Goal: Task Accomplishment & Management: Complete application form

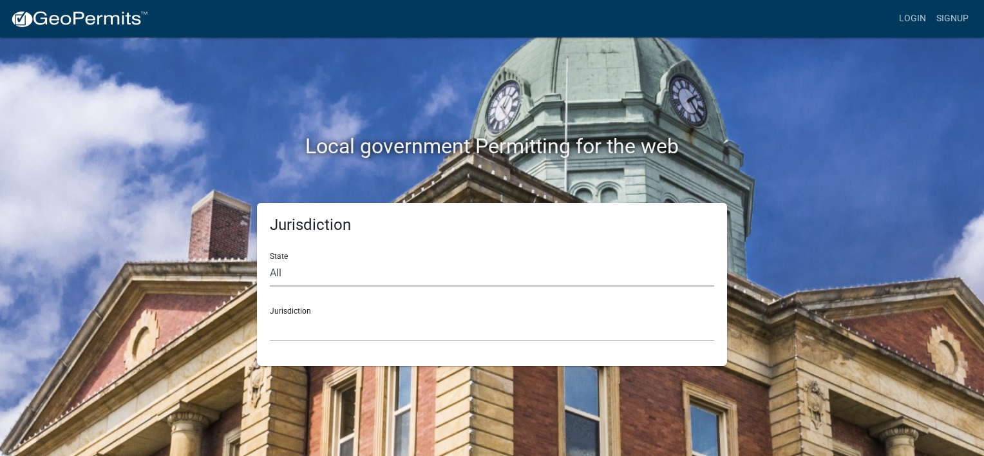
click at [303, 280] on select "All Colorado Georgia Indiana Iowa Kansas Minnesota Ohio South Carolina Wisconsin" at bounding box center [492, 273] width 444 height 26
click at [283, 256] on div "State All Colorado Georgia Indiana Iowa Kansas Minnesota Ohio South Carolina Wi…" at bounding box center [492, 264] width 444 height 44
click at [298, 276] on select "All Colorado Georgia Indiana Iowa Kansas Minnesota Ohio South Carolina Wisconsin" at bounding box center [492, 273] width 444 height 26
select select "Indiana"
click at [270, 260] on select "All Colorado Georgia Indiana Iowa Kansas Minnesota Ohio South Carolina Wisconsin" at bounding box center [492, 273] width 444 height 26
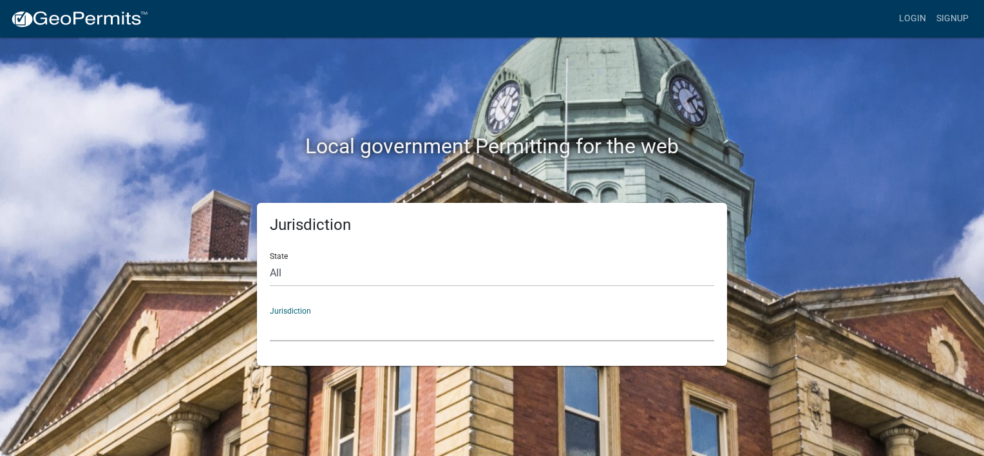
click at [296, 333] on select "City of Charlestown, Indiana City of Jeffersonville, Indiana City of Logansport…" at bounding box center [492, 328] width 444 height 26
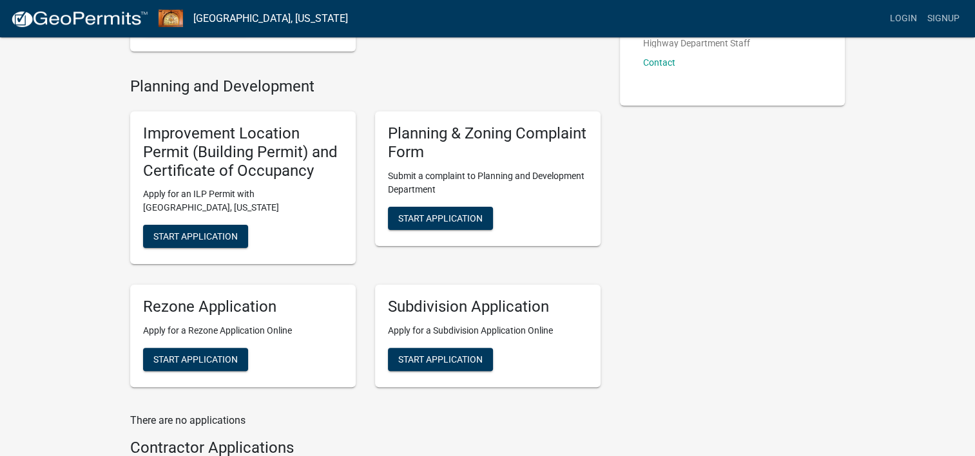
scroll to position [240, 0]
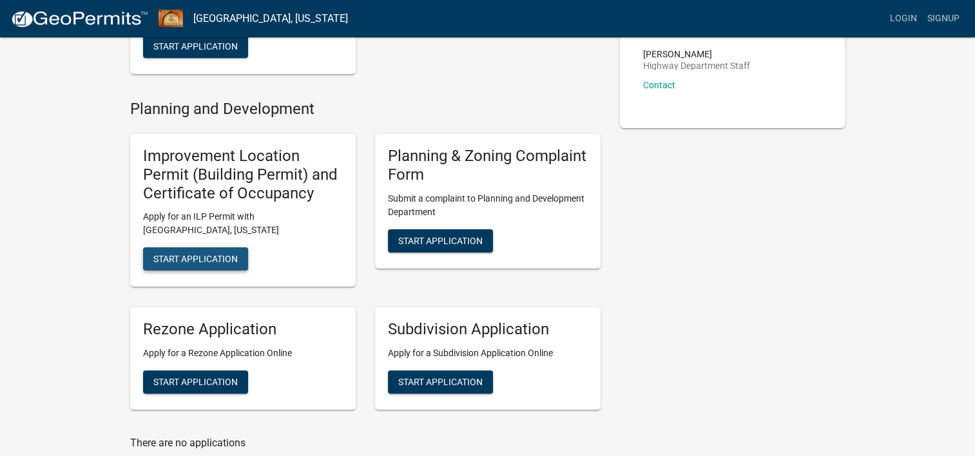
click at [183, 261] on span "Start Application" at bounding box center [195, 259] width 84 height 10
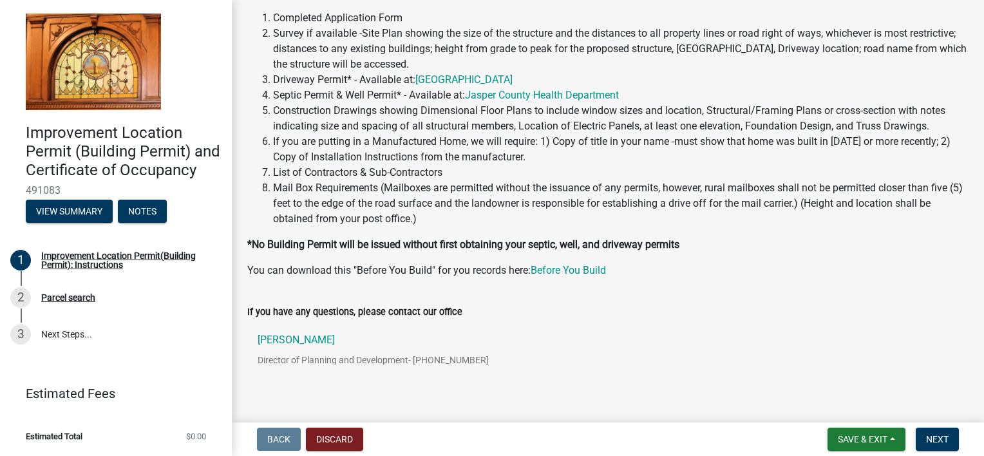
scroll to position [162, 0]
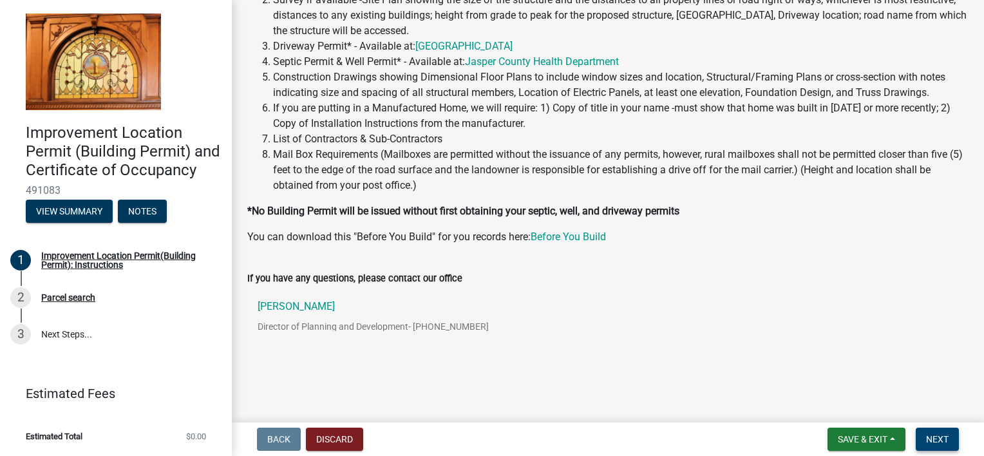
click at [937, 439] on span "Next" at bounding box center [937, 439] width 23 height 10
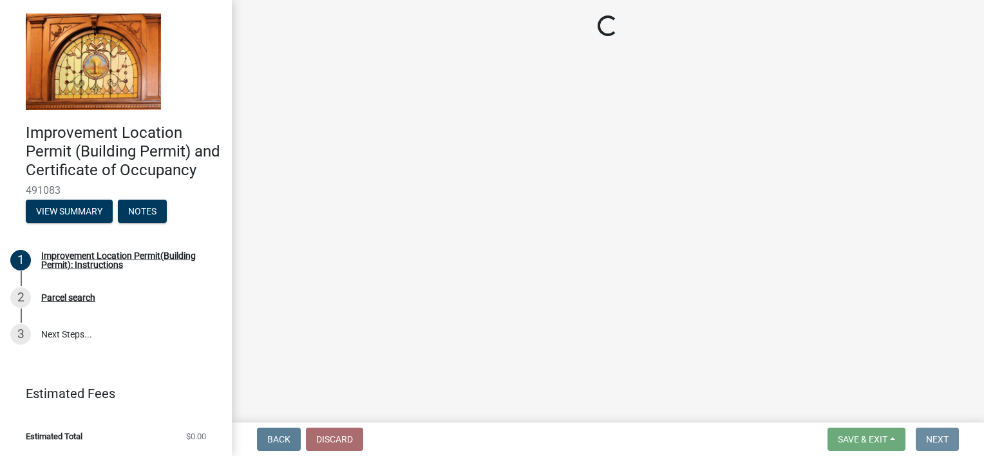
scroll to position [0, 0]
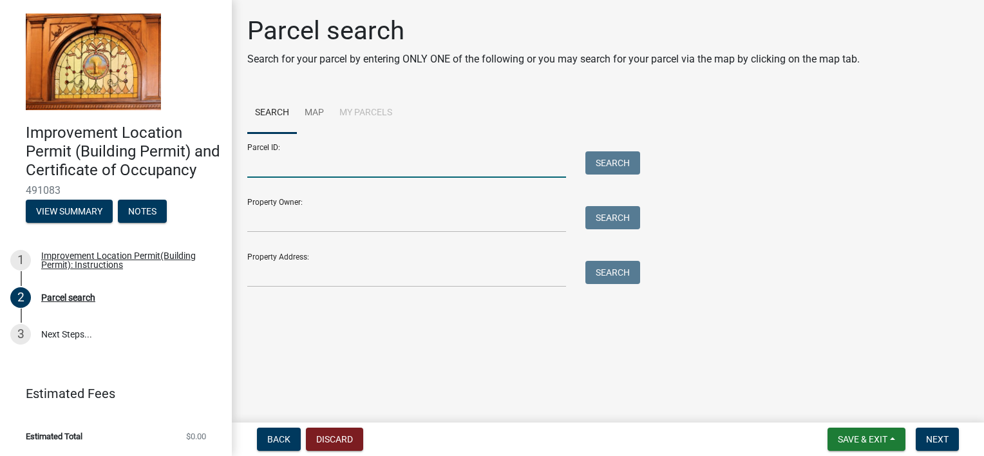
click at [370, 170] on input "Parcel ID:" at bounding box center [406, 164] width 319 height 26
click at [389, 222] on input "Property Owner:" at bounding box center [406, 219] width 319 height 26
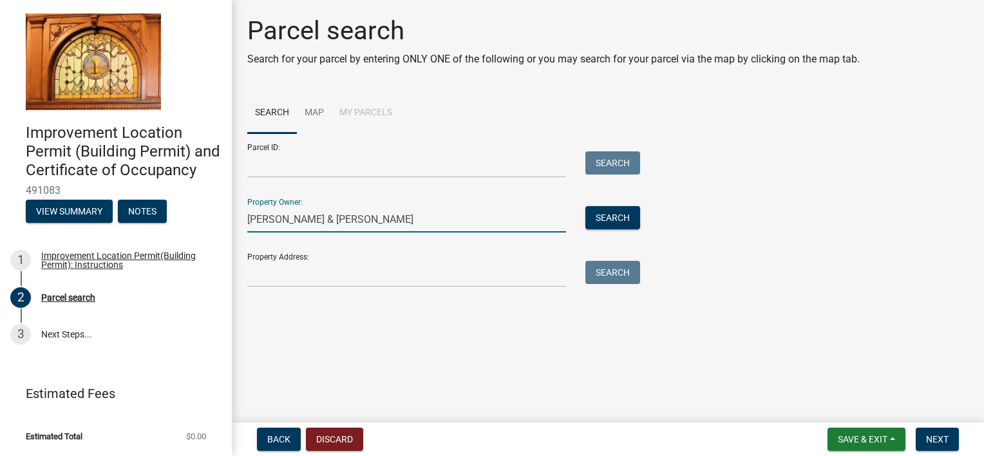
type input "Randy & Helen Morris"
click at [388, 283] on input "Property Address:" at bounding box center [406, 274] width 319 height 26
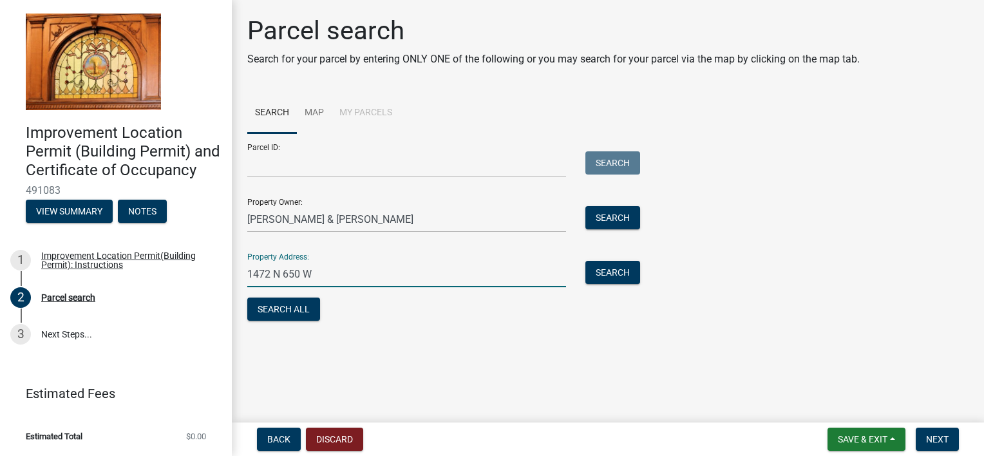
type input "1472 N 650 W"
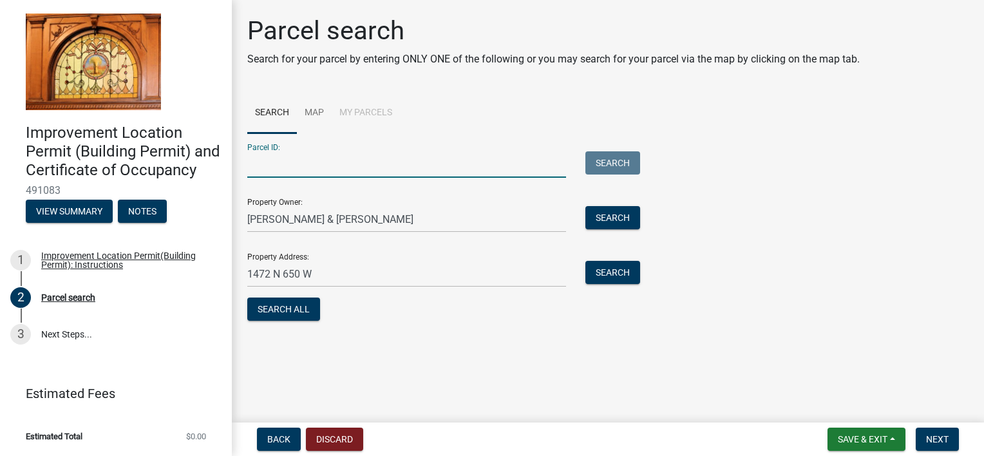
click at [406, 172] on input "Parcel ID:" at bounding box center [406, 164] width 319 height 26
click at [260, 173] on input "Parcel ID:" at bounding box center [406, 164] width 319 height 26
click at [374, 106] on li "My Parcels" at bounding box center [366, 113] width 68 height 41
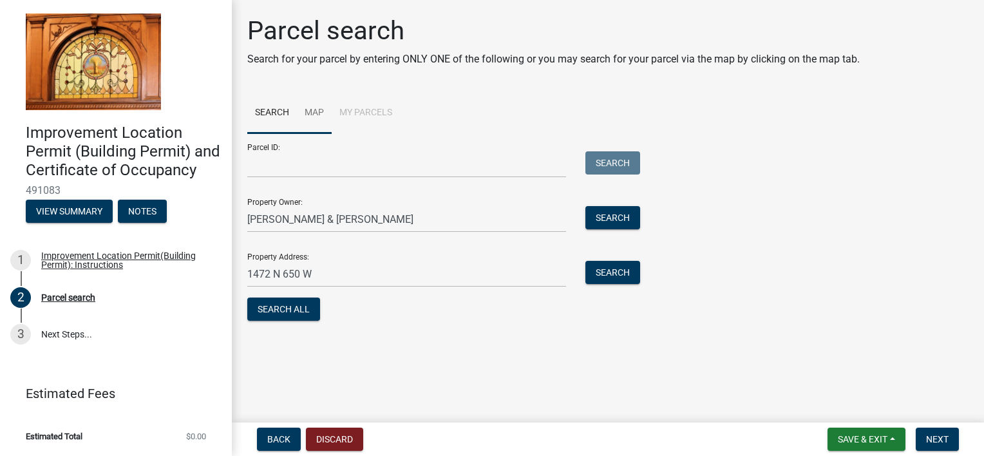
click at [317, 108] on link "Map" at bounding box center [314, 113] width 35 height 41
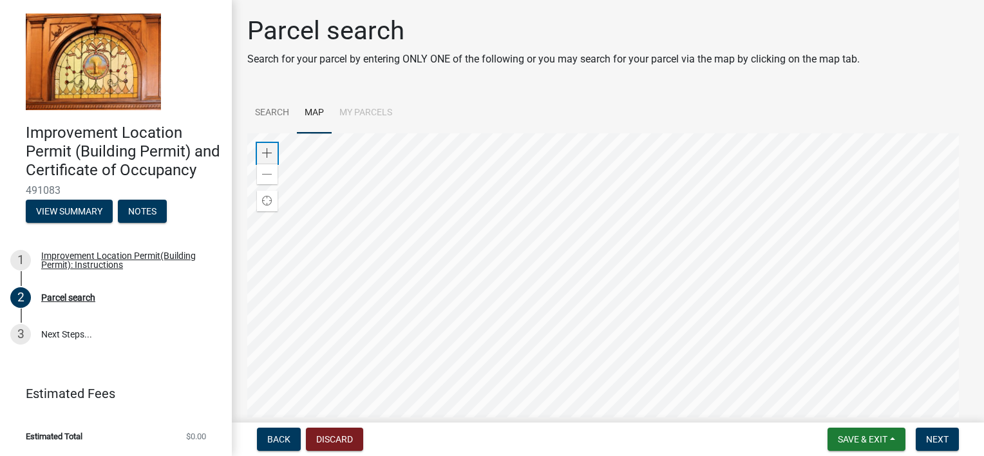
click at [265, 153] on span at bounding box center [267, 153] width 10 height 10
click at [268, 152] on span at bounding box center [267, 153] width 10 height 10
click at [533, 322] on div at bounding box center [607, 294] width 721 height 322
click at [585, 341] on div at bounding box center [607, 294] width 721 height 322
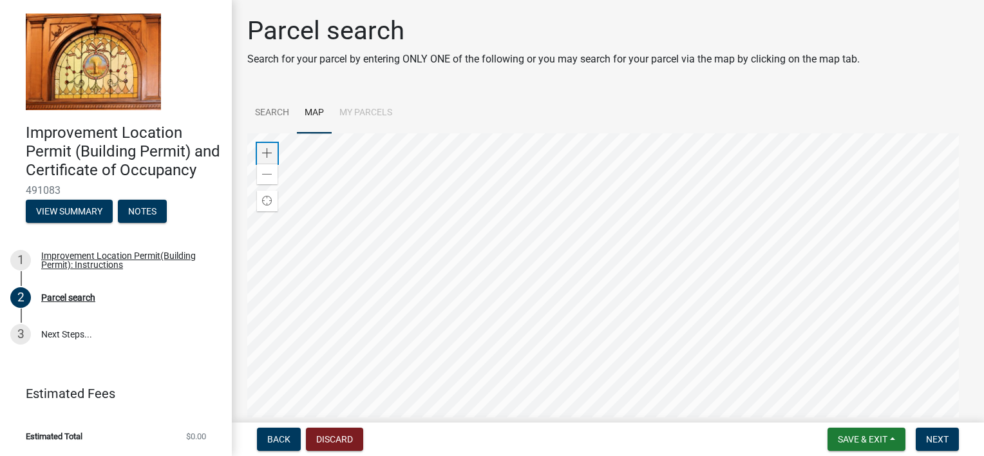
click at [262, 149] on span at bounding box center [267, 153] width 10 height 10
click at [266, 200] on span "Find my location" at bounding box center [267, 201] width 10 height 10
click at [438, 395] on div at bounding box center [607, 294] width 721 height 322
click at [270, 170] on span at bounding box center [267, 174] width 10 height 10
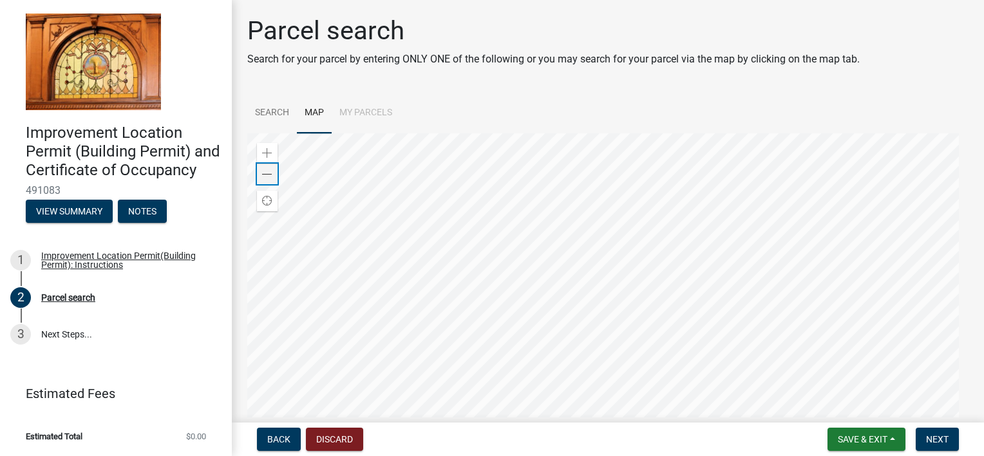
click at [270, 170] on span at bounding box center [267, 174] width 10 height 10
click at [268, 149] on span at bounding box center [267, 153] width 10 height 10
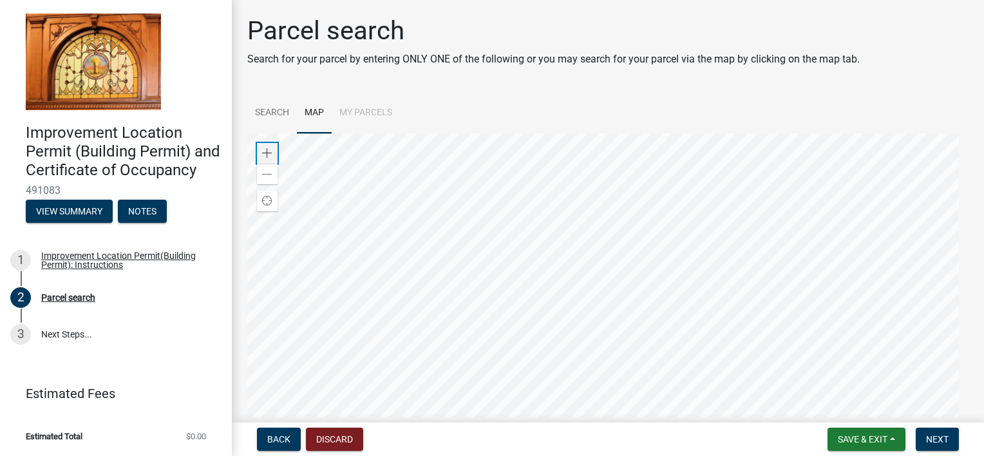
click at [268, 149] on span at bounding box center [267, 153] width 10 height 10
click at [355, 111] on li "My Parcels" at bounding box center [366, 113] width 68 height 41
click at [267, 151] on span at bounding box center [267, 153] width 10 height 10
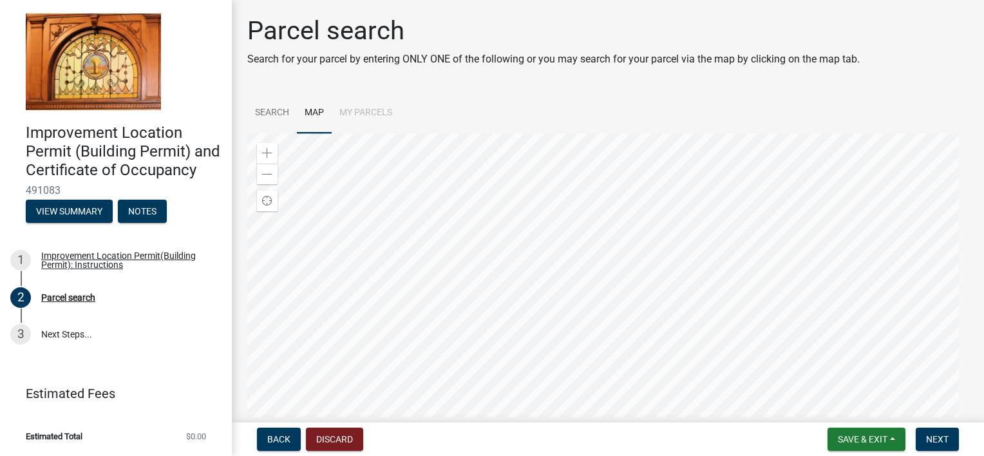
click at [441, 363] on div at bounding box center [607, 294] width 721 height 322
click at [324, 133] on div at bounding box center [607, 294] width 721 height 322
click at [420, 271] on div at bounding box center [607, 294] width 721 height 322
click at [490, 176] on div at bounding box center [607, 294] width 721 height 322
drag, startPoint x: 529, startPoint y: 175, endPoint x: 520, endPoint y: 139, distance: 37.0
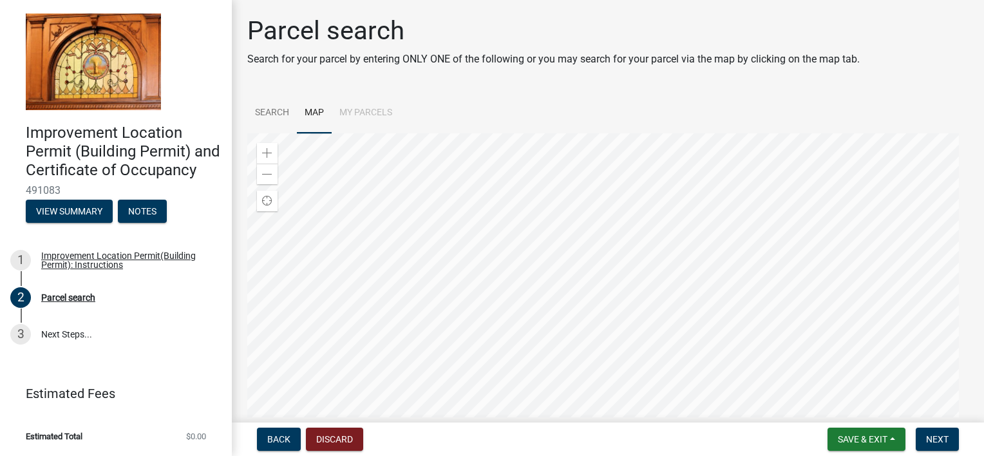
click at [462, 265] on div at bounding box center [607, 294] width 721 height 322
click at [560, 385] on div at bounding box center [607, 294] width 721 height 322
click at [611, 400] on div at bounding box center [607, 294] width 721 height 322
click at [475, 222] on div at bounding box center [607, 294] width 721 height 322
click at [484, 205] on div at bounding box center [607, 294] width 721 height 322
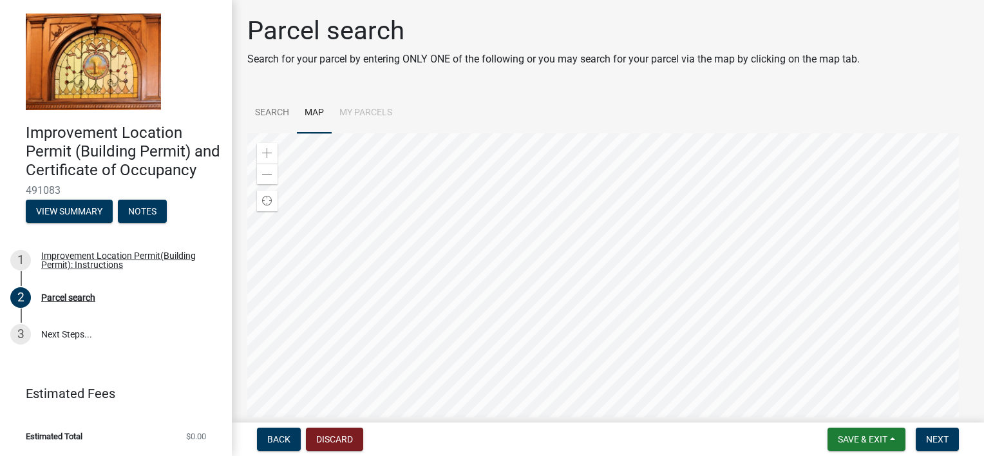
click at [495, 236] on div at bounding box center [607, 294] width 721 height 322
click at [491, 249] on div at bounding box center [607, 294] width 721 height 322
click at [265, 149] on span at bounding box center [267, 153] width 10 height 10
click at [464, 133] on div at bounding box center [607, 294] width 721 height 322
click at [436, 184] on div at bounding box center [607, 294] width 721 height 322
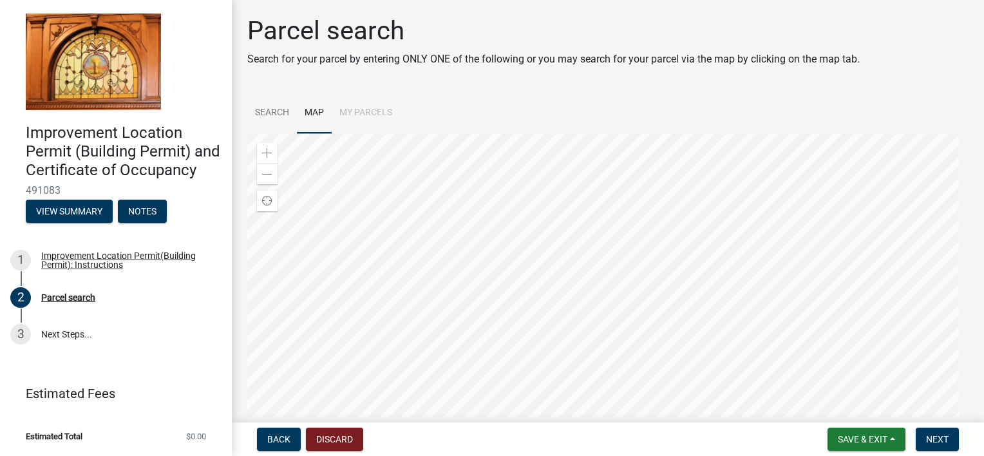
click at [367, 278] on div at bounding box center [607, 294] width 721 height 322
click at [635, 209] on div at bounding box center [607, 294] width 721 height 322
click at [581, 231] on div at bounding box center [607, 294] width 721 height 322
click at [559, 227] on div at bounding box center [607, 294] width 721 height 322
click at [578, 236] on div at bounding box center [607, 294] width 721 height 322
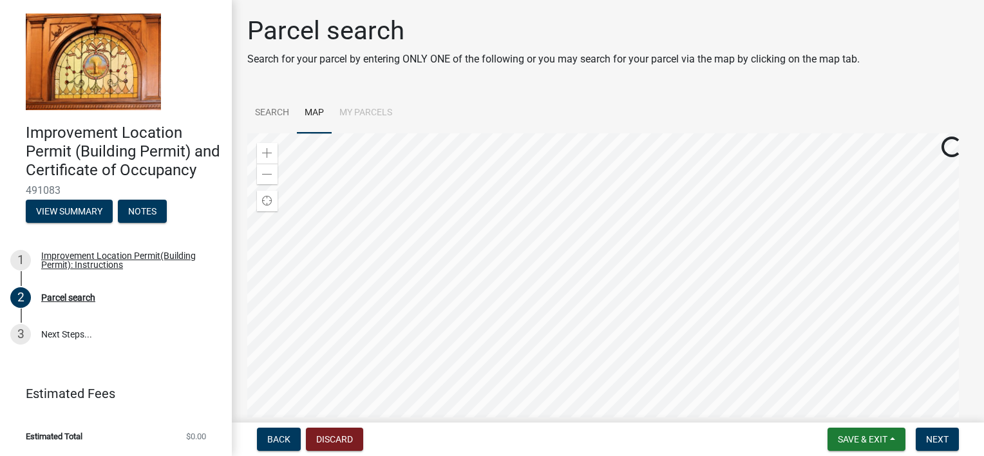
click at [564, 235] on div at bounding box center [607, 294] width 721 height 322
click at [569, 216] on div at bounding box center [607, 294] width 721 height 322
click at [575, 204] on div at bounding box center [607, 294] width 721 height 322
click at [562, 201] on div at bounding box center [607, 294] width 721 height 322
click at [549, 186] on div at bounding box center [607, 294] width 721 height 322
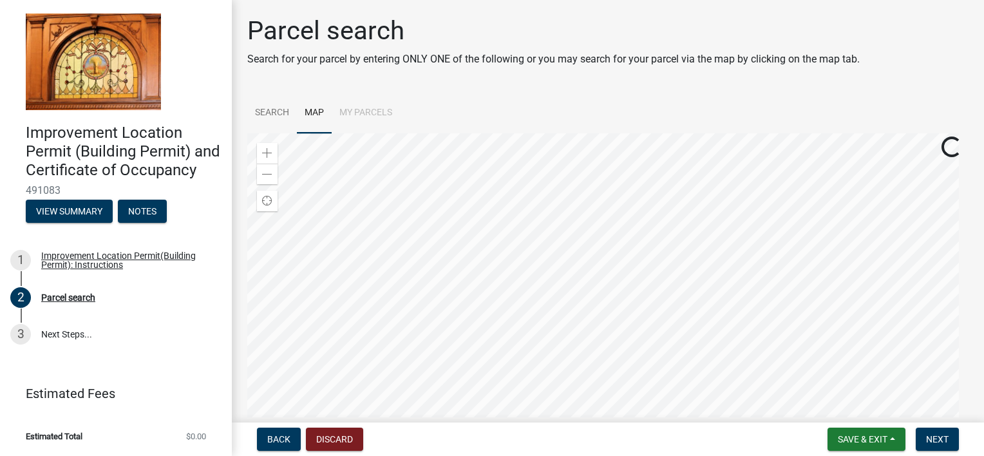
click at [546, 172] on div at bounding box center [607, 294] width 721 height 322
click at [526, 146] on div at bounding box center [607, 294] width 721 height 322
click at [533, 133] on div at bounding box center [607, 294] width 721 height 322
click at [547, 133] on div at bounding box center [607, 294] width 721 height 322
click at [528, 162] on div at bounding box center [607, 294] width 721 height 322
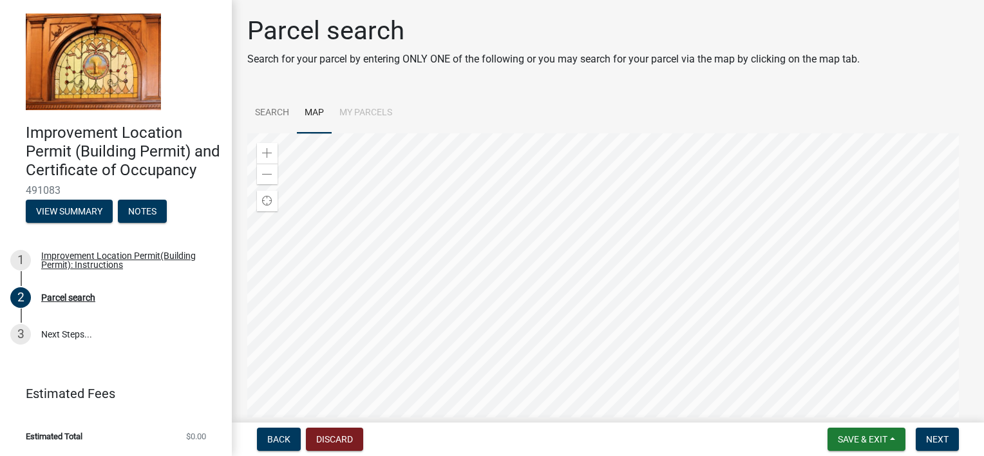
click at [523, 146] on div at bounding box center [607, 294] width 721 height 322
click at [688, 451] on div at bounding box center [607, 294] width 721 height 322
click at [666, 388] on div at bounding box center [607, 294] width 721 height 322
click at [633, 386] on div at bounding box center [607, 294] width 721 height 322
click at [621, 407] on div at bounding box center [607, 294] width 721 height 322
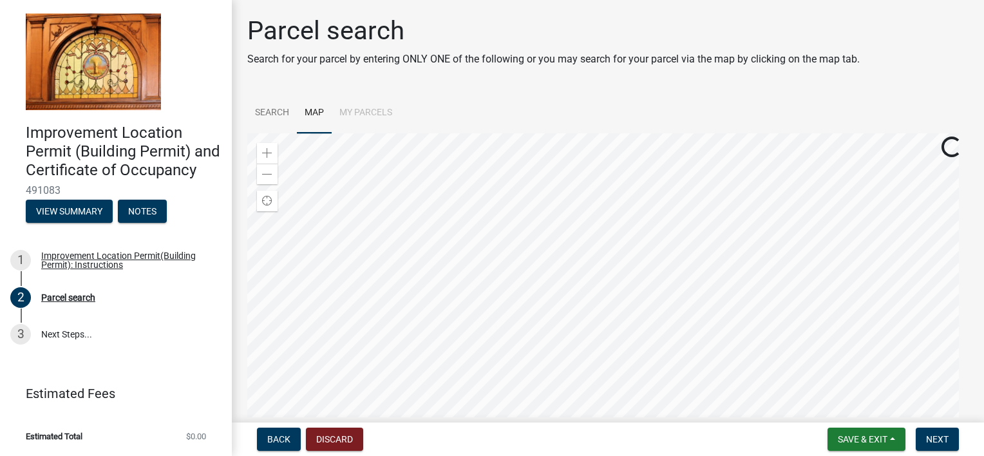
click at [609, 361] on div at bounding box center [607, 294] width 721 height 322
click at [574, 356] on div at bounding box center [607, 294] width 721 height 322
click at [594, 362] on div at bounding box center [607, 294] width 721 height 322
click at [624, 363] on div at bounding box center [607, 294] width 721 height 322
click at [584, 383] on div at bounding box center [607, 294] width 721 height 322
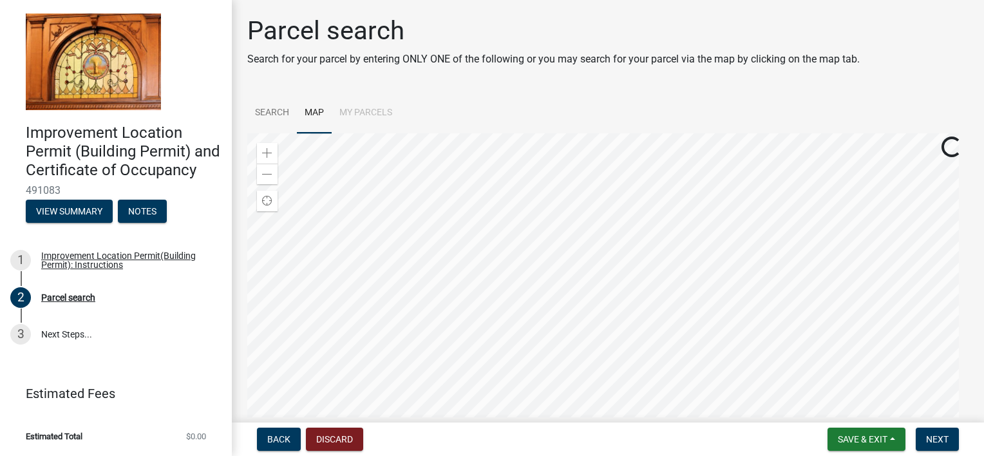
click at [555, 339] on div at bounding box center [607, 294] width 721 height 322
click at [590, 405] on div at bounding box center [607, 294] width 721 height 322
click at [616, 450] on div at bounding box center [607, 294] width 721 height 322
click at [599, 402] on div at bounding box center [607, 294] width 721 height 322
click at [262, 149] on span at bounding box center [267, 153] width 10 height 10
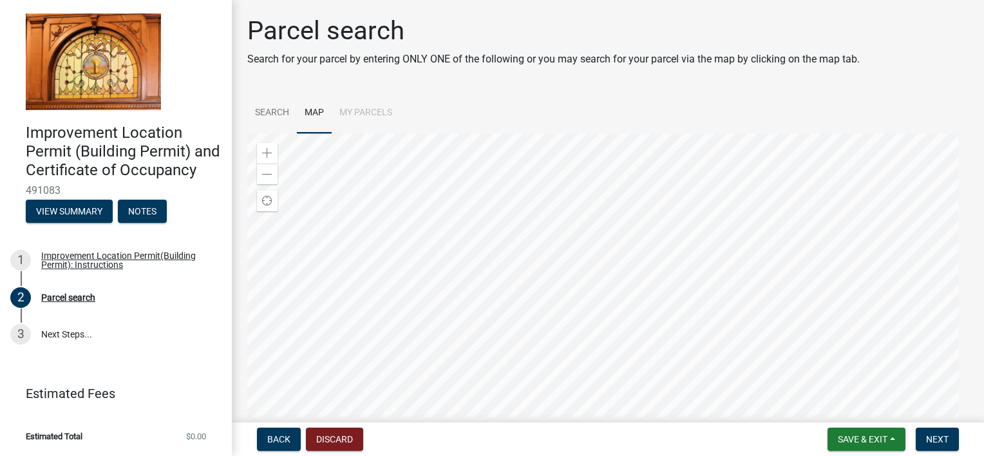
click at [528, 354] on div at bounding box center [607, 294] width 721 height 322
click at [247, 286] on div at bounding box center [607, 294] width 721 height 322
click at [399, 306] on div at bounding box center [607, 294] width 721 height 322
click at [529, 291] on div at bounding box center [607, 294] width 721 height 322
click at [679, 309] on div at bounding box center [607, 294] width 721 height 322
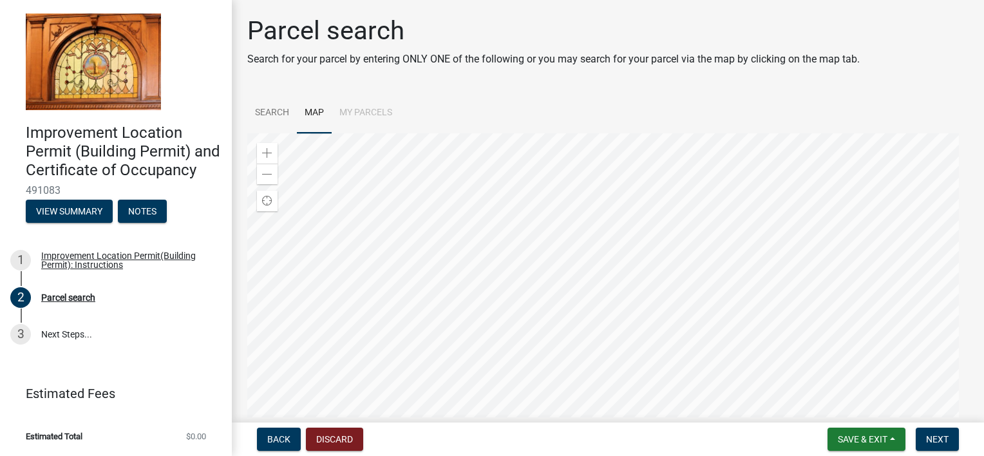
click at [716, 303] on div at bounding box center [607, 294] width 721 height 322
click at [776, 321] on div at bounding box center [607, 294] width 721 height 322
click at [774, 316] on div at bounding box center [607, 294] width 721 height 322
click at [602, 283] on div at bounding box center [607, 294] width 721 height 322
click at [619, 276] on div at bounding box center [607, 294] width 721 height 322
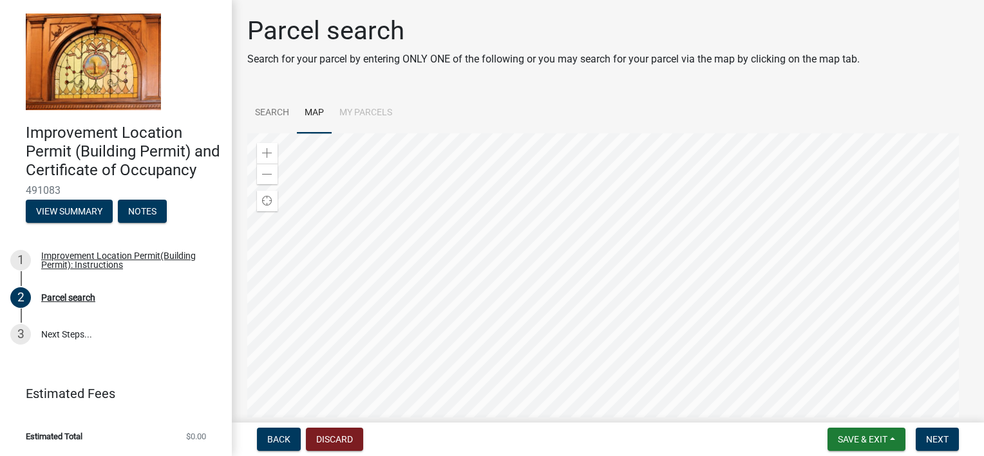
click at [691, 363] on div at bounding box center [607, 294] width 721 height 322
click at [709, 356] on div at bounding box center [607, 294] width 721 height 322
click at [719, 378] on div at bounding box center [607, 294] width 721 height 322
click at [705, 265] on div at bounding box center [607, 294] width 721 height 322
click at [706, 290] on div at bounding box center [607, 294] width 721 height 322
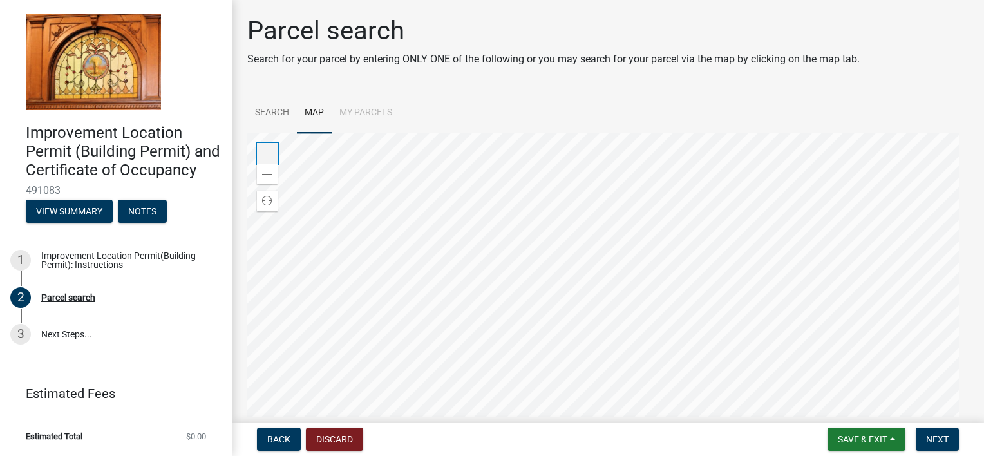
click at [266, 147] on div "Zoom in" at bounding box center [267, 153] width 21 height 21
click at [267, 148] on span at bounding box center [267, 153] width 10 height 10
click at [269, 173] on span at bounding box center [267, 174] width 10 height 10
click at [267, 171] on span at bounding box center [267, 174] width 10 height 10
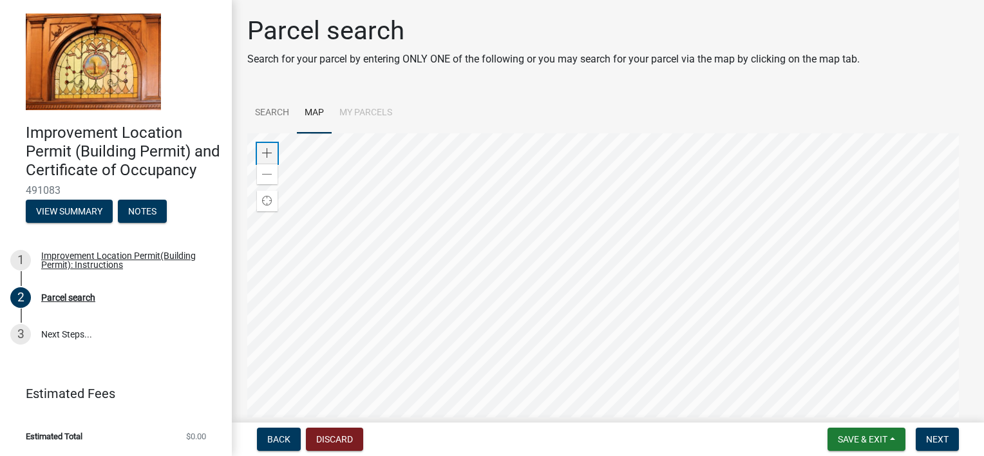
click at [269, 151] on span at bounding box center [267, 153] width 10 height 10
click at [589, 296] on div at bounding box center [607, 294] width 721 height 322
click at [280, 107] on link "Search" at bounding box center [272, 113] width 50 height 41
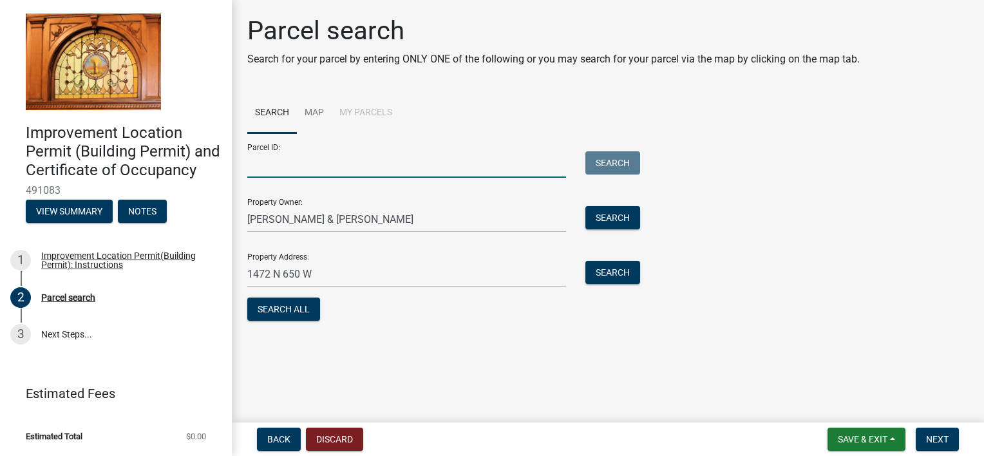
click at [314, 170] on input "Parcel ID:" at bounding box center [406, 164] width 319 height 26
type input "0120017002"
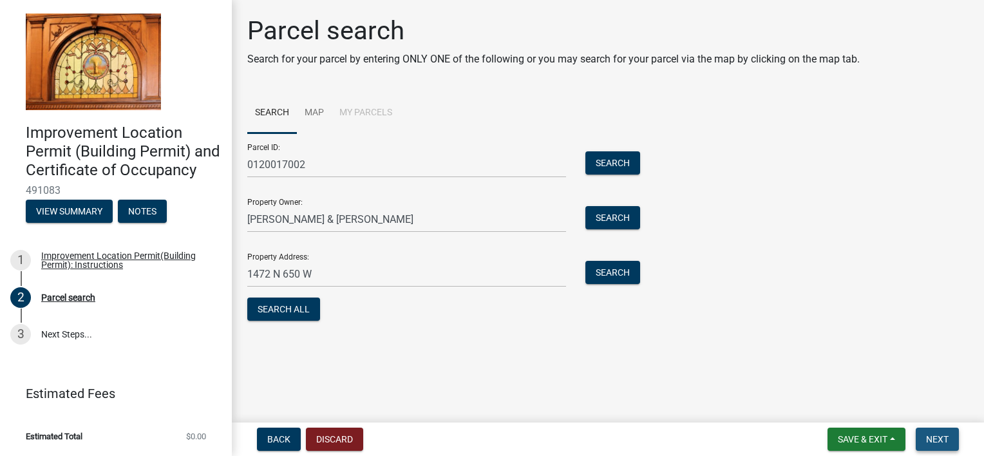
click at [938, 439] on span "Next" at bounding box center [937, 439] width 23 height 10
click at [296, 308] on button "Search All" at bounding box center [283, 309] width 73 height 23
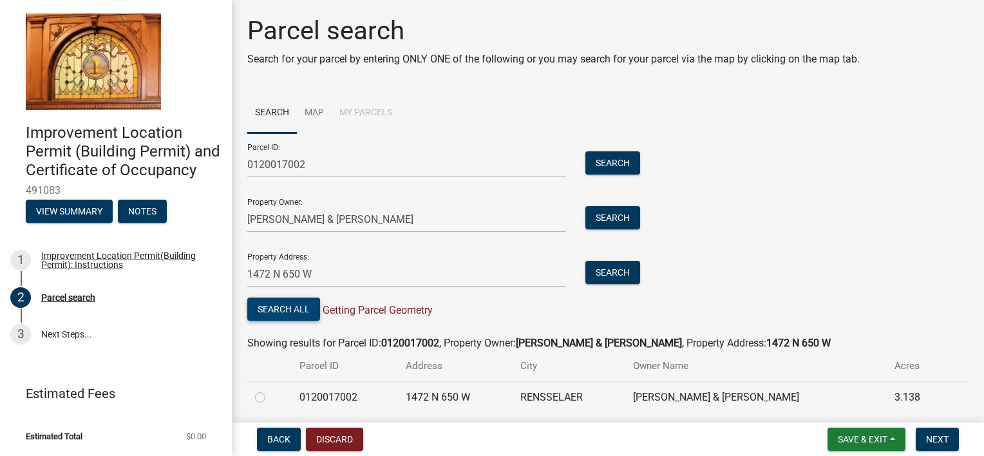
scroll to position [46, 0]
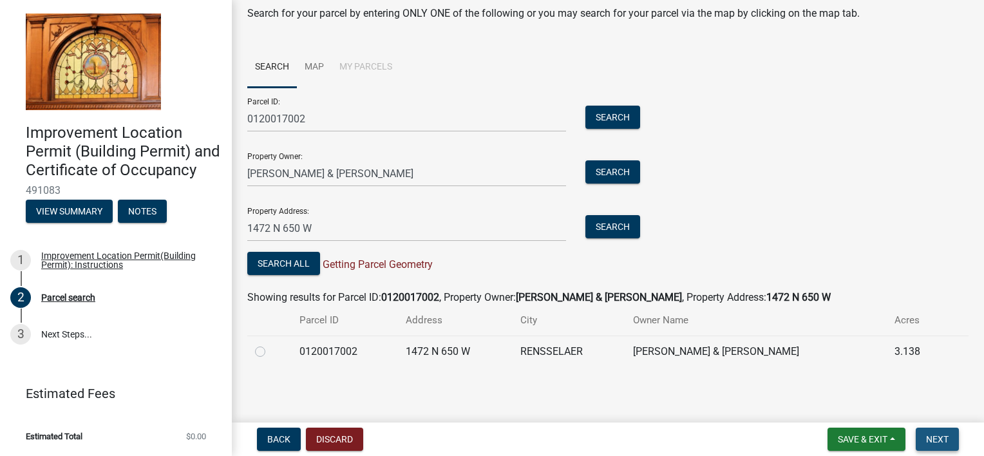
click at [938, 438] on span "Next" at bounding box center [937, 439] width 23 height 10
click at [271, 344] on label at bounding box center [271, 344] width 0 height 0
click at [271, 352] on input "radio" at bounding box center [275, 348] width 8 height 8
radio input "true"
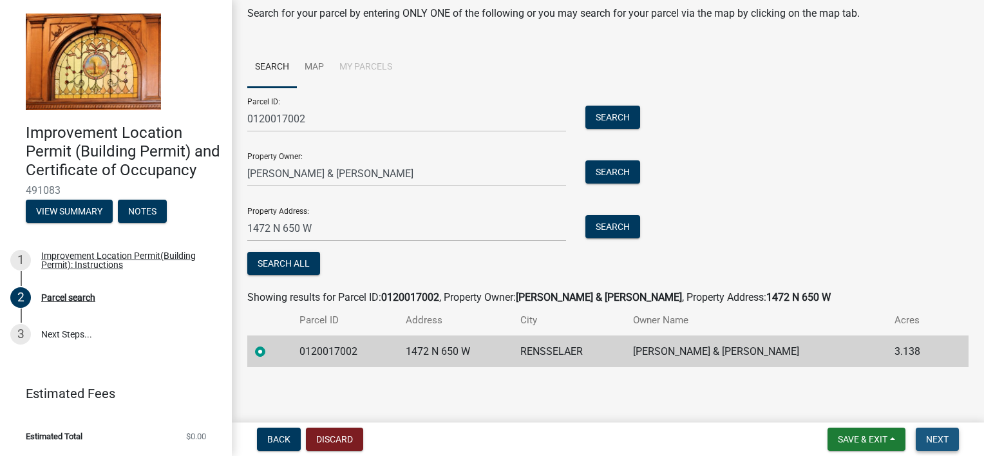
click at [940, 439] on span "Next" at bounding box center [937, 439] width 23 height 10
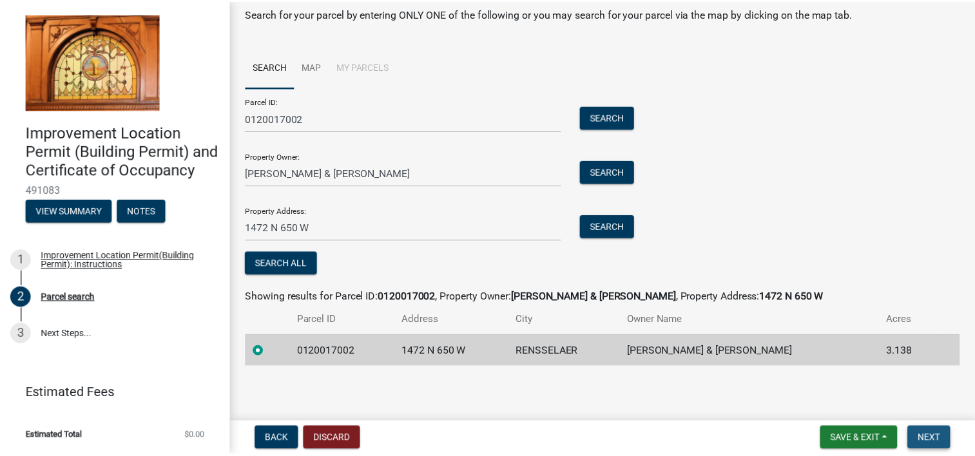
scroll to position [0, 0]
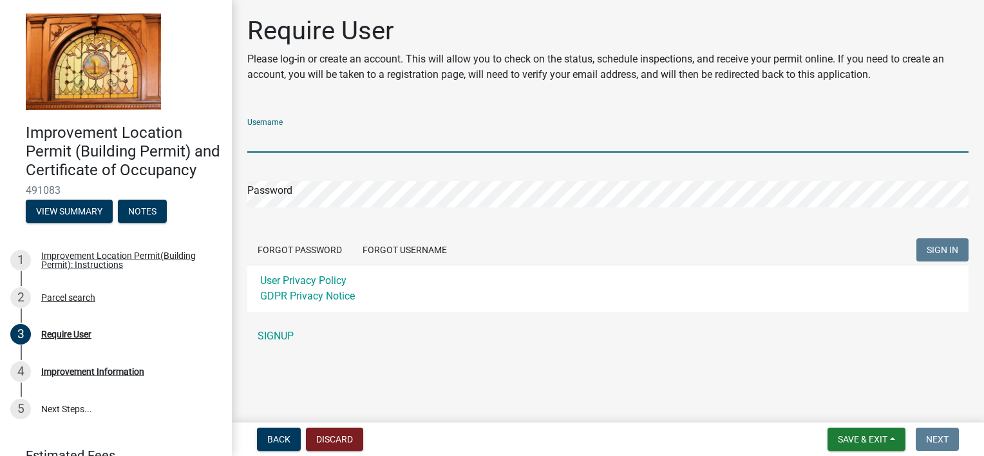
click at [297, 145] on input "Username" at bounding box center [607, 139] width 721 height 26
type input "RMorris"
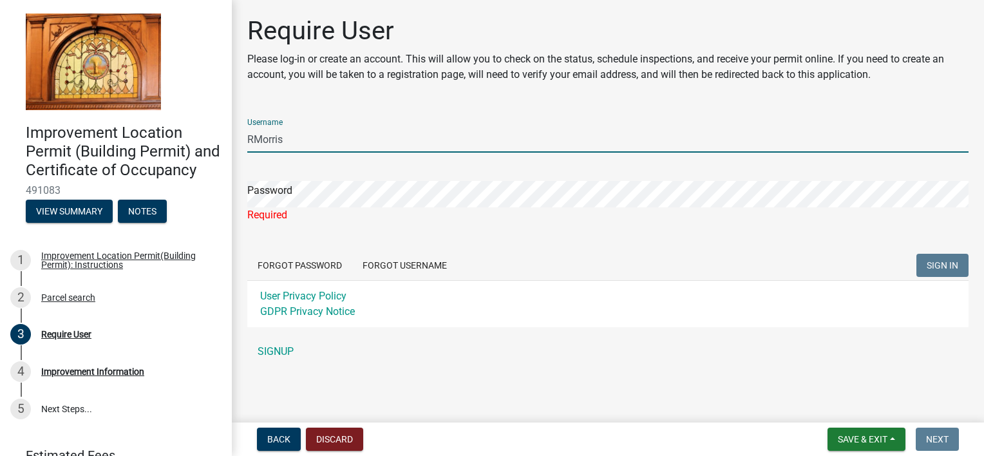
drag, startPoint x: 294, startPoint y: 144, endPoint x: 246, endPoint y: 138, distance: 48.7
click at [246, 138] on div "Require User Please log-in or create an account. This will allow you to check o…" at bounding box center [608, 195] width 741 height 361
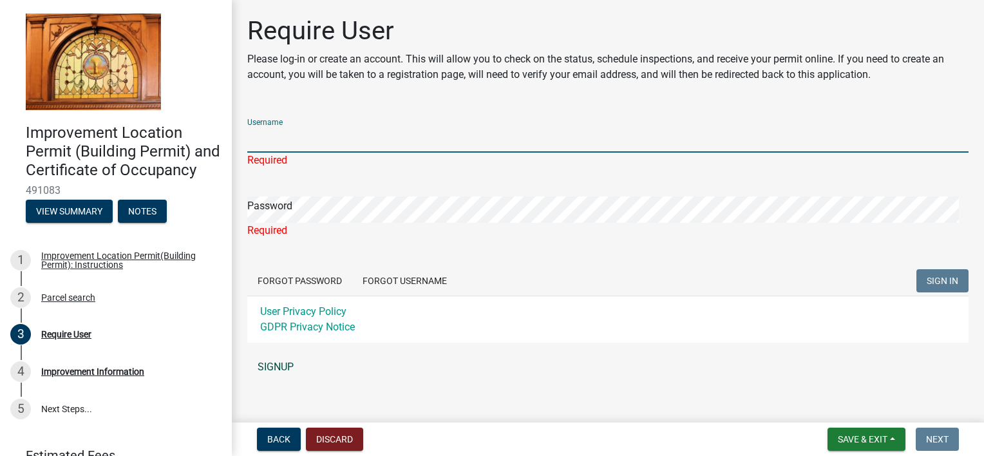
click at [280, 366] on link "SIGNUP" at bounding box center [607, 367] width 721 height 26
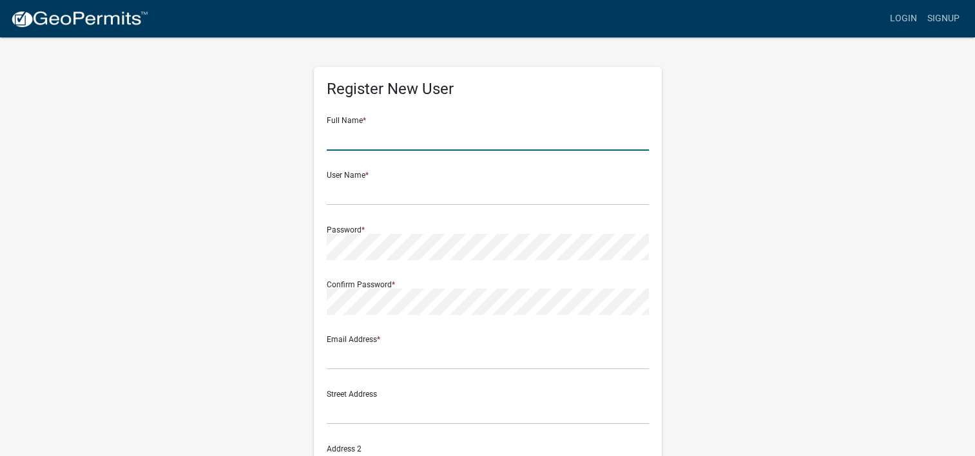
click at [358, 142] on input "text" at bounding box center [488, 137] width 322 height 26
type input "Randy R Morris"
type input "randym10338@gmail.com"
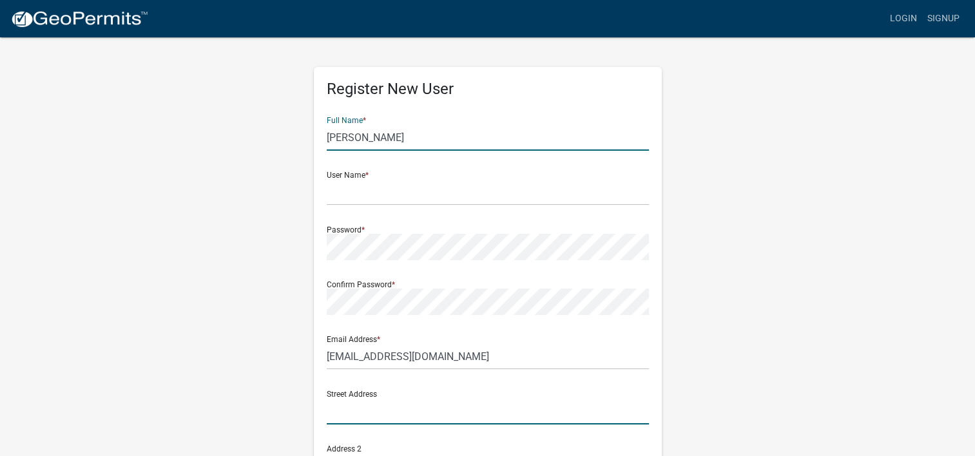
type input "10338 Oreilly Ln"
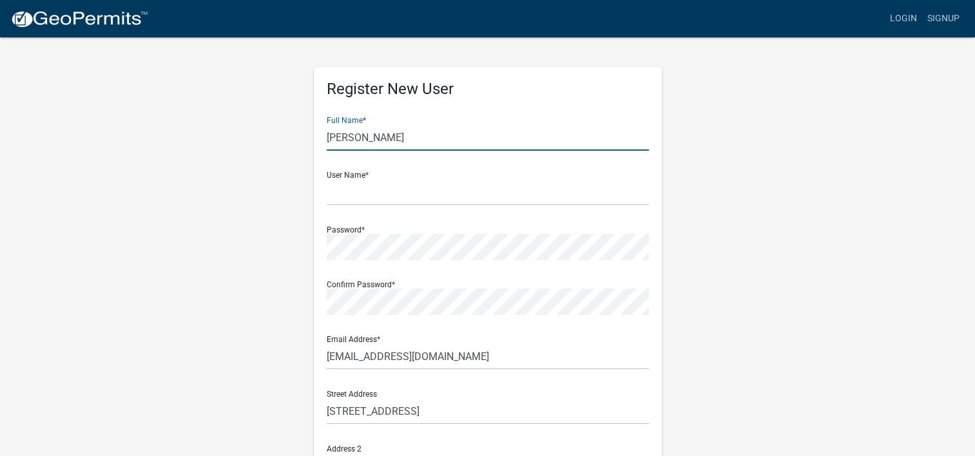
type input "RENSSELAER"
type input "Indiana"
type input "47978"
type input "2198634158"
click at [377, 197] on input "text" at bounding box center [488, 192] width 322 height 26
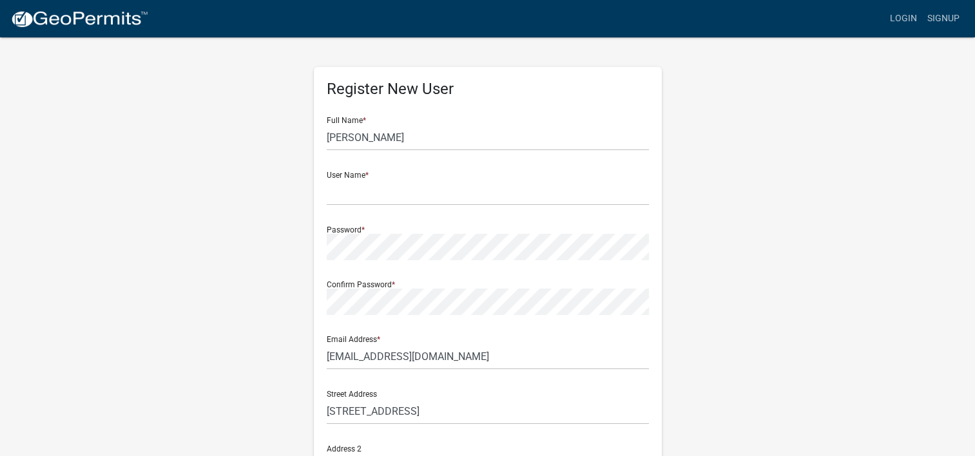
click at [389, 233] on div "Password *" at bounding box center [488, 238] width 322 height 44
click at [356, 196] on input "text" at bounding box center [488, 192] width 322 height 26
type input "RMorris"
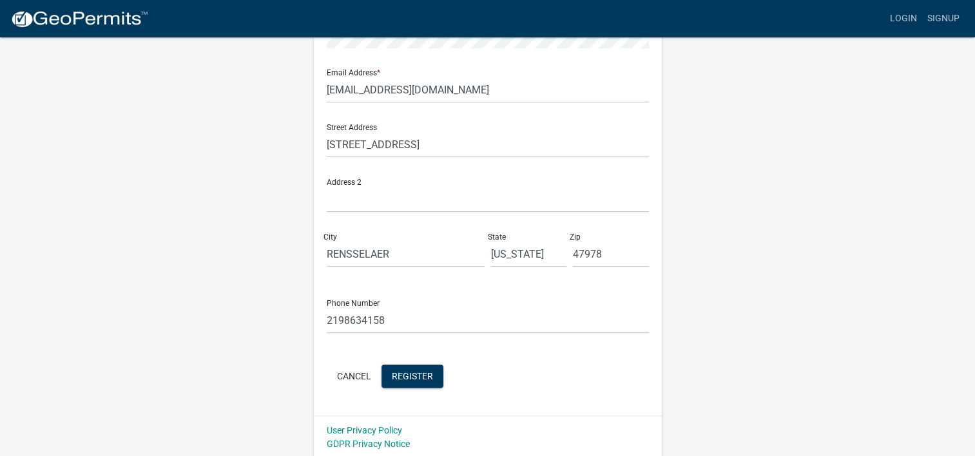
scroll to position [269, 0]
click at [406, 373] on span "Register" at bounding box center [412, 373] width 41 height 10
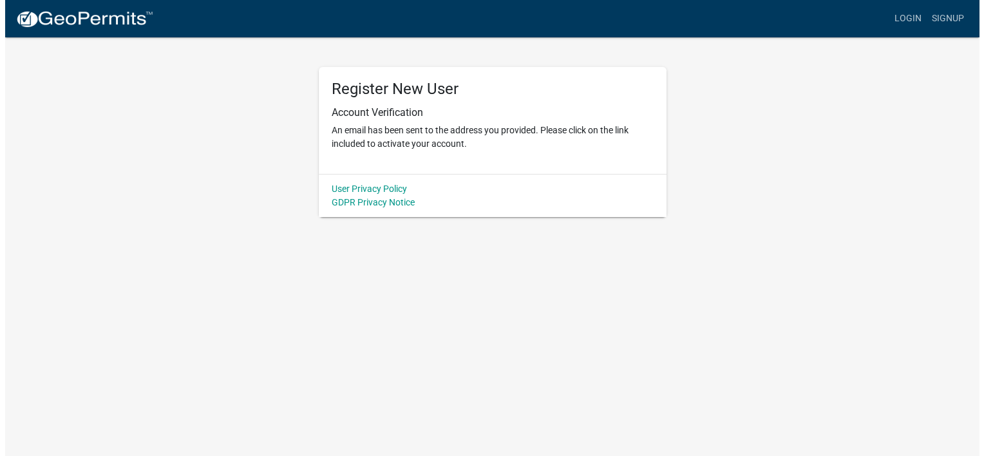
scroll to position [0, 0]
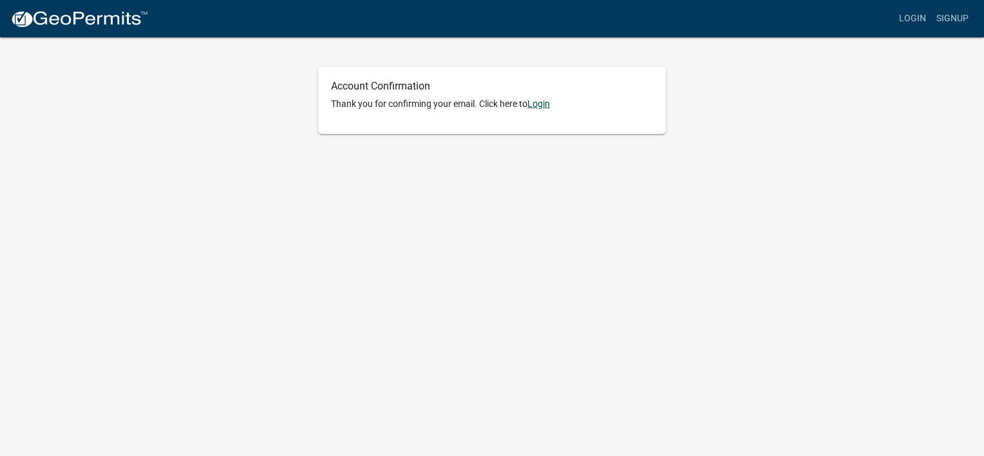
click at [537, 105] on link "Login" at bounding box center [539, 104] width 23 height 10
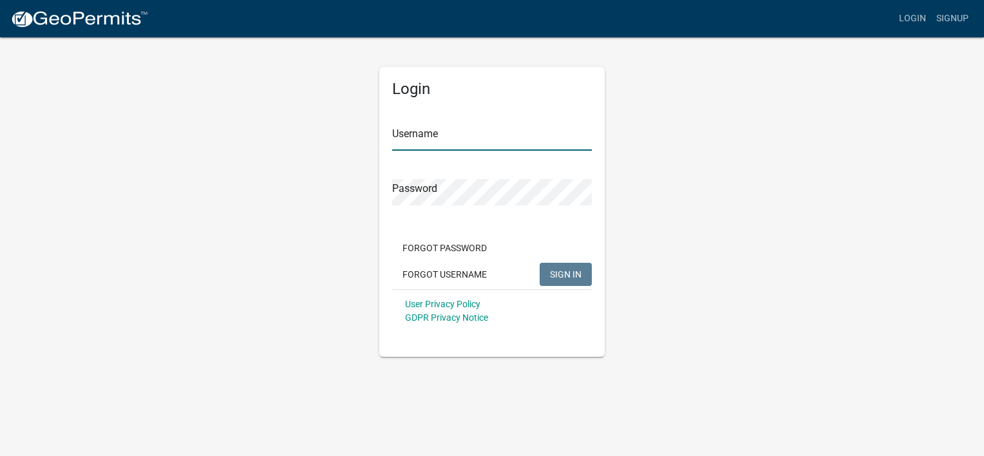
type input "RMorris"
click at [557, 272] on span "SIGN IN" at bounding box center [566, 274] width 32 height 10
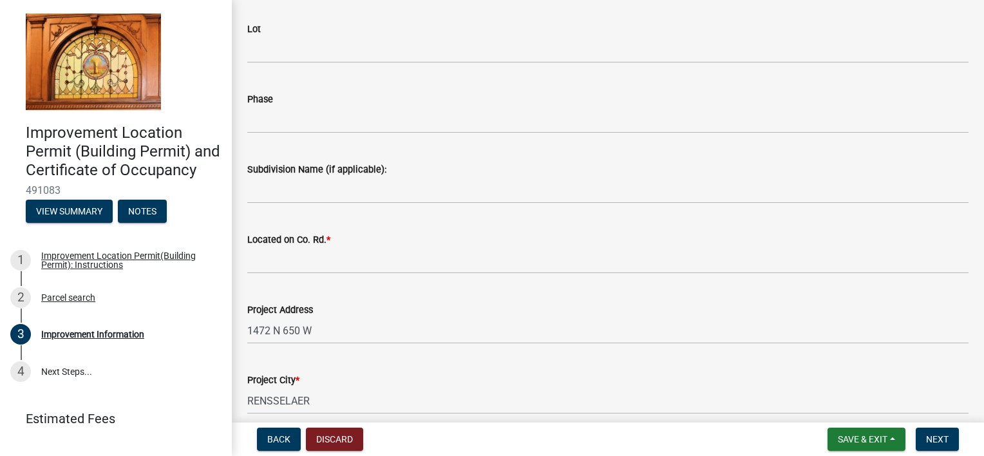
scroll to position [258, 0]
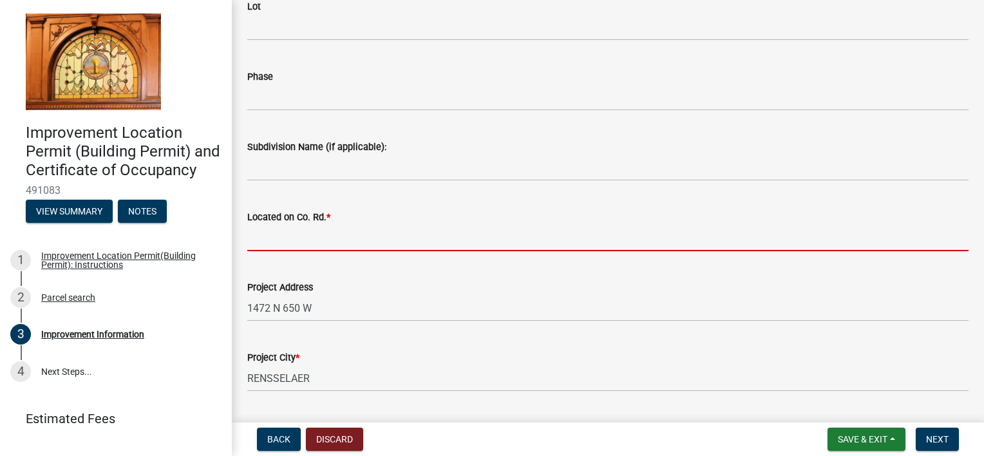
click at [272, 242] on input "Located on Co. Rd. *" at bounding box center [607, 238] width 721 height 26
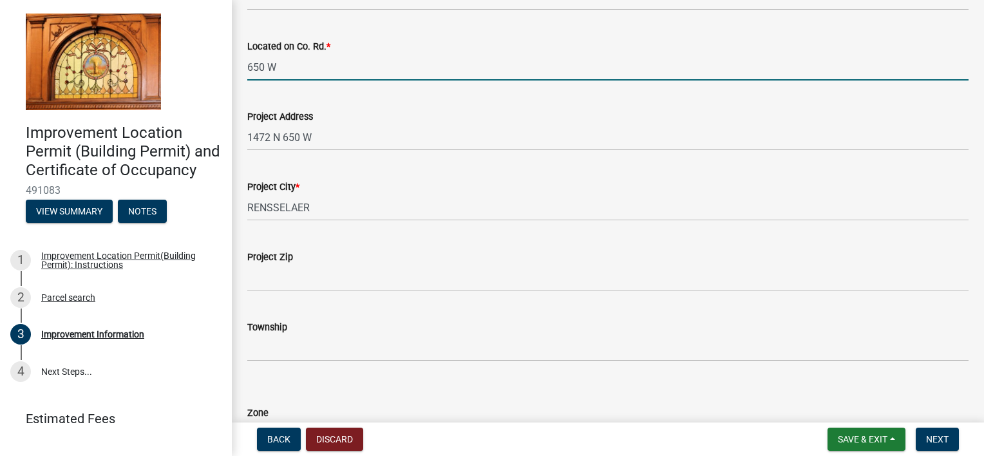
scroll to position [451, 0]
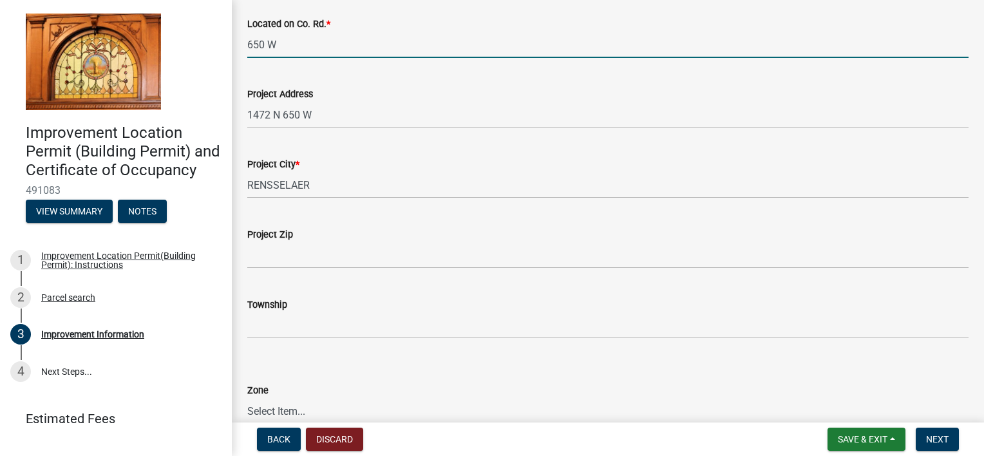
type input "650 W"
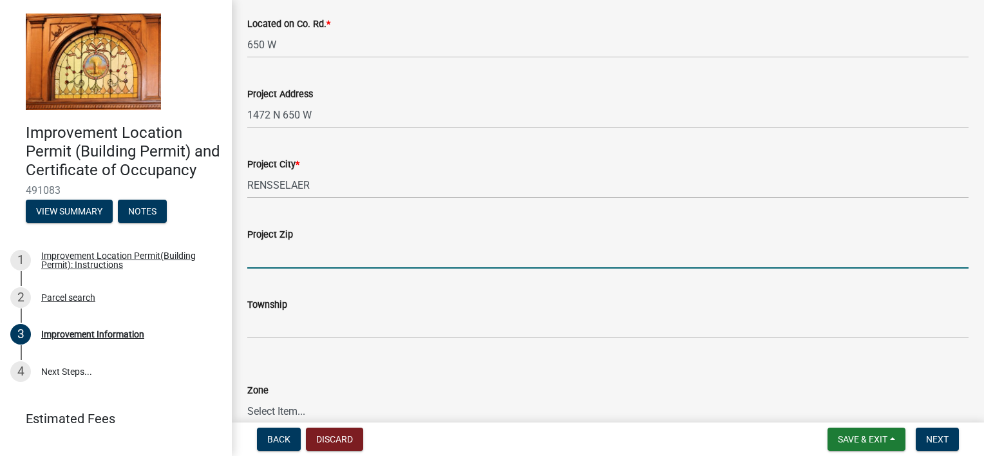
click at [294, 262] on input "Project Zip" at bounding box center [607, 255] width 721 height 26
type input "47978"
click at [436, 390] on div "Zone" at bounding box center [607, 390] width 721 height 15
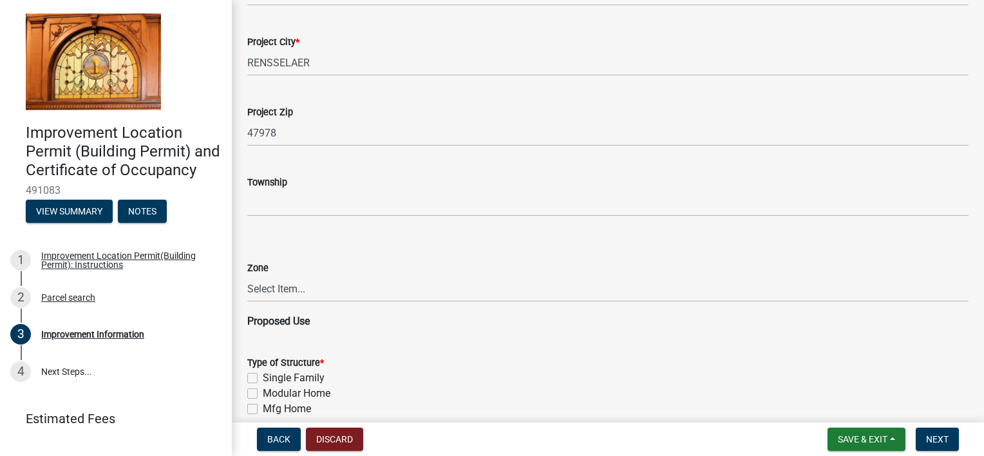
scroll to position [580, 0]
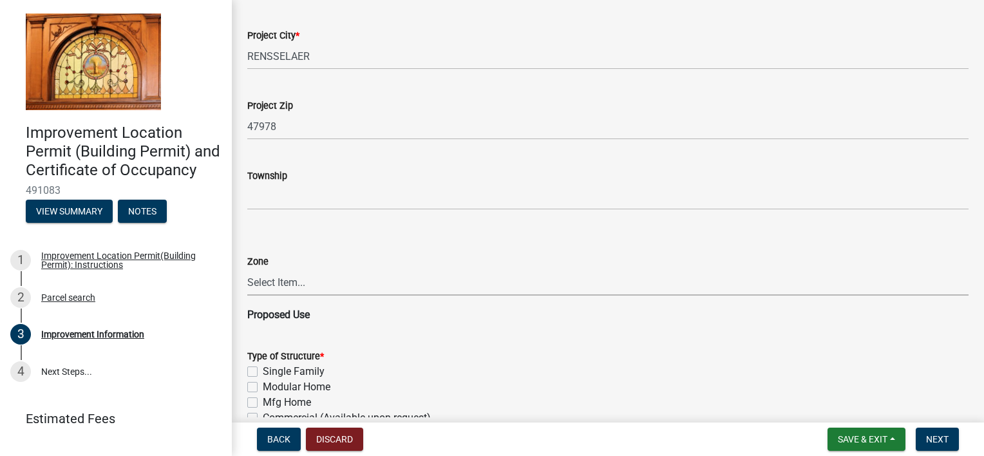
click at [296, 281] on select "Select Item... CO - Conservation PR - Parks & Recreation A1 - Conservation Agri…" at bounding box center [607, 282] width 721 height 26
click at [347, 342] on form "Type of Structure * Single Family Modular Home Mfg Home Commercial (Available u…" at bounding box center [607, 464] width 721 height 263
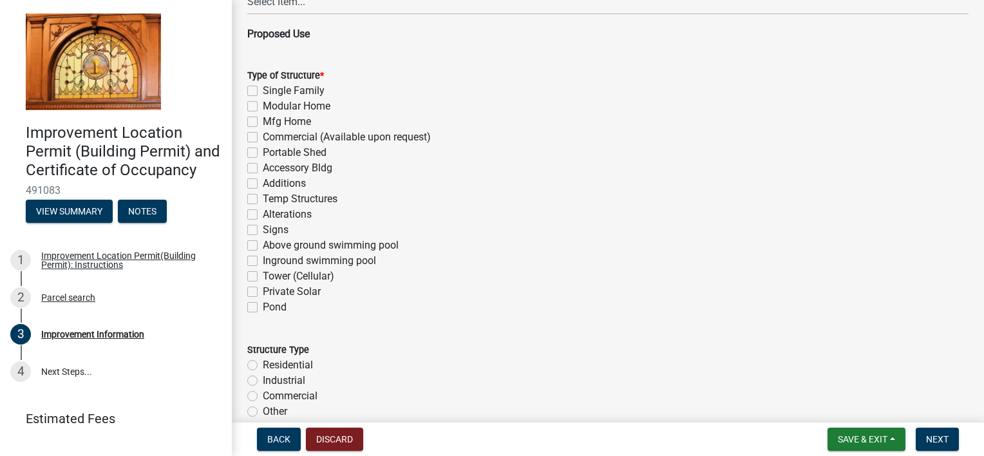
scroll to position [902, 0]
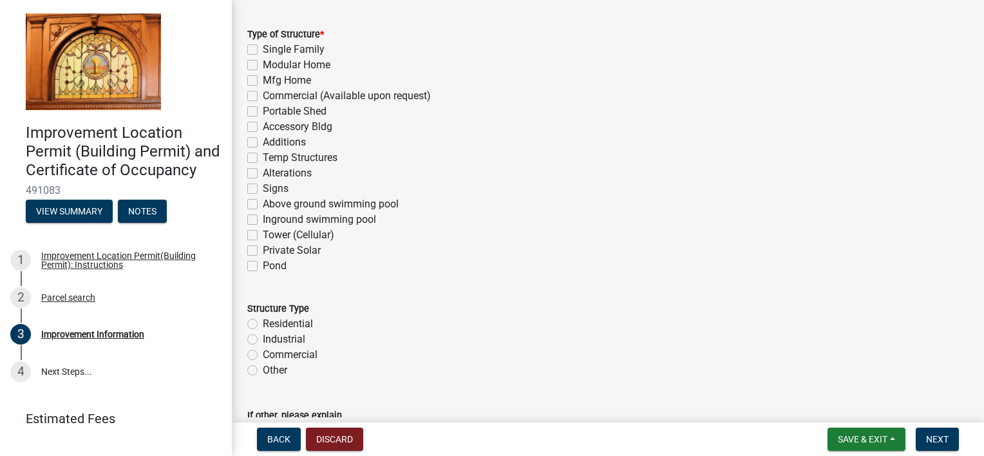
click at [263, 122] on label "Accessory Bldg" at bounding box center [298, 126] width 70 height 15
click at [263, 122] on input "Accessory Bldg" at bounding box center [267, 123] width 8 height 8
checkbox input "true"
checkbox input "false"
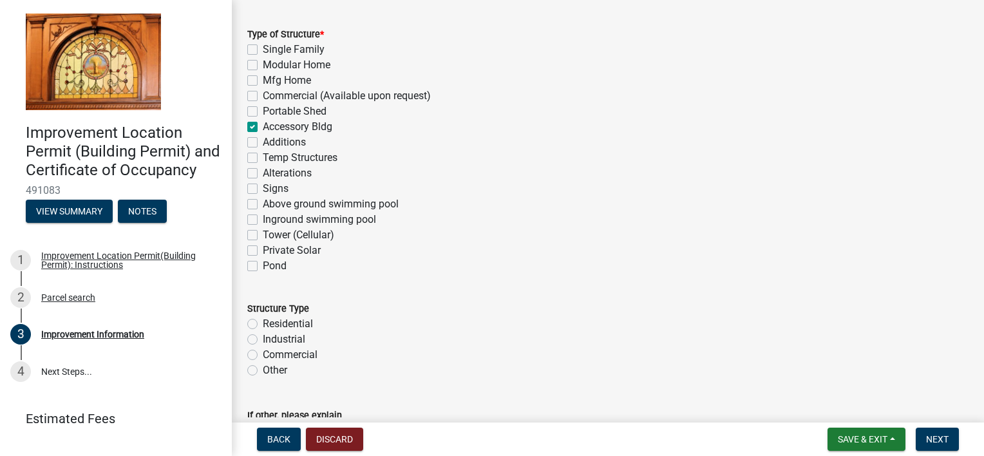
checkbox input "false"
checkbox input "true"
checkbox input "false"
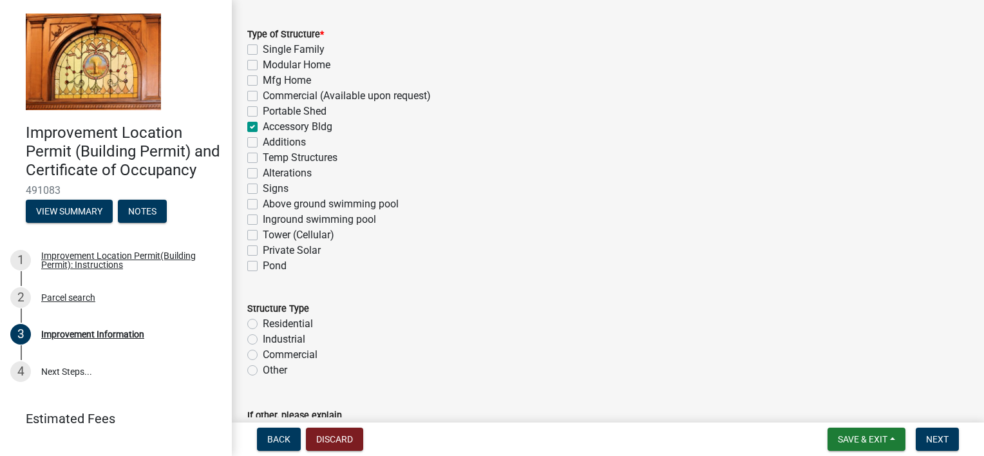
checkbox input "false"
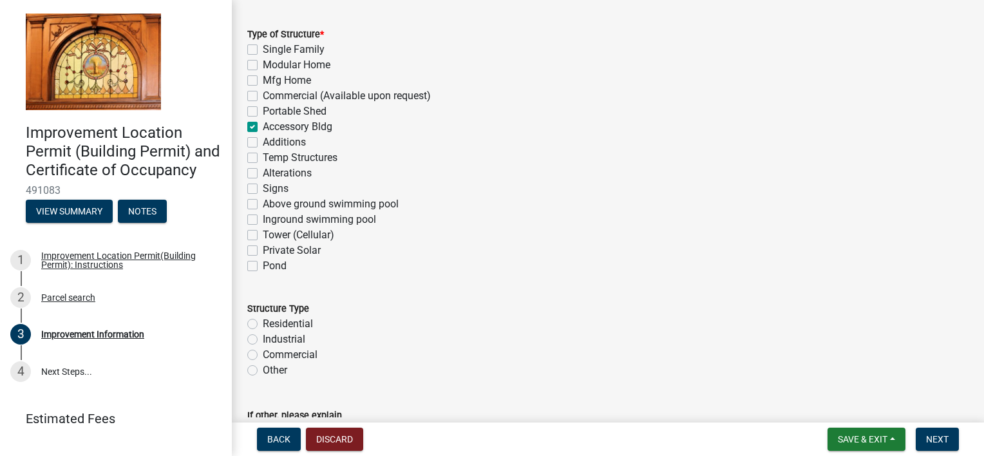
checkbox input "false"
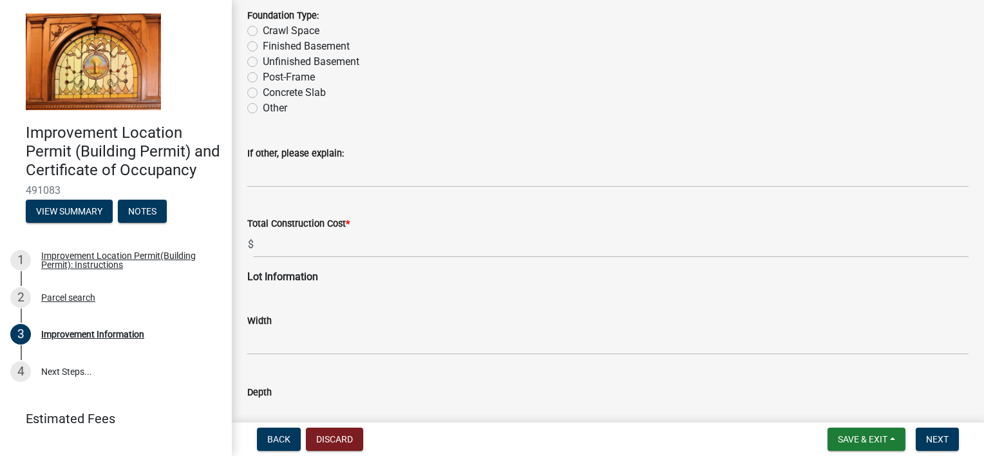
scroll to position [1417, 0]
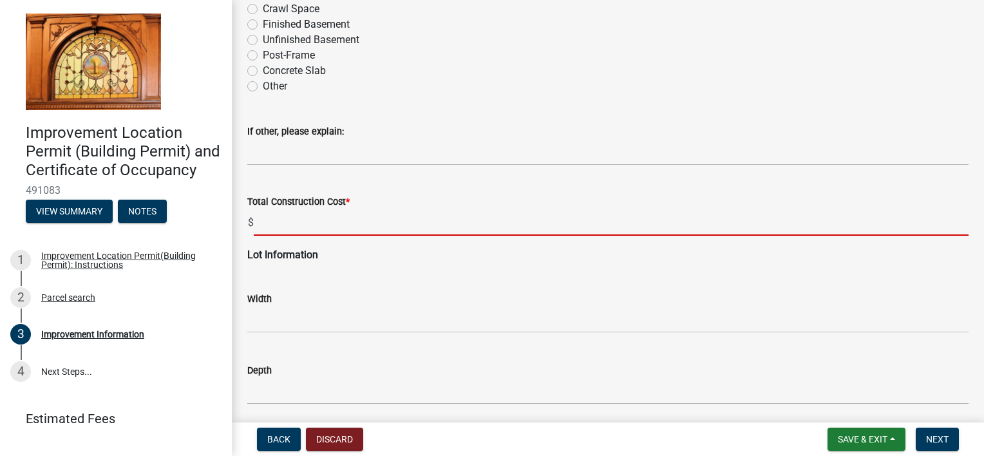
click at [302, 214] on input "text" at bounding box center [611, 222] width 715 height 26
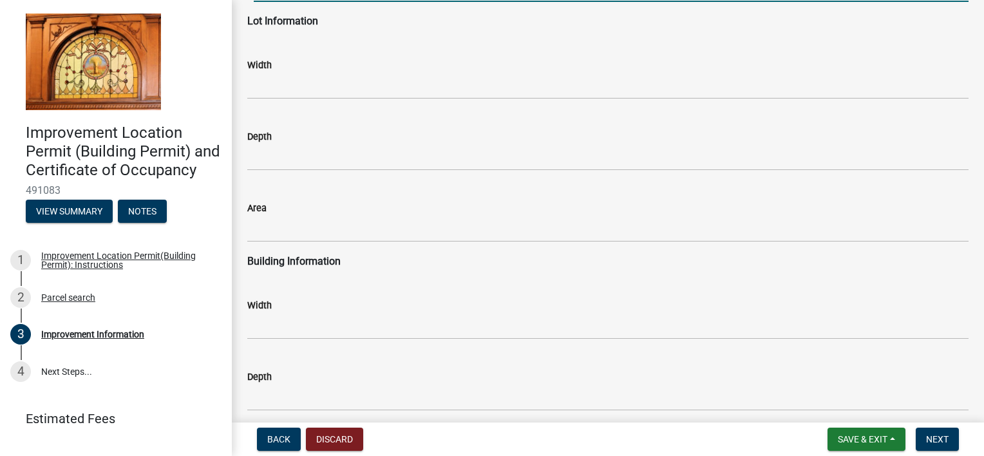
scroll to position [1675, 0]
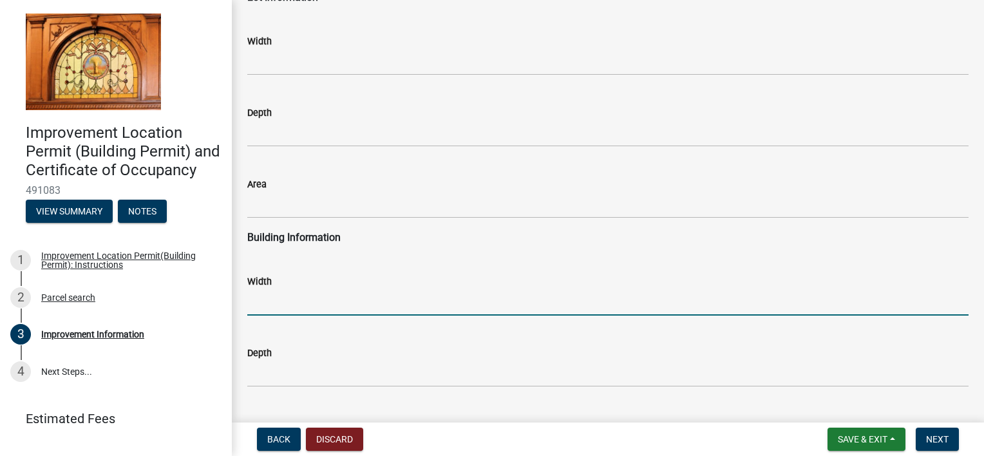
type input "40000"
click at [300, 300] on input "text" at bounding box center [607, 302] width 721 height 26
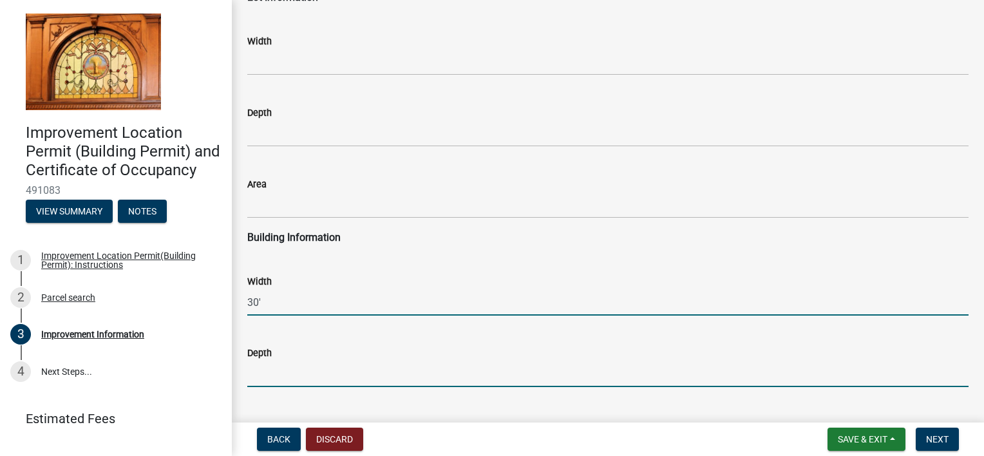
type input "30"
click at [318, 380] on input "text" at bounding box center [607, 374] width 721 height 26
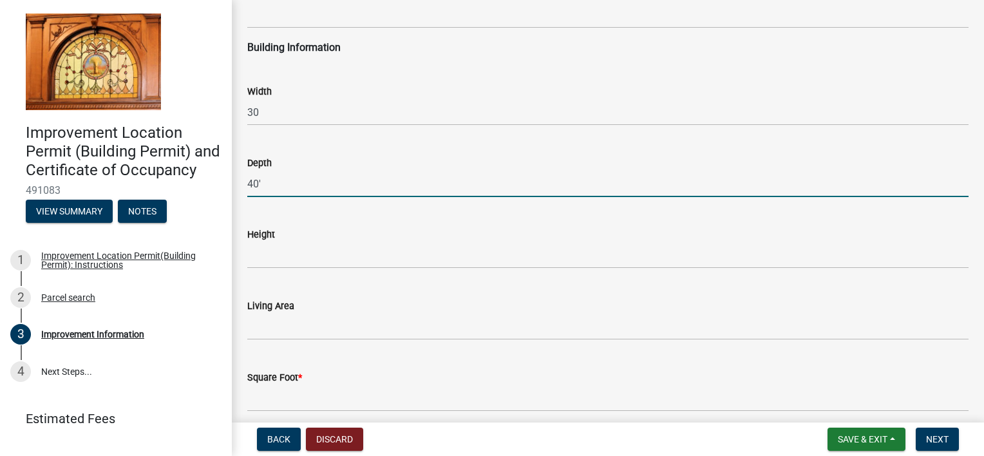
scroll to position [1868, 0]
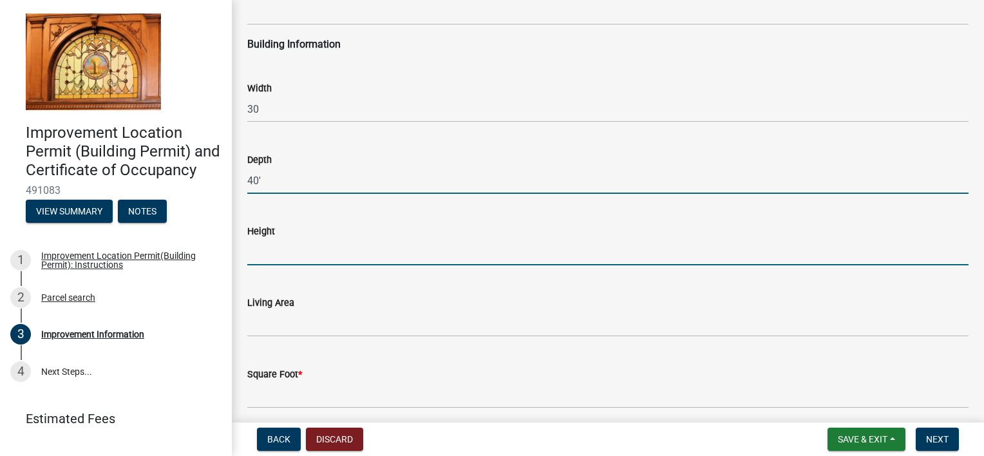
type input "40"
click at [261, 259] on input "text" at bounding box center [607, 252] width 721 height 26
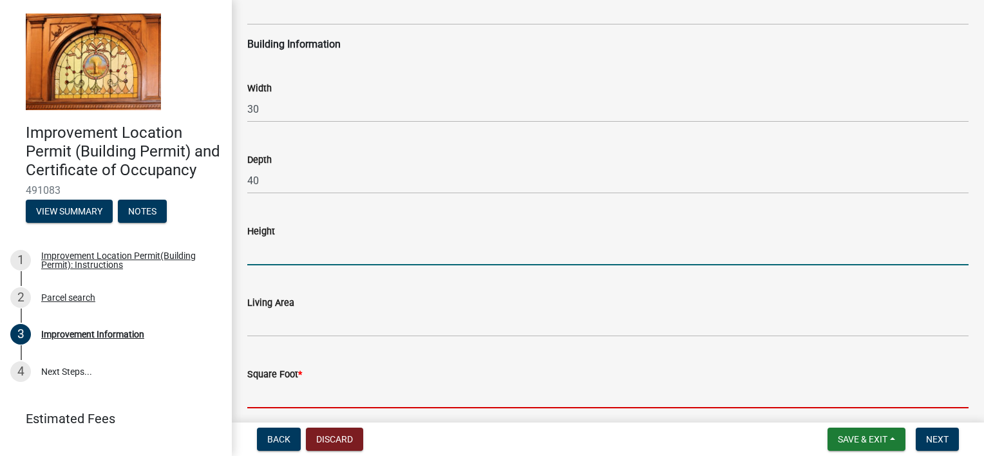
click at [256, 401] on input "text" at bounding box center [607, 395] width 721 height 26
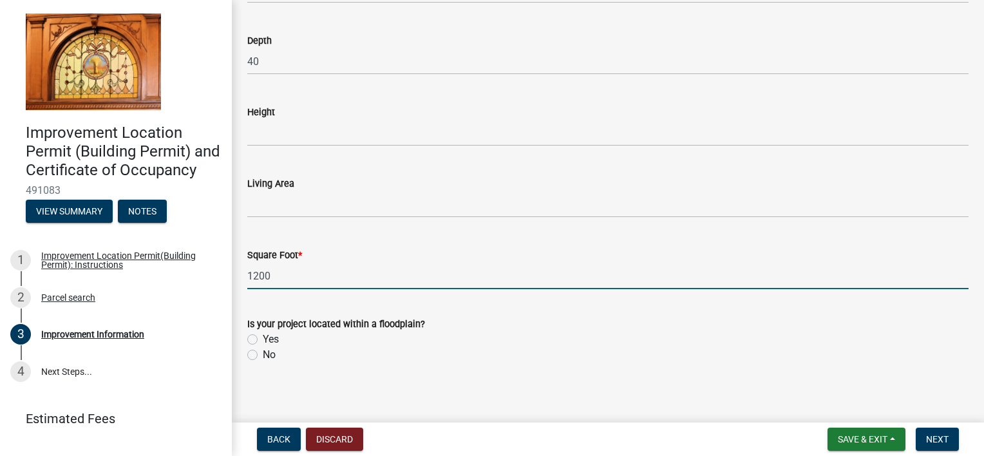
scroll to position [1994, 0]
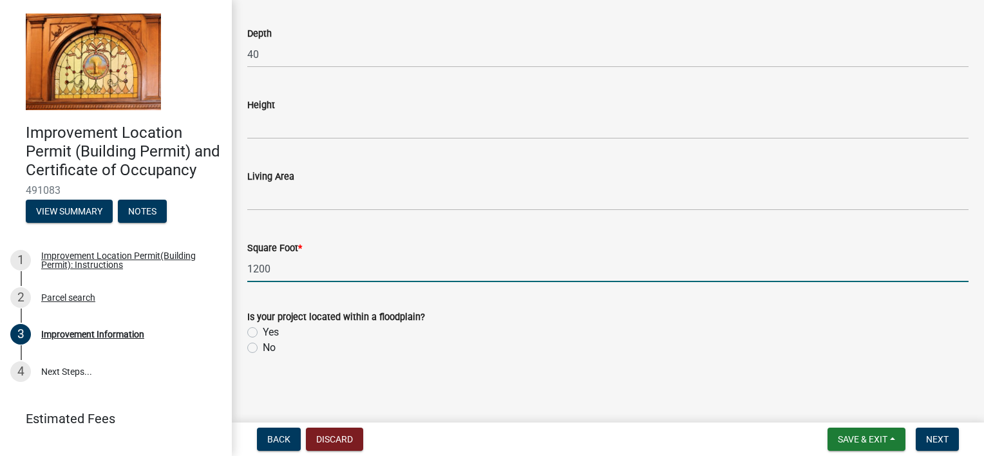
type input "1200"
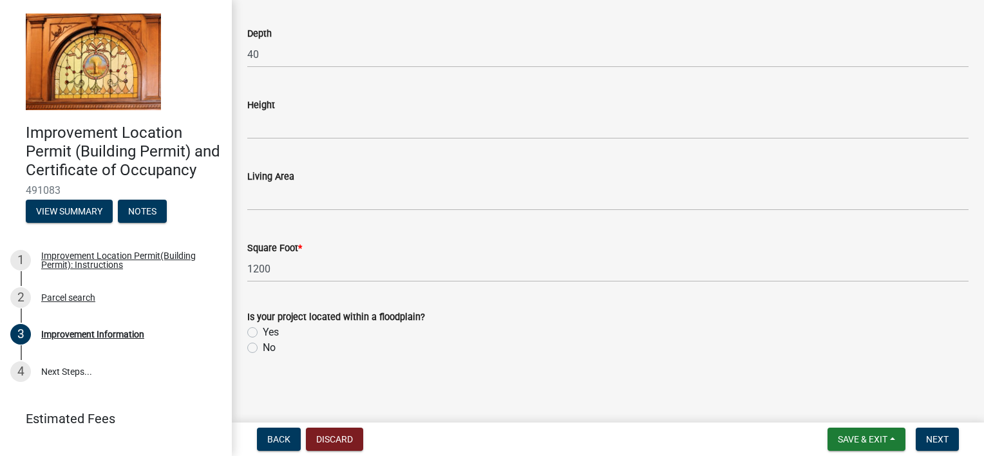
click at [263, 346] on label "No" at bounding box center [269, 347] width 13 height 15
click at [263, 346] on input "No" at bounding box center [267, 344] width 8 height 8
radio input "true"
click at [935, 433] on button "Next" at bounding box center [937, 439] width 43 height 23
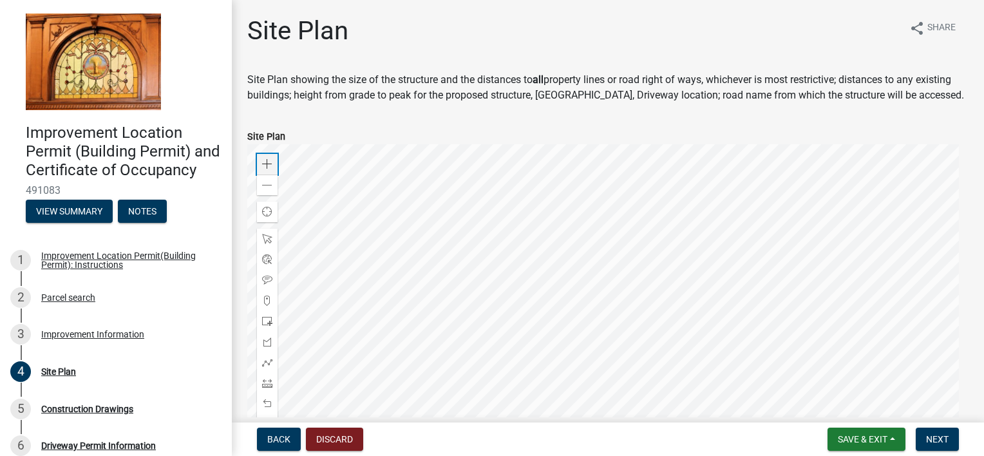
click at [262, 162] on span at bounding box center [267, 164] width 10 height 10
click at [472, 290] on div at bounding box center [607, 305] width 721 height 322
click at [523, 278] on div at bounding box center [607, 305] width 721 height 322
click at [270, 162] on span at bounding box center [267, 164] width 10 height 10
click at [380, 274] on div at bounding box center [607, 305] width 721 height 322
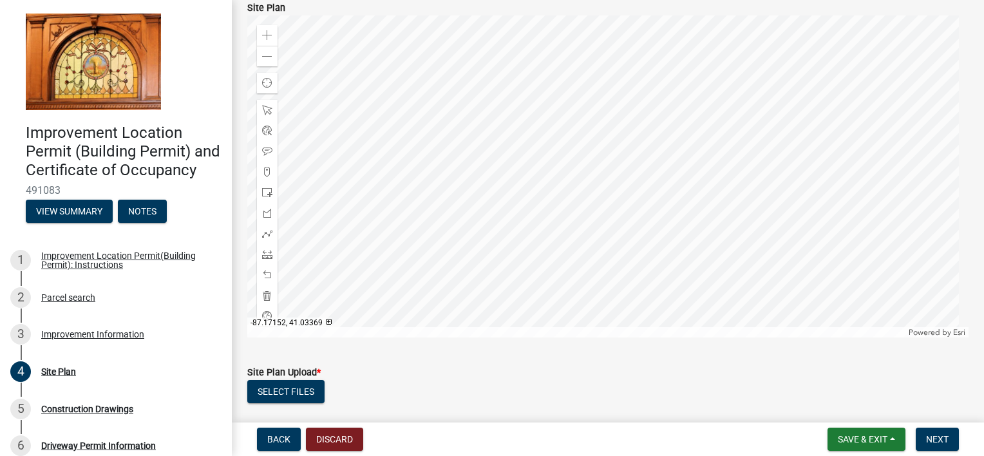
scroll to position [64, 0]
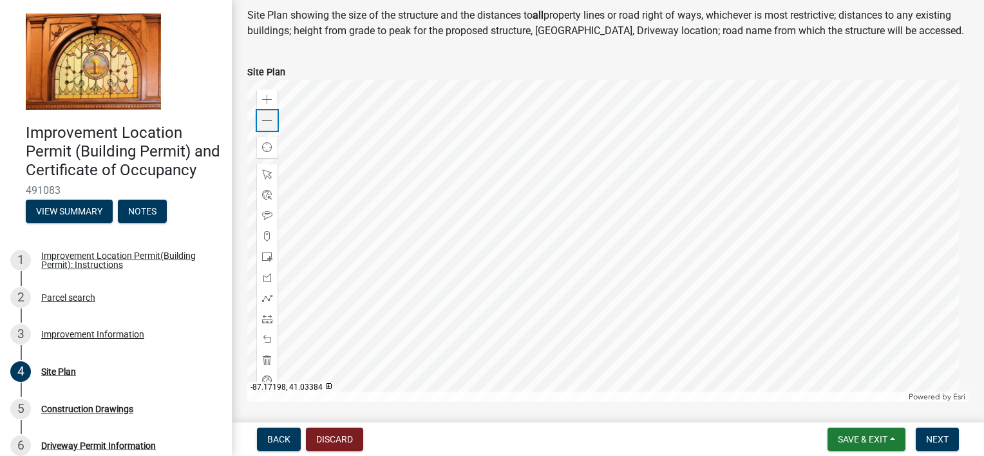
click at [266, 115] on div "Zoom out" at bounding box center [267, 120] width 21 height 21
click at [503, 196] on div at bounding box center [607, 241] width 721 height 322
click at [407, 193] on div at bounding box center [607, 241] width 721 height 322
click at [267, 102] on span at bounding box center [267, 100] width 10 height 10
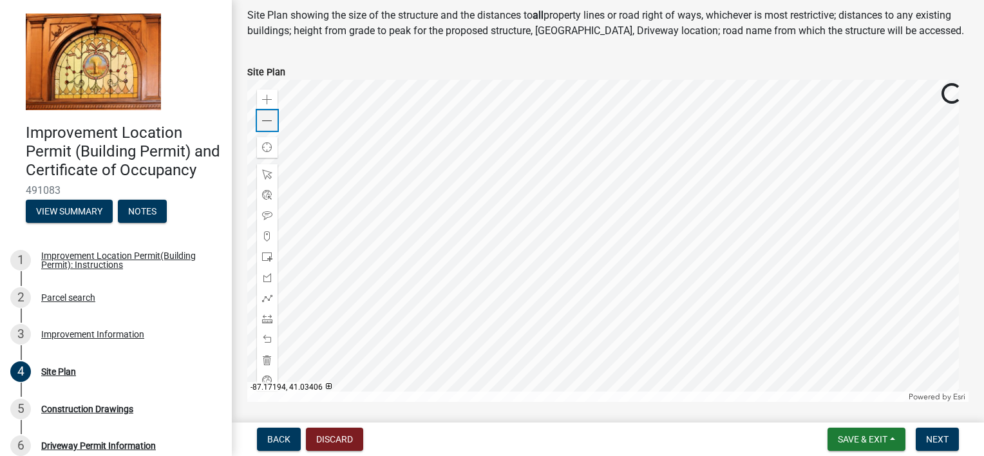
click at [263, 121] on span at bounding box center [267, 121] width 10 height 10
click at [265, 99] on span at bounding box center [267, 100] width 10 height 10
click at [571, 203] on div at bounding box center [607, 241] width 721 height 322
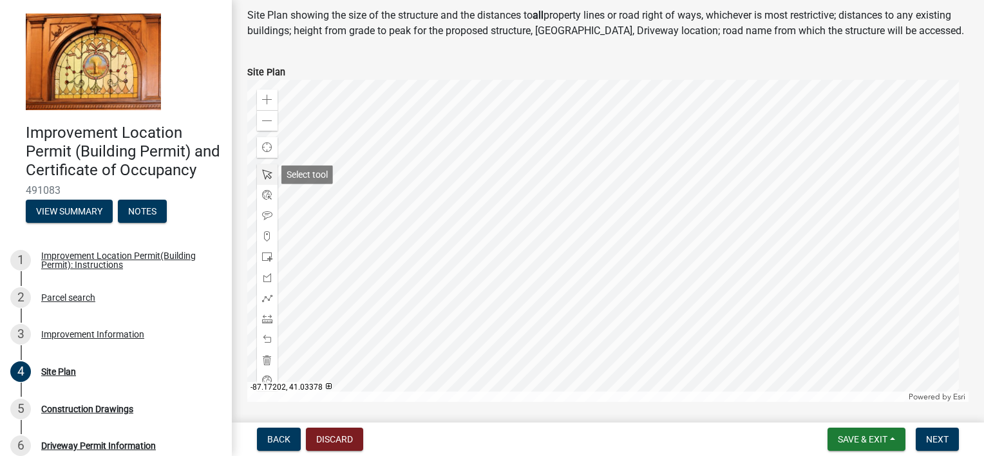
click at [263, 171] on span at bounding box center [267, 174] width 10 height 10
click at [266, 319] on span at bounding box center [267, 319] width 10 height 10
click at [845, 186] on div at bounding box center [607, 241] width 721 height 322
click at [551, 185] on div at bounding box center [607, 241] width 721 height 322
click at [267, 122] on span at bounding box center [267, 121] width 10 height 10
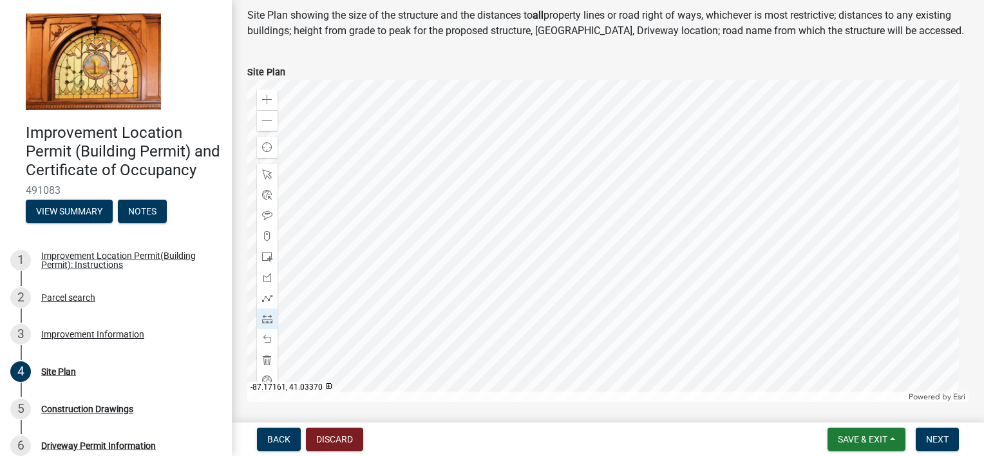
click at [353, 220] on div at bounding box center [607, 241] width 721 height 322
click at [266, 314] on span at bounding box center [267, 319] width 10 height 10
click at [469, 148] on div at bounding box center [607, 241] width 721 height 322
click at [471, 265] on div at bounding box center [607, 241] width 721 height 322
click at [466, 163] on div at bounding box center [607, 241] width 721 height 322
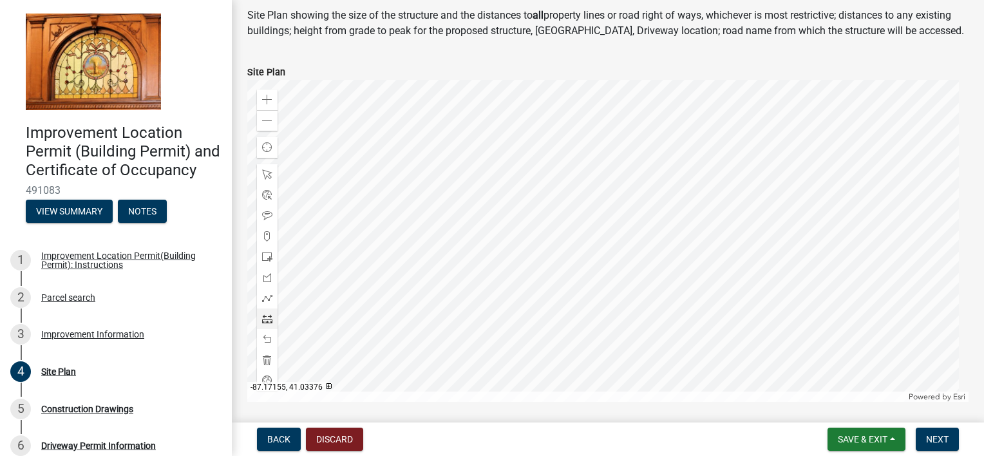
click at [390, 165] on div at bounding box center [607, 241] width 721 height 322
click at [471, 265] on div at bounding box center [607, 241] width 721 height 322
click at [469, 162] on div at bounding box center [607, 241] width 721 height 322
click at [394, 164] on div at bounding box center [607, 241] width 721 height 322
click at [395, 265] on div at bounding box center [607, 241] width 721 height 322
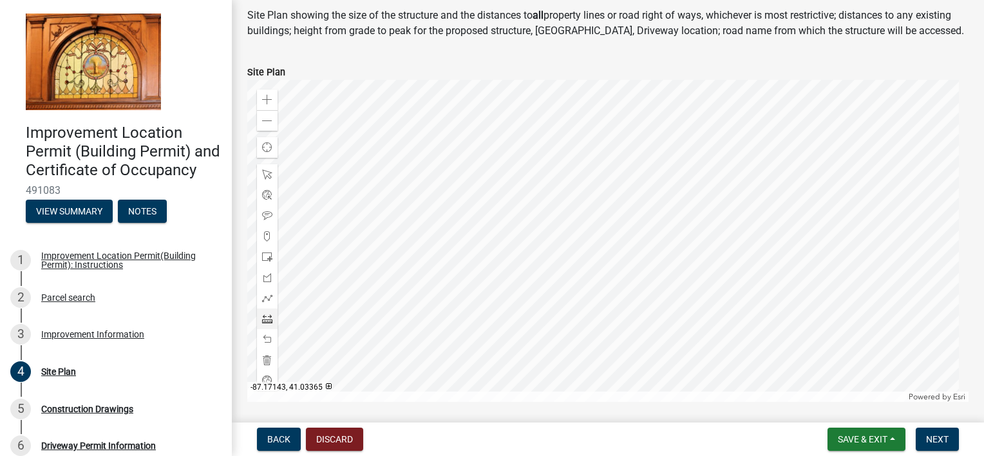
click at [471, 265] on div at bounding box center [607, 241] width 721 height 322
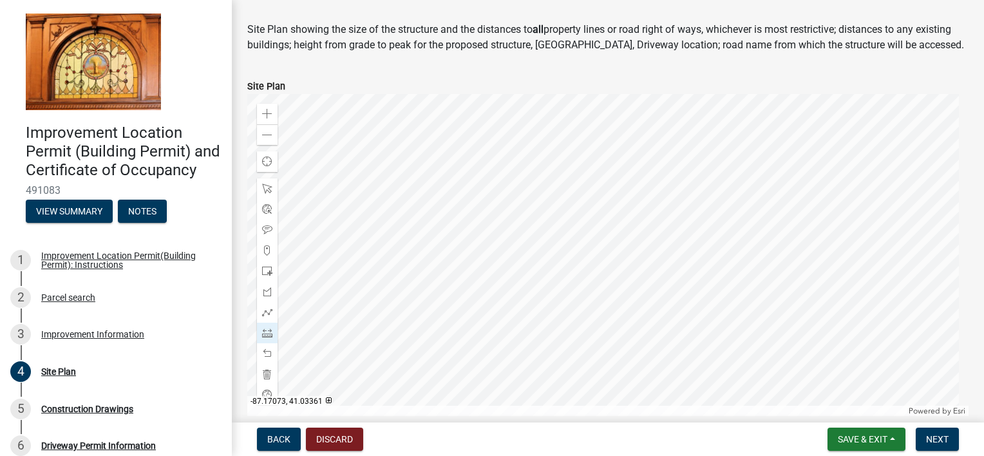
scroll to position [46, 0]
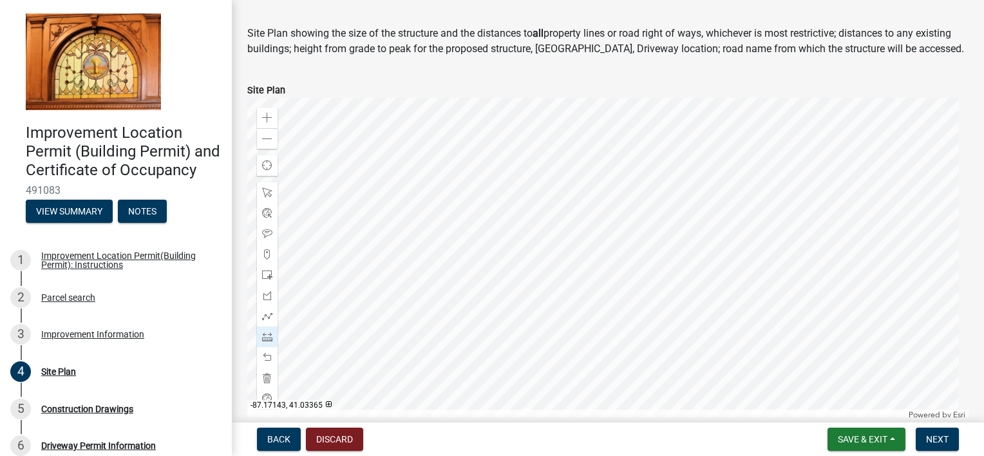
click at [471, 283] on div at bounding box center [607, 259] width 721 height 322
click at [271, 121] on span at bounding box center [267, 118] width 10 height 10
click at [702, 274] on div at bounding box center [607, 259] width 721 height 322
click at [604, 346] on div at bounding box center [607, 259] width 721 height 322
click at [604, 145] on div at bounding box center [607, 259] width 721 height 322
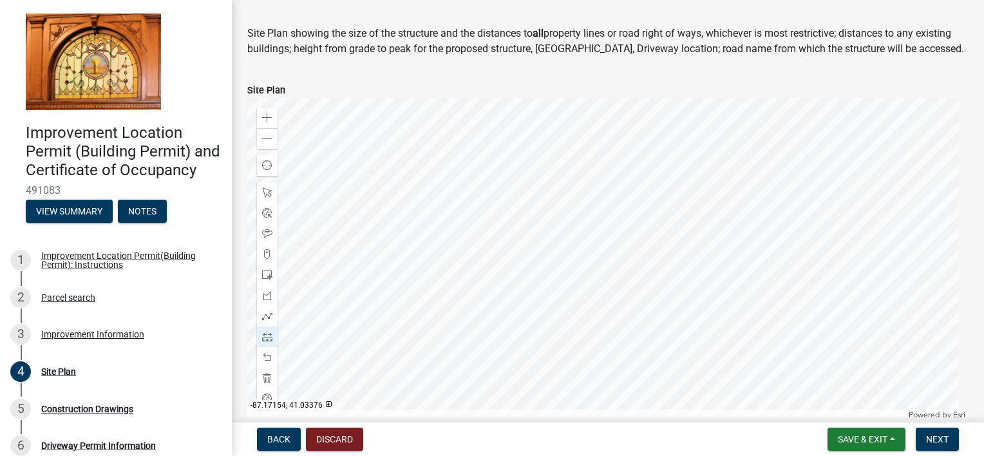
click at [454, 145] on div at bounding box center [607, 259] width 721 height 322
click at [453, 346] on div at bounding box center [607, 259] width 721 height 322
click at [604, 348] on div at bounding box center [607, 259] width 721 height 322
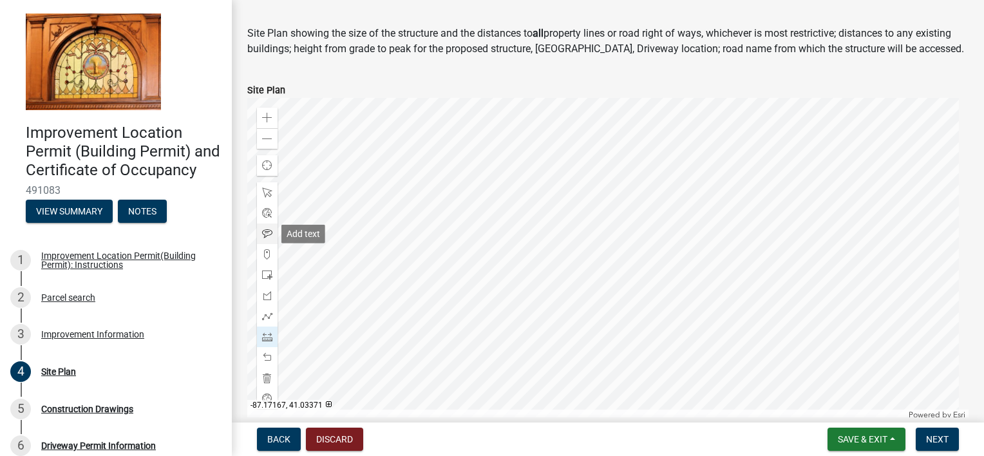
click at [268, 231] on span at bounding box center [267, 234] width 10 height 10
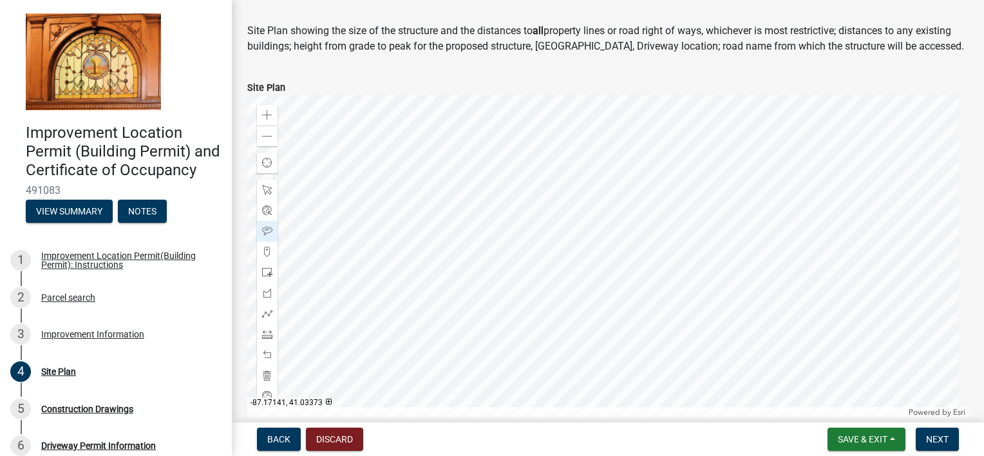
click at [632, 198] on div at bounding box center [607, 256] width 721 height 322
click at [695, 205] on div at bounding box center [607, 256] width 721 height 322
click at [268, 351] on span at bounding box center [267, 355] width 10 height 10
click at [267, 354] on span at bounding box center [267, 355] width 10 height 10
click at [267, 232] on span at bounding box center [267, 231] width 10 height 10
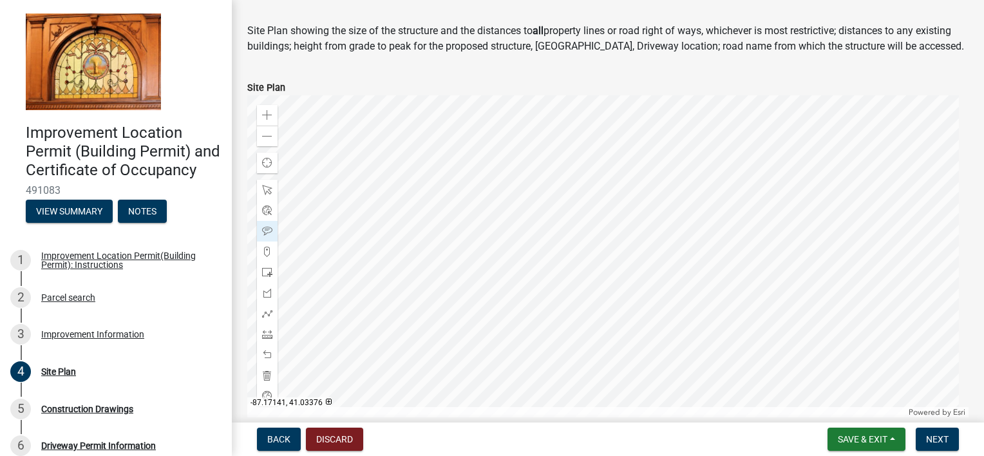
click at [639, 145] on div at bounding box center [607, 256] width 721 height 322
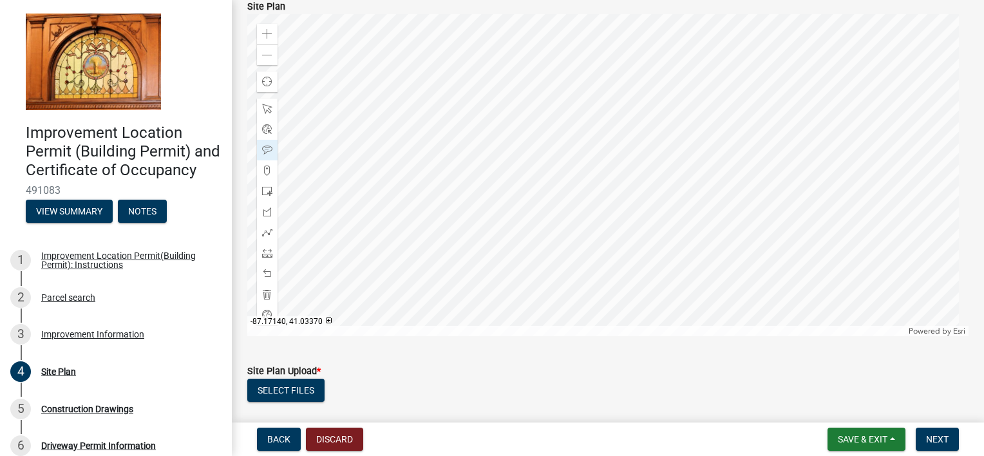
scroll to position [113, 0]
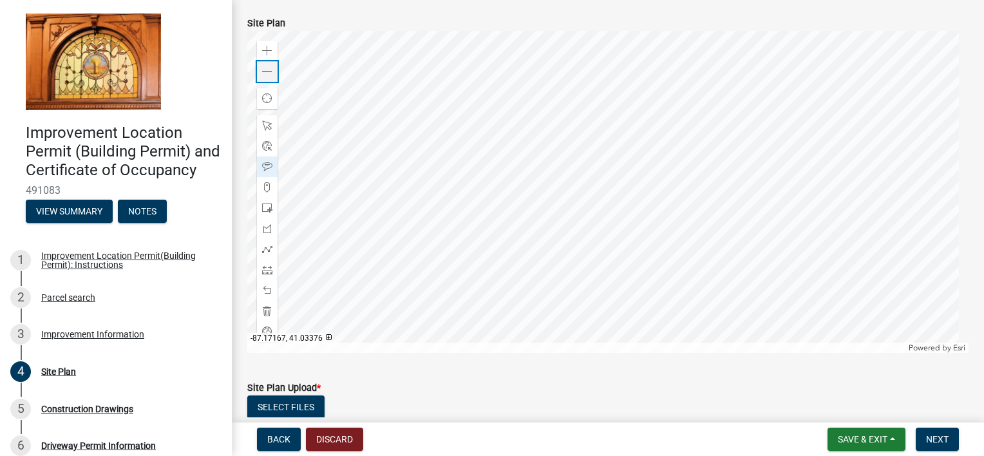
click at [269, 70] on span at bounding box center [267, 72] width 10 height 10
click at [271, 166] on span at bounding box center [267, 167] width 10 height 10
click at [662, 68] on div at bounding box center [607, 192] width 721 height 322
click at [271, 271] on span at bounding box center [267, 270] width 10 height 10
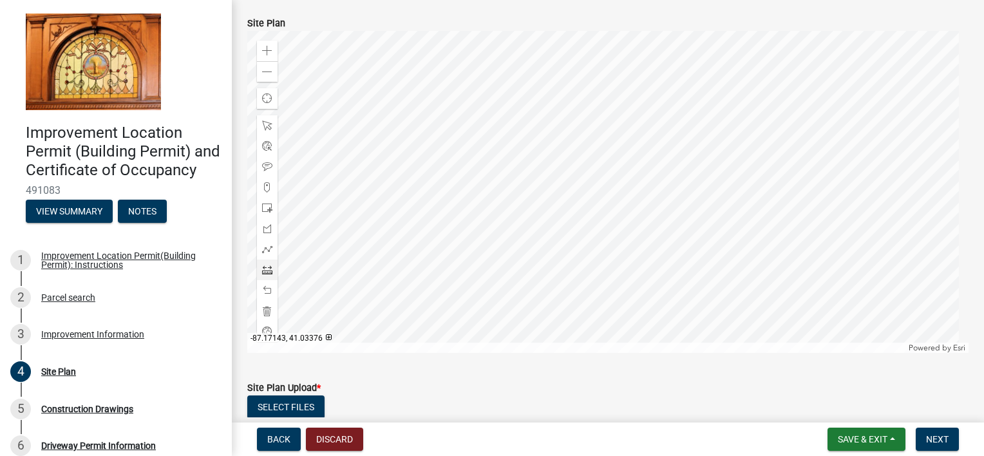
click at [604, 164] on div at bounding box center [607, 192] width 721 height 322
click at [812, 165] on div at bounding box center [607, 192] width 721 height 322
click at [810, 165] on div at bounding box center [607, 192] width 721 height 322
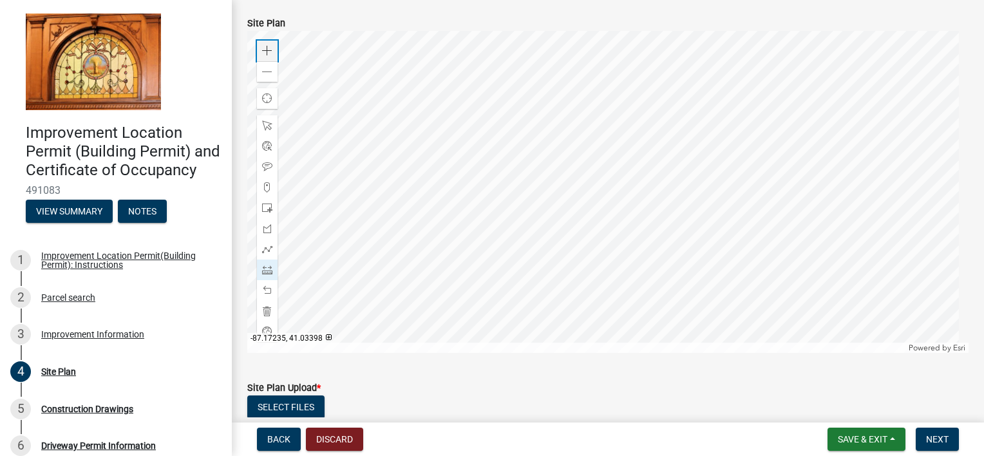
click at [266, 52] on span at bounding box center [267, 51] width 10 height 10
click at [466, 35] on div at bounding box center [607, 192] width 721 height 322
click at [634, 69] on div at bounding box center [607, 192] width 721 height 322
click at [636, 272] on div at bounding box center [607, 192] width 721 height 322
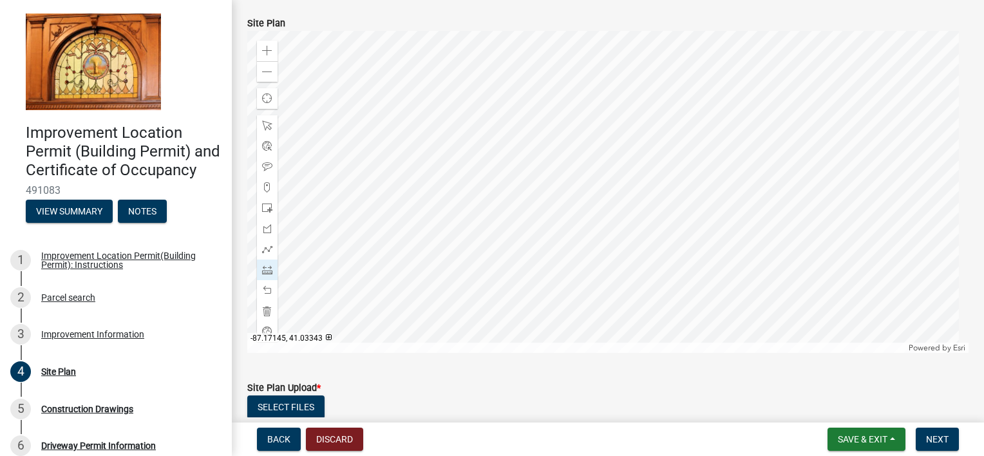
click at [636, 272] on div at bounding box center [607, 192] width 721 height 322
click at [636, 271] on div at bounding box center [607, 192] width 721 height 322
click at [263, 309] on span at bounding box center [267, 311] width 10 height 10
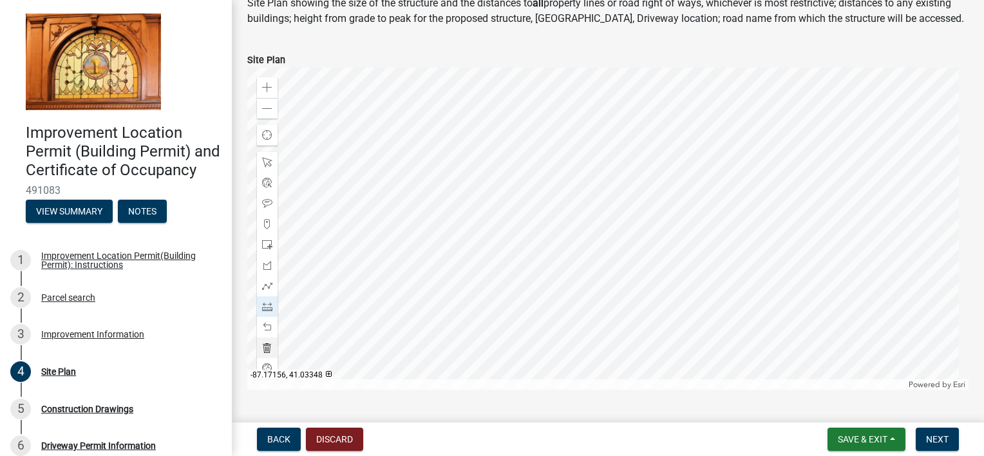
scroll to position [12, 0]
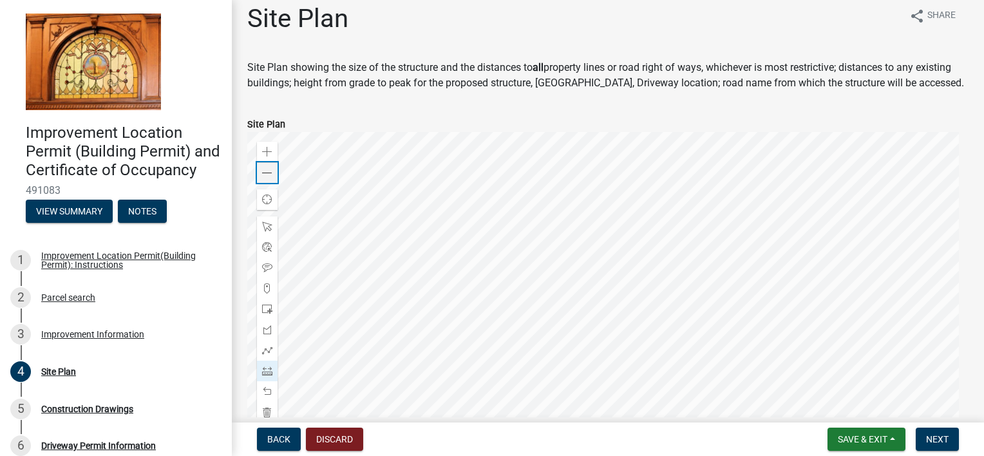
click at [268, 174] on span at bounding box center [267, 173] width 10 height 10
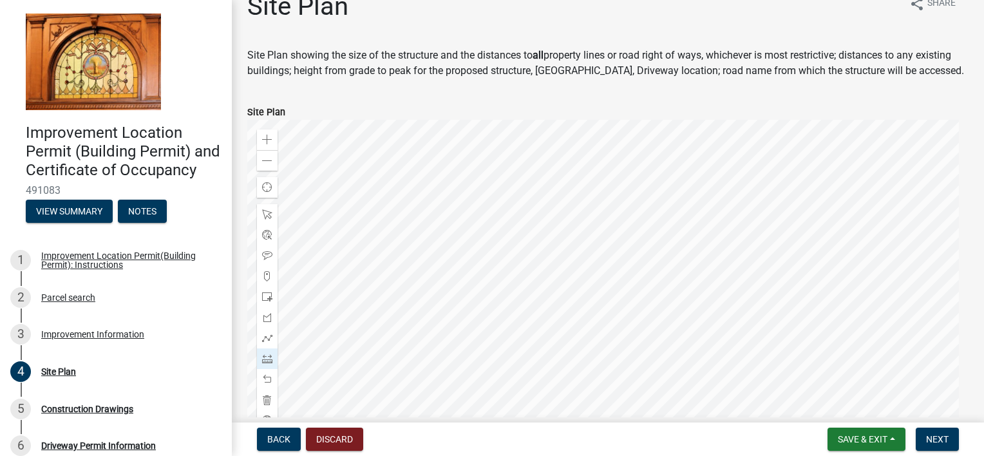
scroll to position [10, 0]
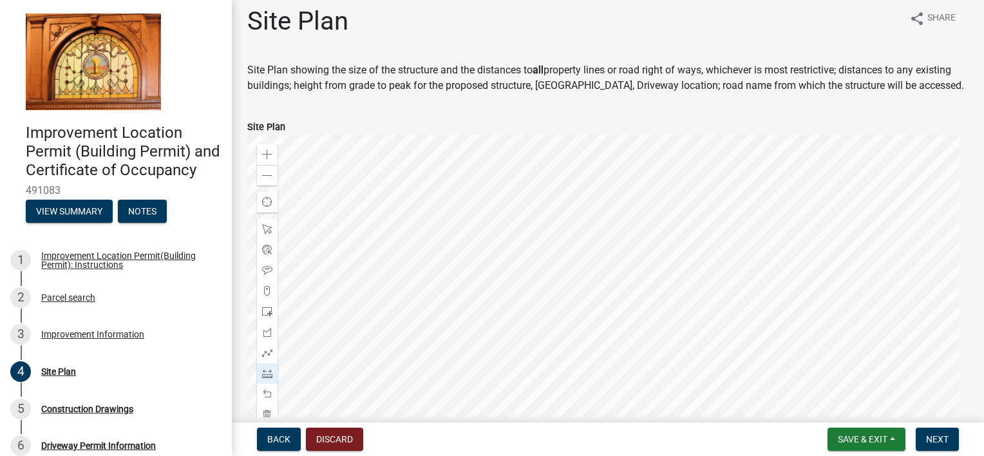
click at [508, 268] on div at bounding box center [607, 296] width 721 height 322
click at [264, 155] on span at bounding box center [267, 154] width 10 height 10
click at [493, 222] on div at bounding box center [607, 296] width 721 height 322
click at [269, 149] on span at bounding box center [267, 154] width 10 height 10
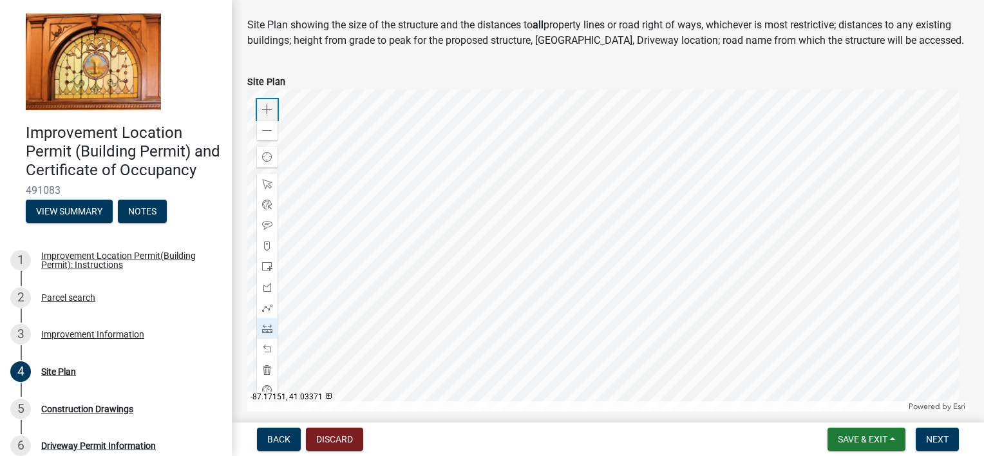
scroll to position [74, 0]
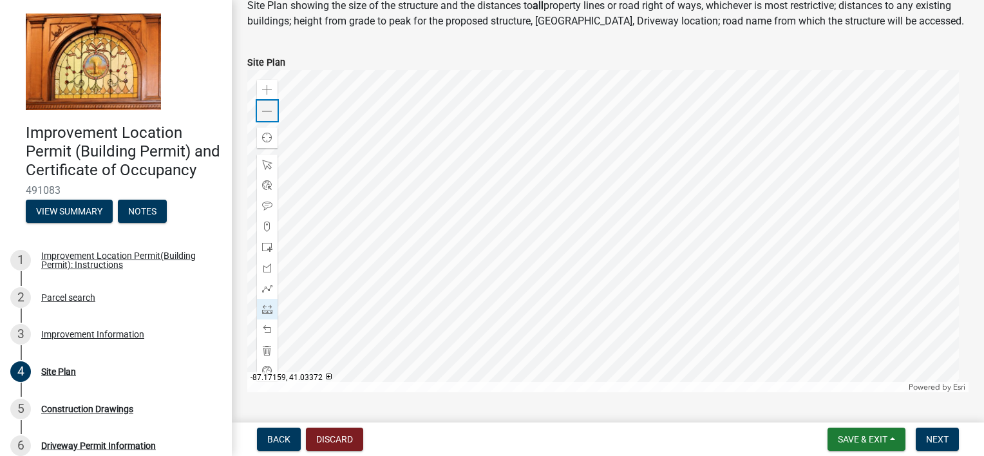
click at [260, 109] on div "Zoom out" at bounding box center [267, 110] width 21 height 21
click at [269, 306] on span at bounding box center [267, 309] width 10 height 10
click at [656, 311] on div at bounding box center [607, 231] width 721 height 322
click at [654, 110] on div at bounding box center [607, 231] width 721 height 322
click at [271, 89] on span at bounding box center [267, 90] width 10 height 10
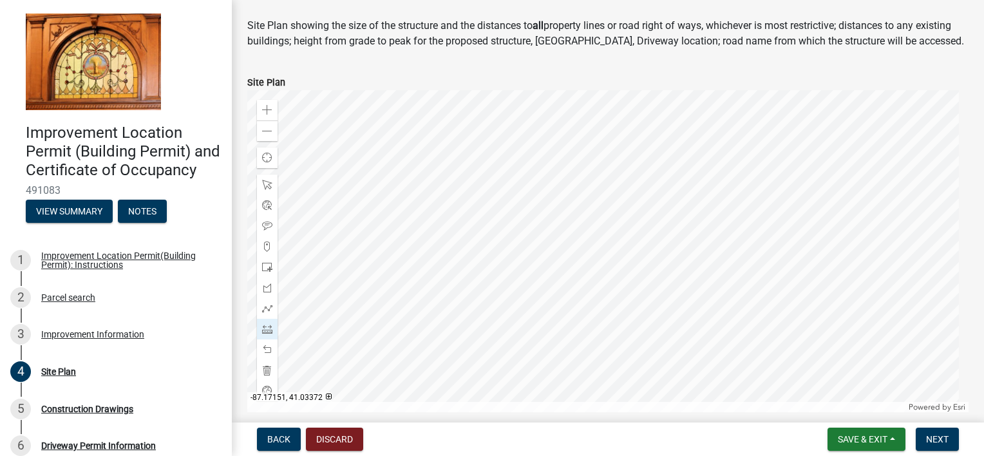
scroll to position [73, 0]
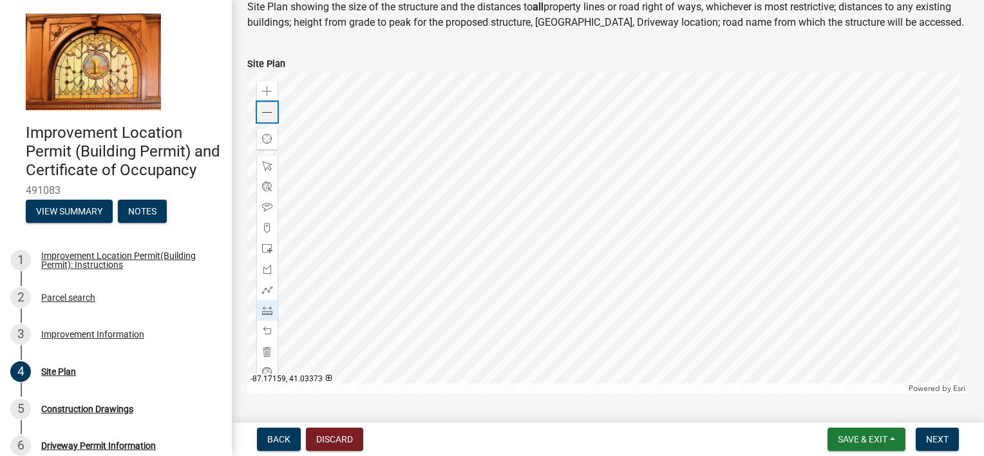
click at [271, 108] on span at bounding box center [267, 113] width 10 height 10
click at [504, 109] on div at bounding box center [607, 232] width 721 height 322
click at [504, 310] on div at bounding box center [607, 232] width 721 height 322
click at [657, 313] on div at bounding box center [607, 232] width 721 height 322
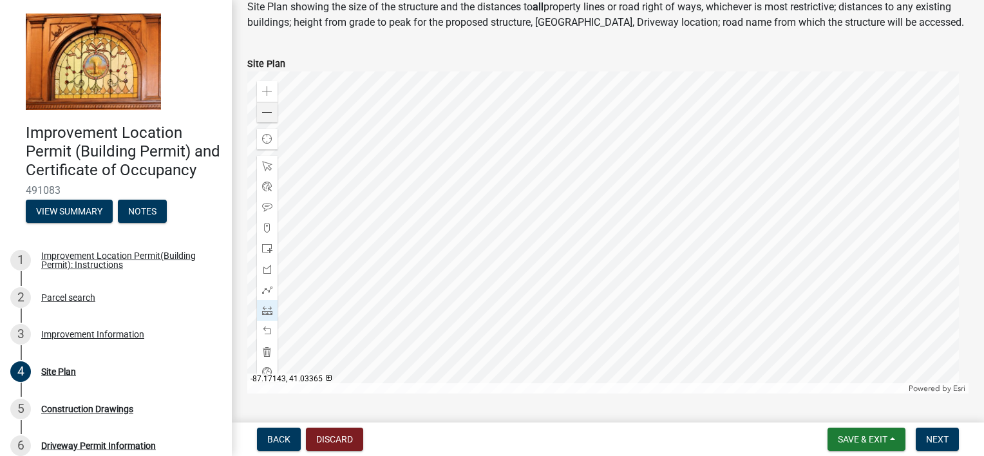
click at [657, 313] on div at bounding box center [607, 232] width 721 height 322
click at [265, 108] on span at bounding box center [267, 113] width 10 height 10
click at [438, 220] on div at bounding box center [607, 232] width 721 height 322
click at [265, 309] on span at bounding box center [267, 310] width 10 height 10
click at [384, 222] on div at bounding box center [607, 232] width 721 height 322
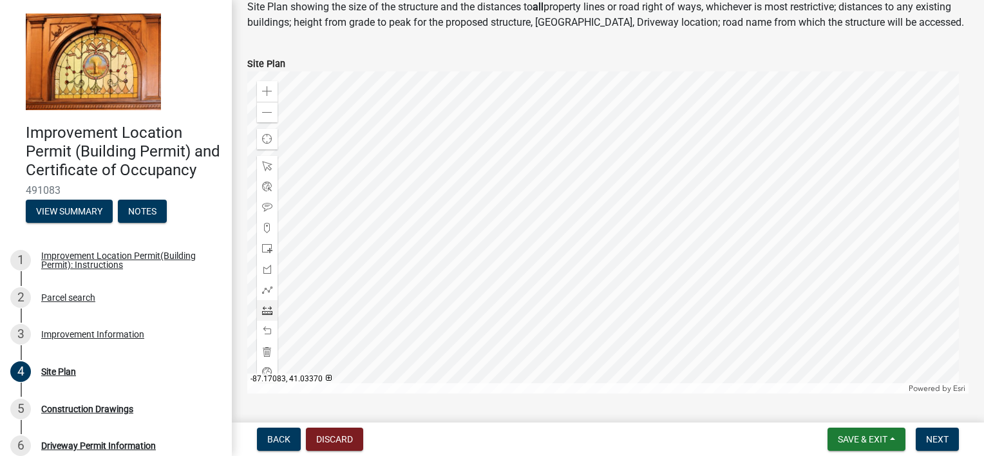
click at [799, 222] on div at bounding box center [607, 232] width 721 height 322
click at [660, 173] on div at bounding box center [607, 232] width 721 height 322
click at [531, 165] on div at bounding box center [607, 232] width 721 height 322
click at [529, 368] on div at bounding box center [607, 232] width 721 height 322
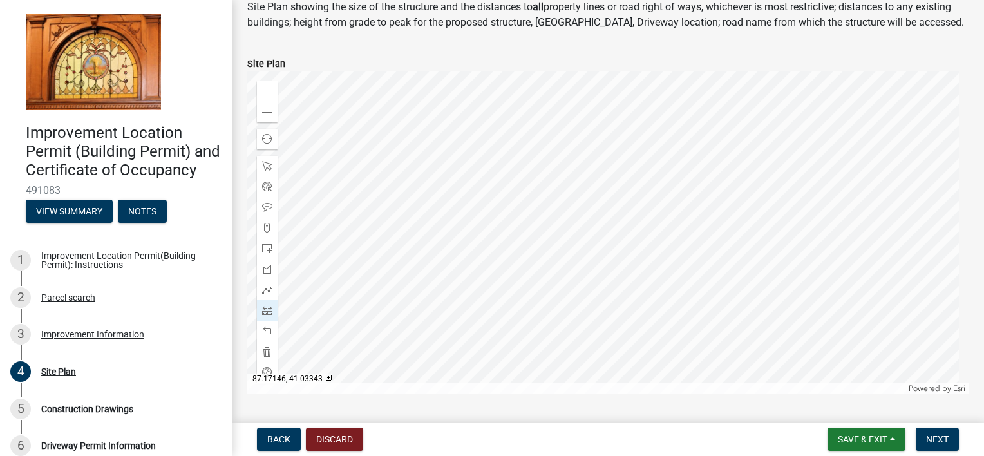
click at [529, 368] on div at bounding box center [607, 232] width 721 height 322
click at [684, 192] on div at bounding box center [607, 232] width 721 height 322
click at [265, 307] on span at bounding box center [267, 310] width 10 height 10
click at [841, 158] on div at bounding box center [607, 232] width 721 height 322
click at [347, 167] on div at bounding box center [607, 232] width 721 height 322
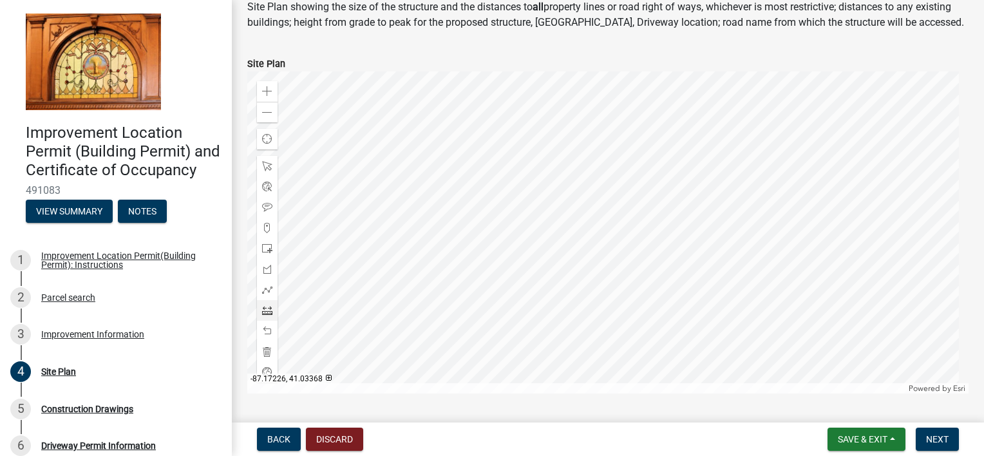
click at [347, 167] on div at bounding box center [607, 232] width 721 height 322
click at [708, 309] on div at bounding box center [607, 232] width 721 height 322
click at [266, 108] on span at bounding box center [267, 113] width 10 height 10
click at [593, 200] on div at bounding box center [607, 232] width 721 height 322
click at [267, 113] on span at bounding box center [267, 113] width 10 height 10
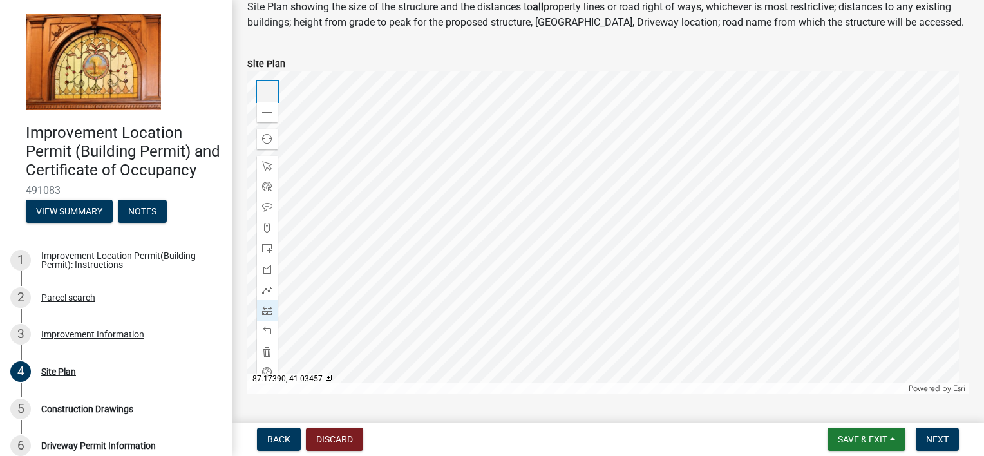
click at [263, 93] on span at bounding box center [267, 91] width 10 height 10
click at [459, 93] on div at bounding box center [607, 232] width 721 height 322
click at [645, 247] on div at bounding box center [607, 232] width 721 height 322
click at [263, 106] on div "Zoom out" at bounding box center [267, 112] width 21 height 21
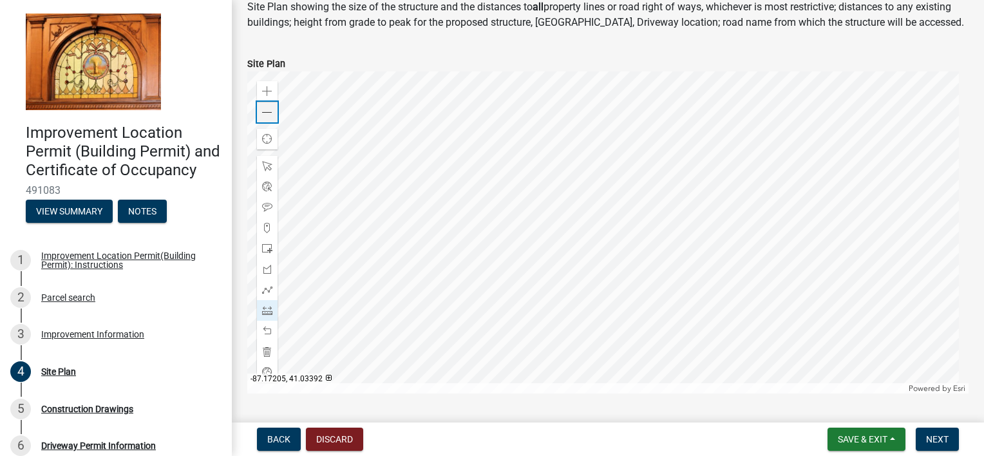
click at [263, 106] on div "Zoom out" at bounding box center [267, 112] width 21 height 21
click at [611, 95] on div at bounding box center [607, 232] width 721 height 322
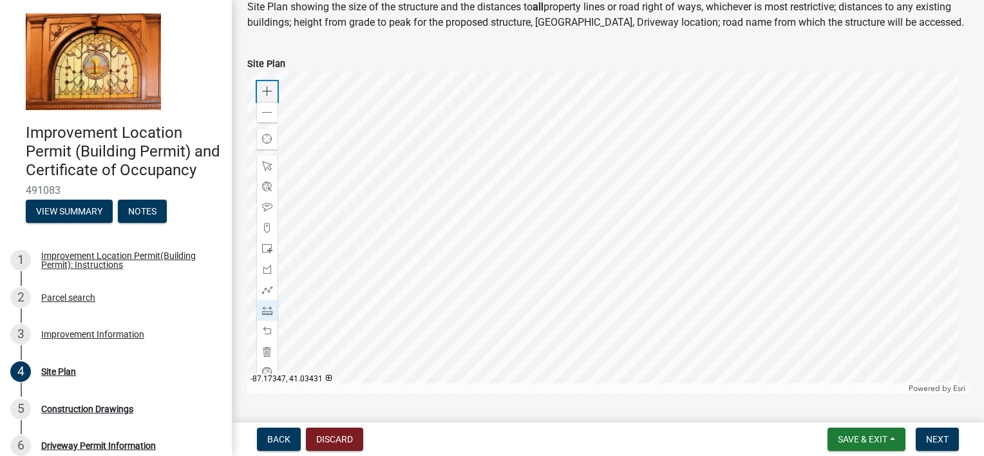
click at [265, 91] on span at bounding box center [267, 91] width 10 height 10
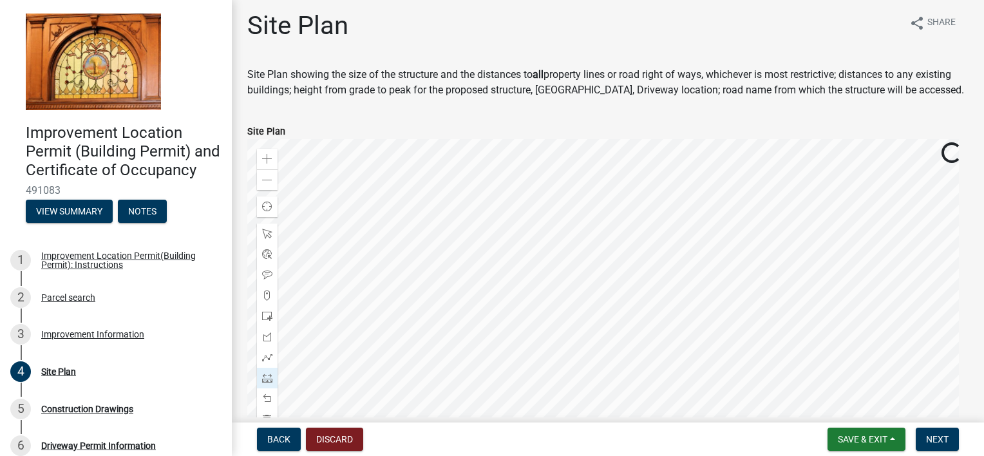
scroll to position [0, 0]
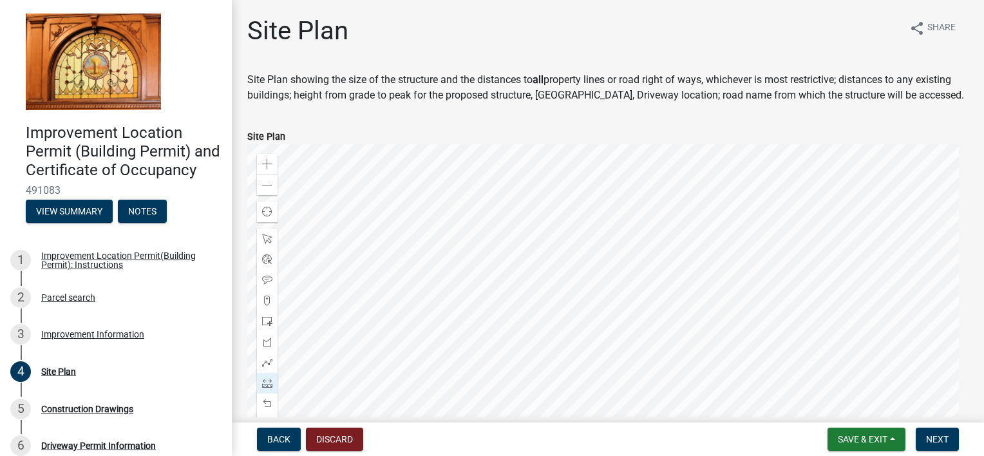
click at [392, 144] on div at bounding box center [607, 305] width 721 height 322
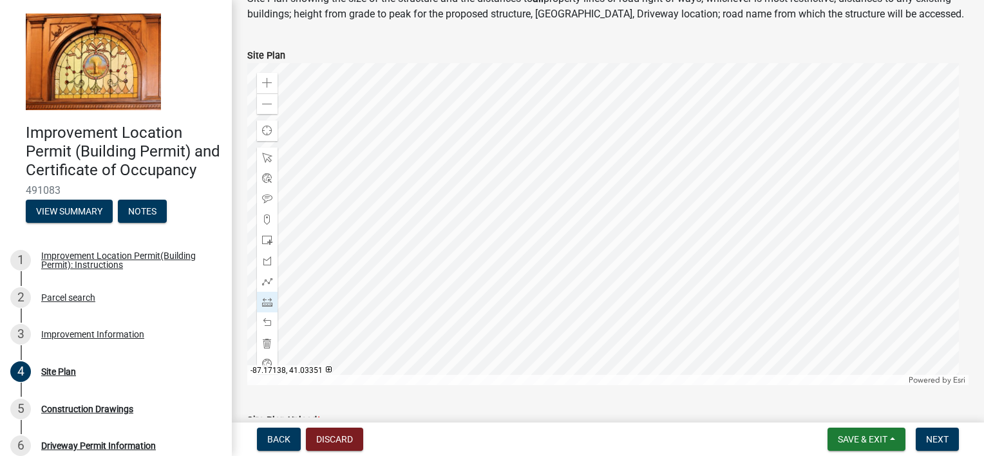
scroll to position [64, 0]
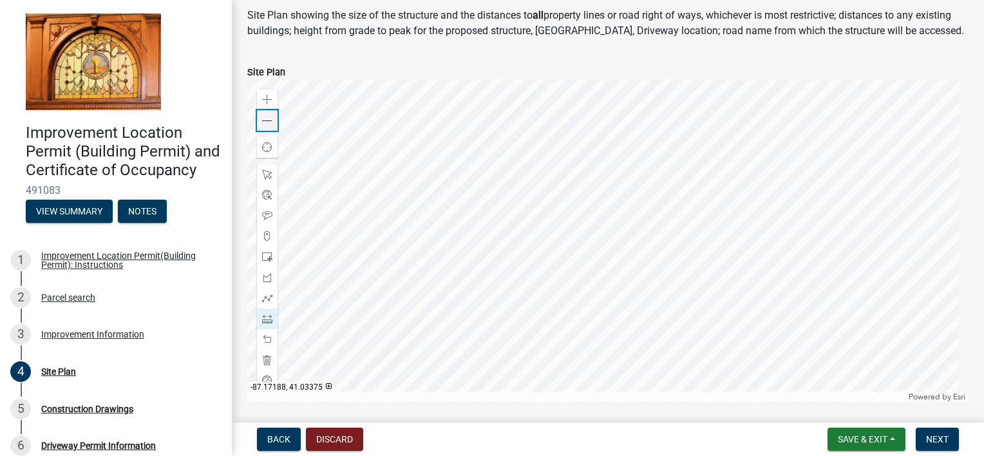
click at [264, 113] on div "Zoom out" at bounding box center [267, 120] width 21 height 21
click at [386, 182] on div at bounding box center [607, 241] width 721 height 322
click at [268, 215] on span at bounding box center [267, 216] width 10 height 10
click at [599, 128] on div at bounding box center [607, 241] width 721 height 322
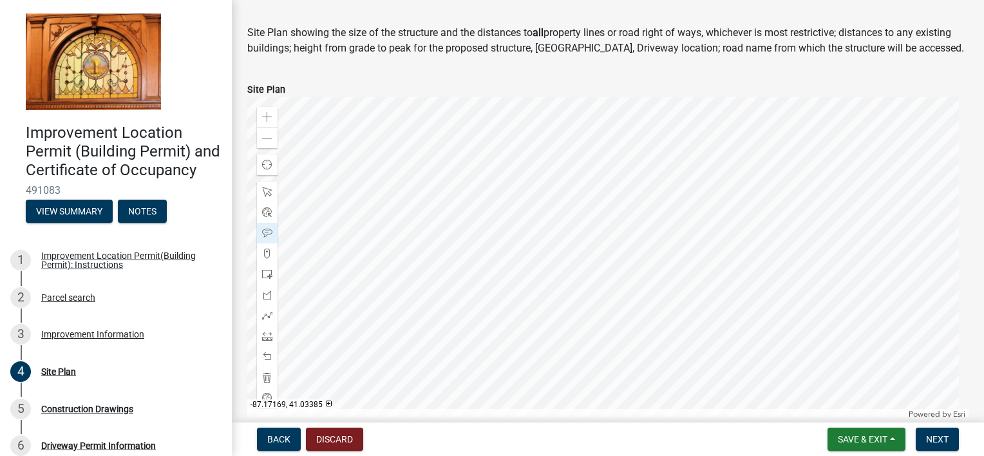
scroll to position [65, 0]
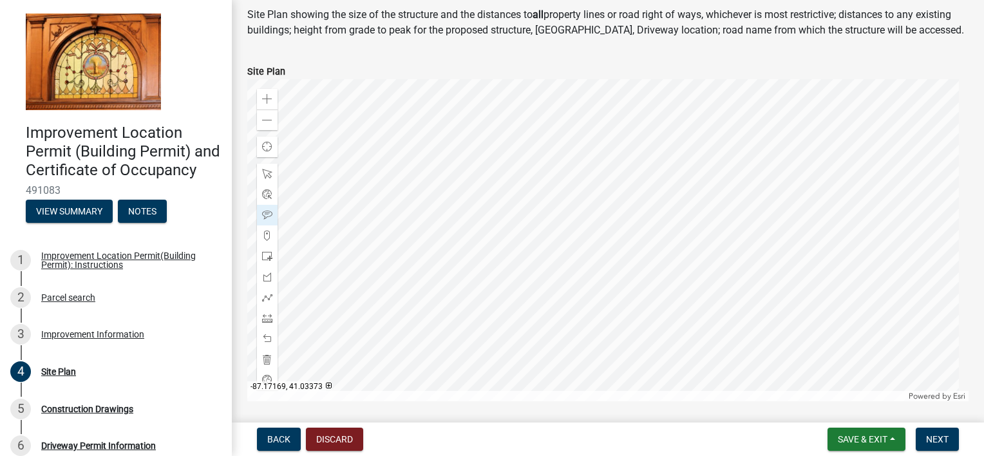
click at [507, 188] on div at bounding box center [607, 240] width 721 height 322
click at [264, 213] on span at bounding box center [267, 215] width 10 height 10
click at [463, 111] on div at bounding box center [607, 240] width 721 height 322
click at [490, 252] on div at bounding box center [607, 240] width 721 height 322
click at [263, 98] on span at bounding box center [267, 99] width 10 height 10
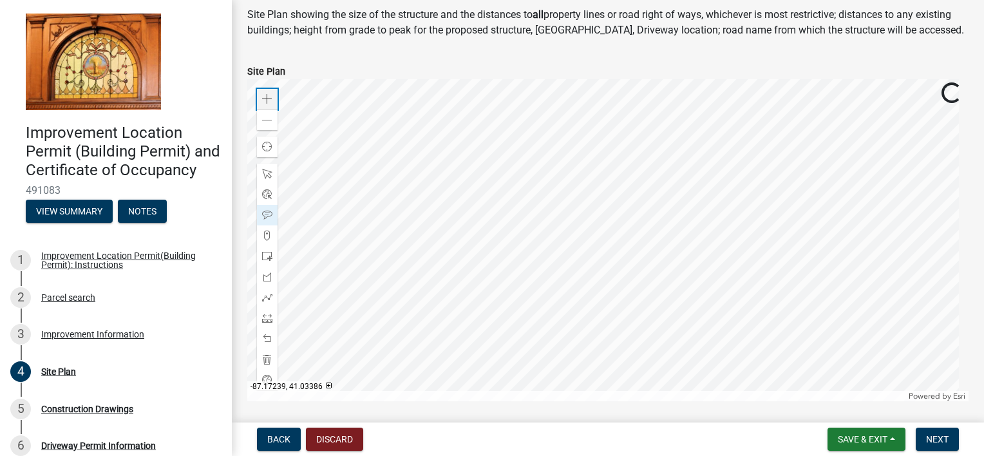
click at [263, 98] on span at bounding box center [267, 99] width 10 height 10
click at [269, 319] on span at bounding box center [267, 318] width 10 height 10
click at [420, 175] on div at bounding box center [607, 240] width 721 height 322
click at [402, 209] on div at bounding box center [607, 240] width 721 height 322
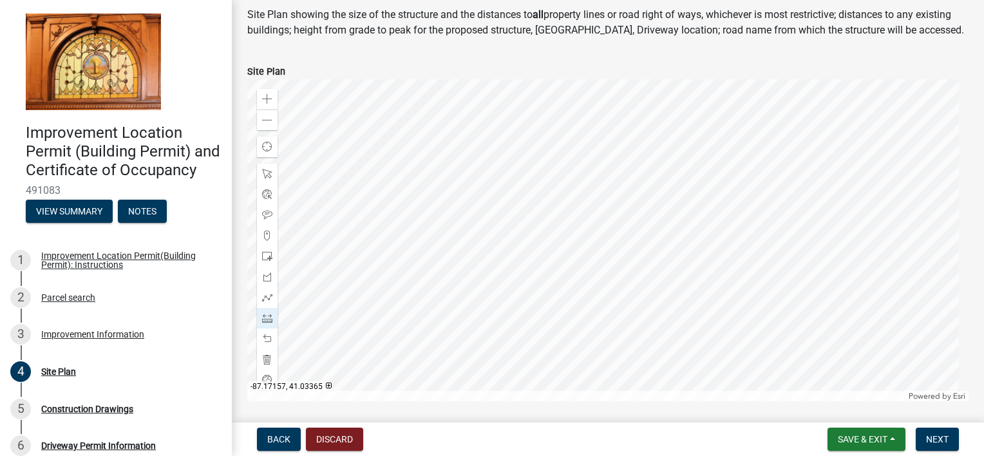
click at [402, 358] on div at bounding box center [607, 240] width 721 height 322
click at [566, 322] on div at bounding box center [607, 240] width 721 height 322
click at [609, 309] on div at bounding box center [607, 240] width 721 height 322
click at [700, 291] on div at bounding box center [607, 240] width 721 height 322
click at [428, 179] on div at bounding box center [607, 240] width 721 height 322
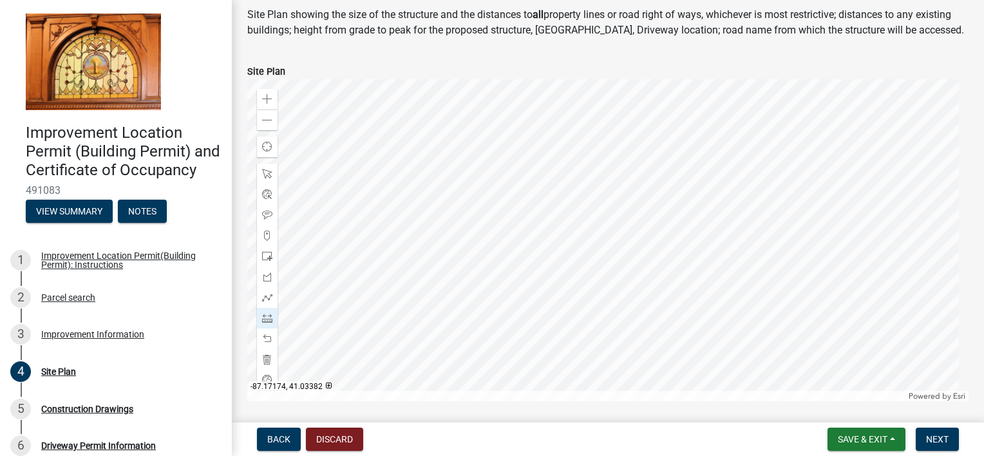
click at [428, 179] on div at bounding box center [607, 240] width 721 height 322
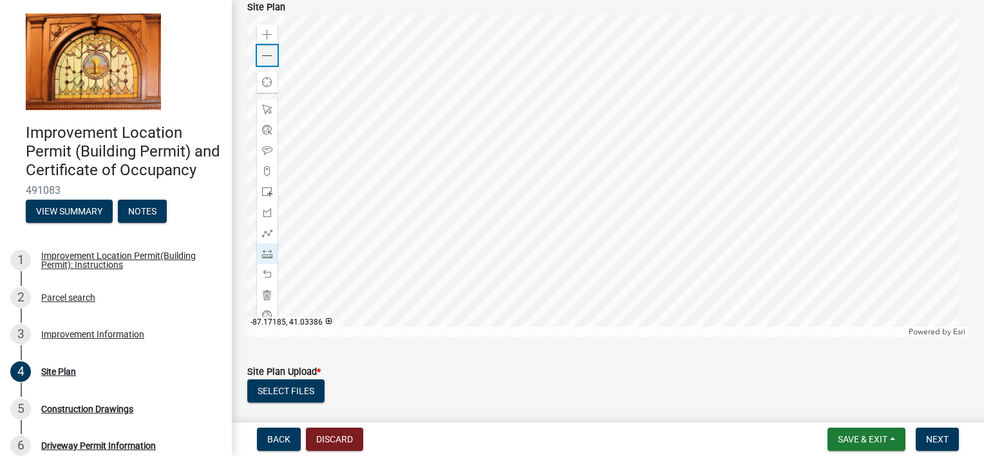
click at [268, 54] on span at bounding box center [267, 56] width 10 height 10
click at [644, 184] on div at bounding box center [607, 176] width 721 height 322
click at [660, 164] on div at bounding box center [607, 176] width 721 height 322
click at [266, 150] on span at bounding box center [267, 151] width 10 height 10
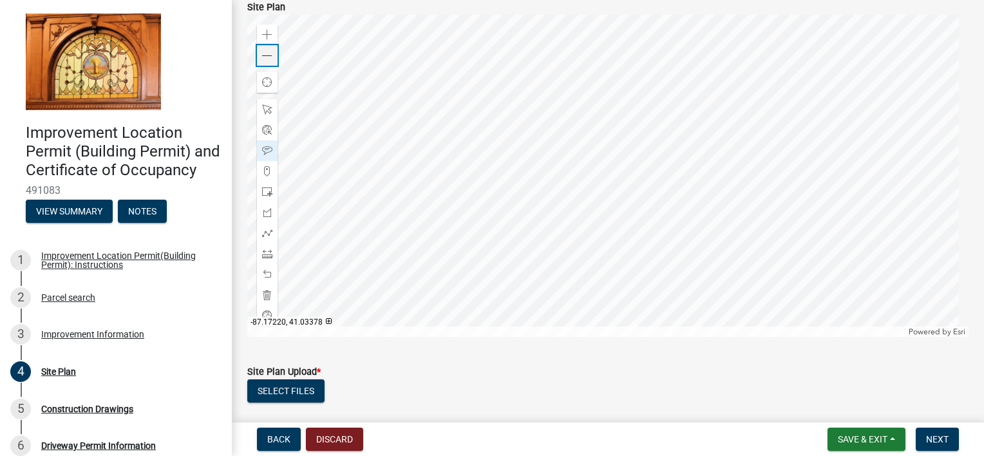
click at [268, 56] on span at bounding box center [267, 56] width 10 height 10
click at [613, 241] on div at bounding box center [607, 176] width 721 height 322
click at [272, 33] on div "Zoom in" at bounding box center [267, 34] width 21 height 21
click at [582, 55] on div at bounding box center [607, 176] width 721 height 322
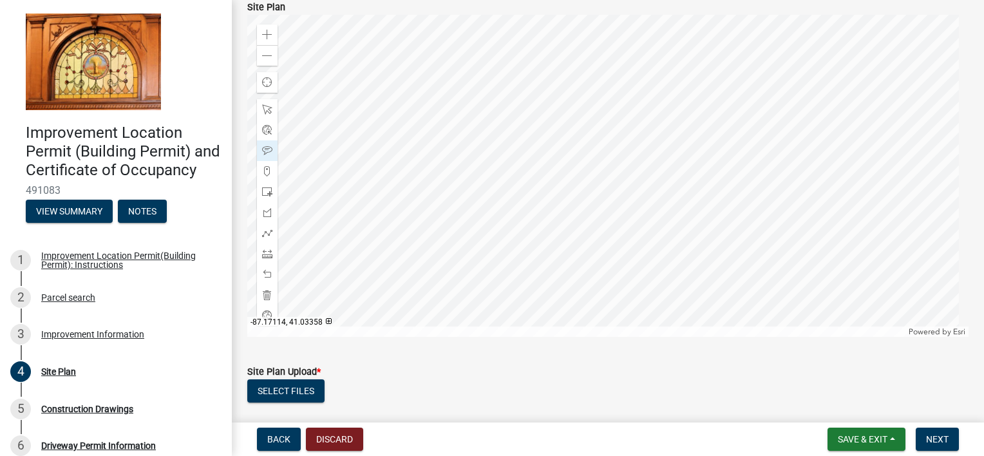
click at [640, 124] on div at bounding box center [607, 176] width 721 height 322
click at [640, 162] on div at bounding box center [607, 176] width 721 height 322
click at [261, 147] on div at bounding box center [267, 150] width 21 height 21
click at [640, 185] on div at bounding box center [607, 176] width 721 height 322
click at [271, 57] on span at bounding box center [267, 56] width 10 height 10
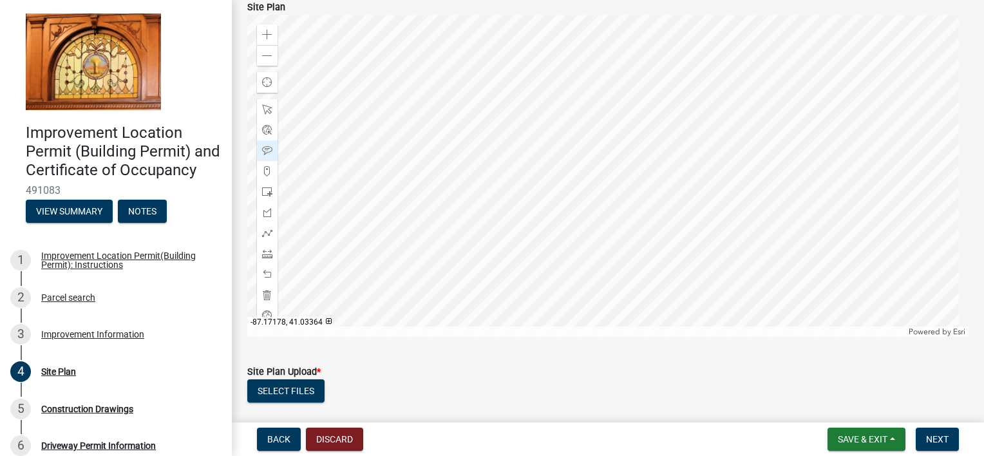
click at [504, 216] on div at bounding box center [607, 176] width 721 height 322
click at [936, 439] on span "Next" at bounding box center [937, 439] width 23 height 10
click at [303, 388] on button "Select files" at bounding box center [285, 390] width 77 height 23
click at [452, 316] on div at bounding box center [607, 176] width 721 height 322
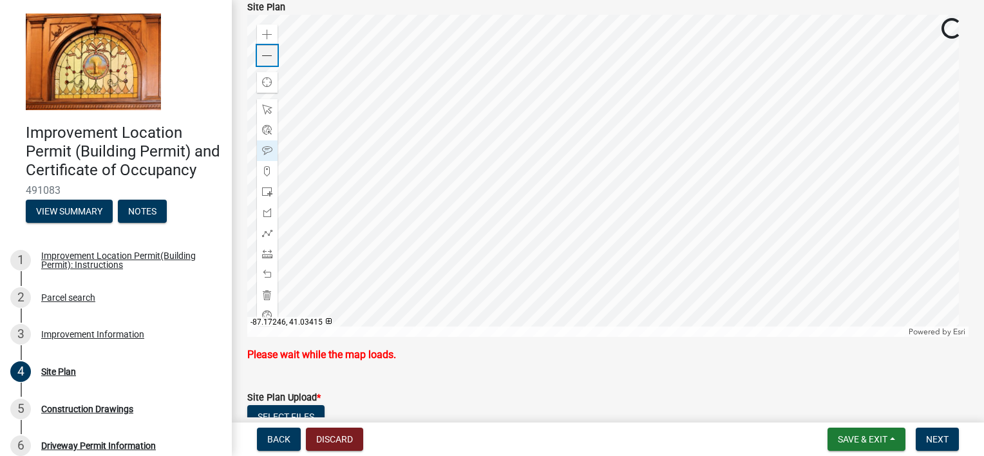
click at [267, 51] on span at bounding box center [267, 56] width 10 height 10
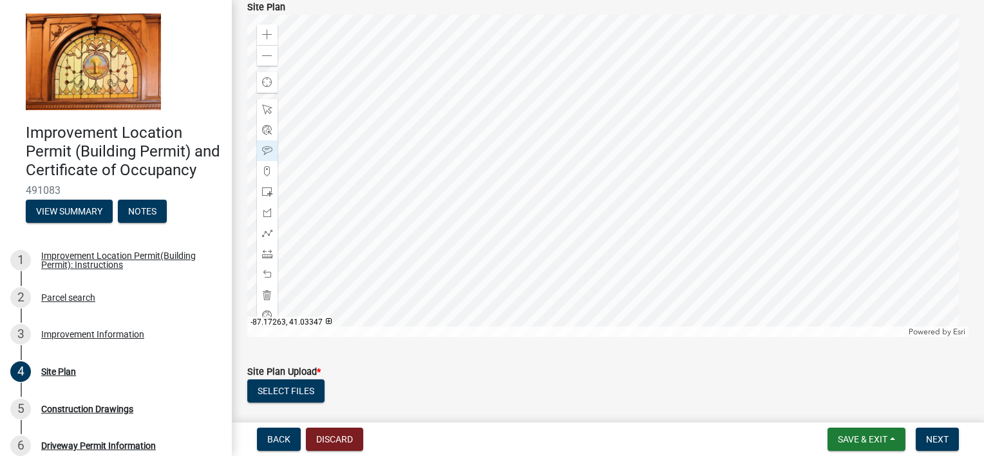
click at [407, 321] on div at bounding box center [607, 176] width 721 height 322
click at [407, 258] on div at bounding box center [607, 176] width 721 height 322
click at [265, 191] on span at bounding box center [267, 192] width 10 height 10
click at [348, 149] on div at bounding box center [607, 176] width 721 height 322
click at [366, 165] on div at bounding box center [607, 176] width 721 height 322
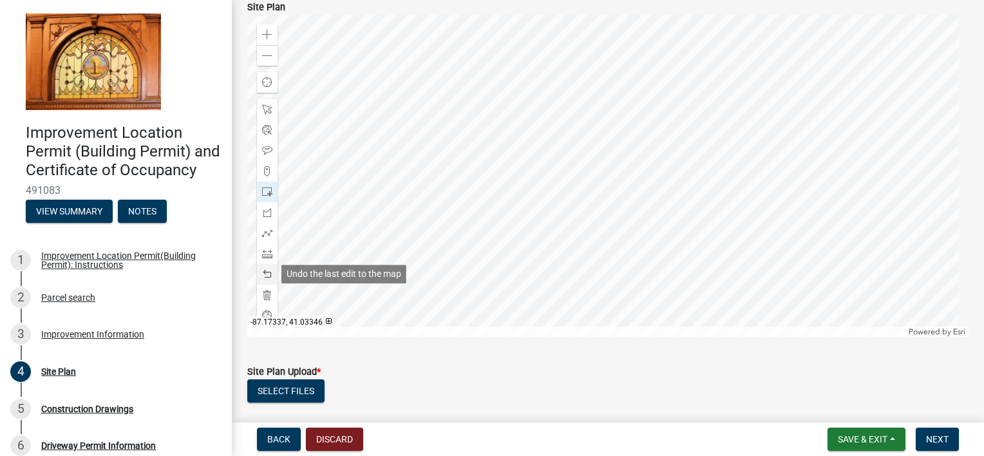
click at [271, 276] on span at bounding box center [267, 274] width 10 height 10
click at [269, 276] on span at bounding box center [267, 274] width 10 height 10
click at [299, 374] on label "Site Plan Upload *" at bounding box center [283, 372] width 73 height 9
click at [294, 386] on button "Select files" at bounding box center [285, 390] width 77 height 23
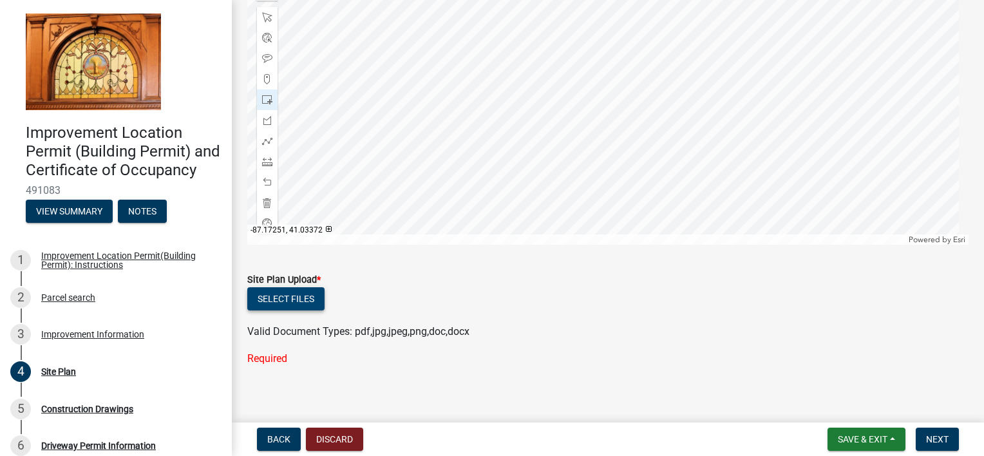
scroll to position [231, 0]
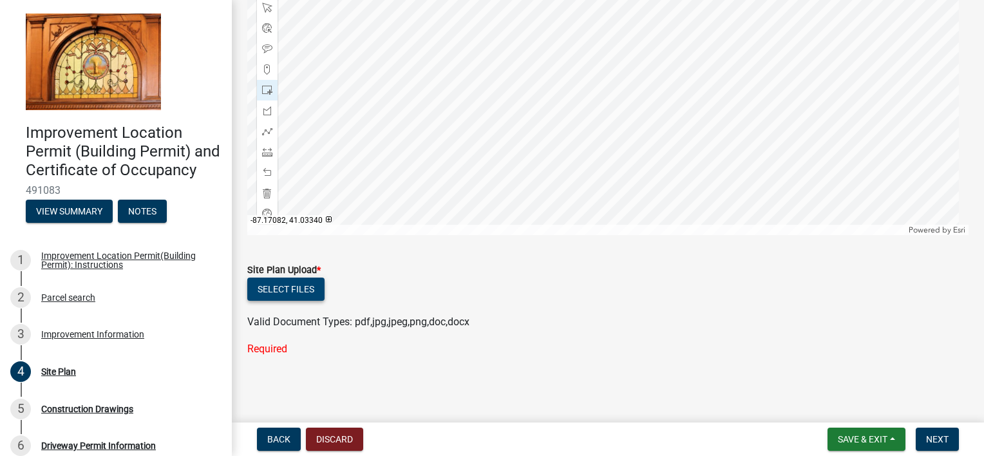
click at [285, 286] on button "Select files" at bounding box center [285, 289] width 77 height 23
click at [279, 288] on button "Select files" at bounding box center [285, 289] width 77 height 23
click at [397, 235] on div at bounding box center [607, 74] width 721 height 322
click at [383, 274] on div "Site Plan Upload *" at bounding box center [607, 269] width 721 height 15
click at [333, 174] on div at bounding box center [607, 74] width 721 height 322
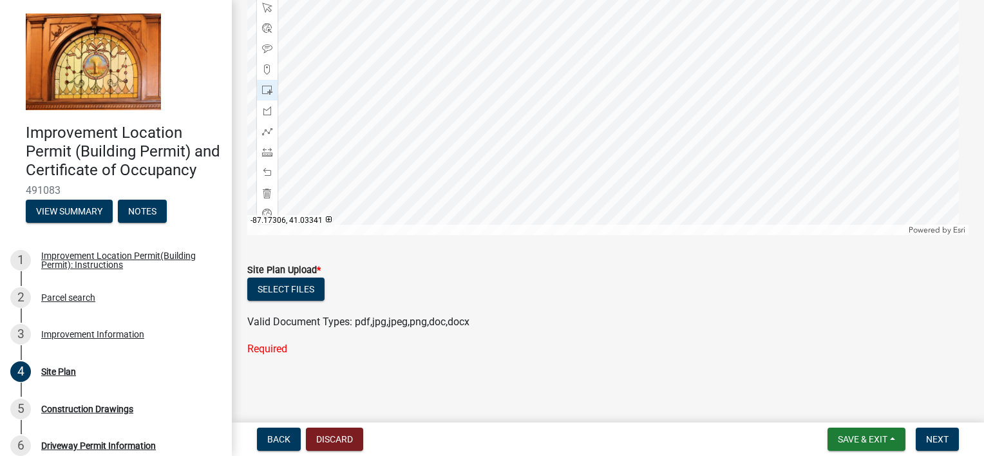
click at [334, 173] on div at bounding box center [607, 74] width 721 height 322
click at [268, 167] on span at bounding box center [267, 172] width 10 height 10
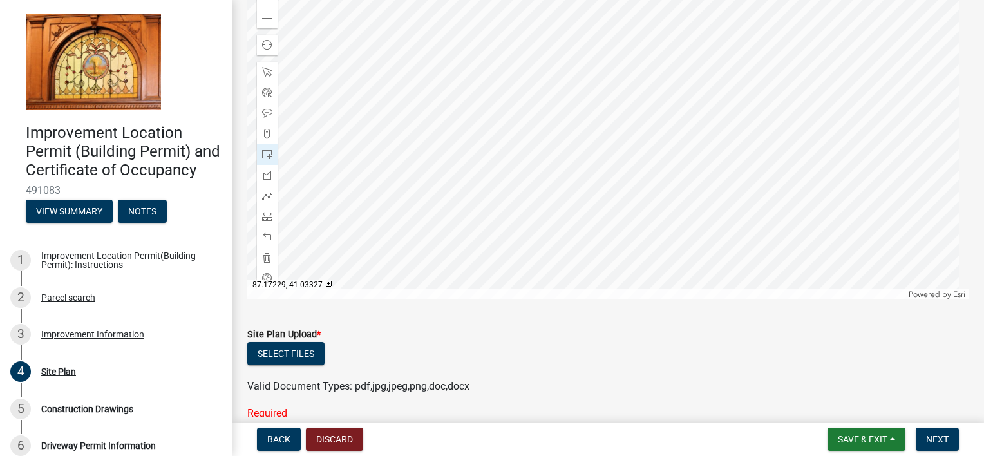
scroll to position [102, 0]
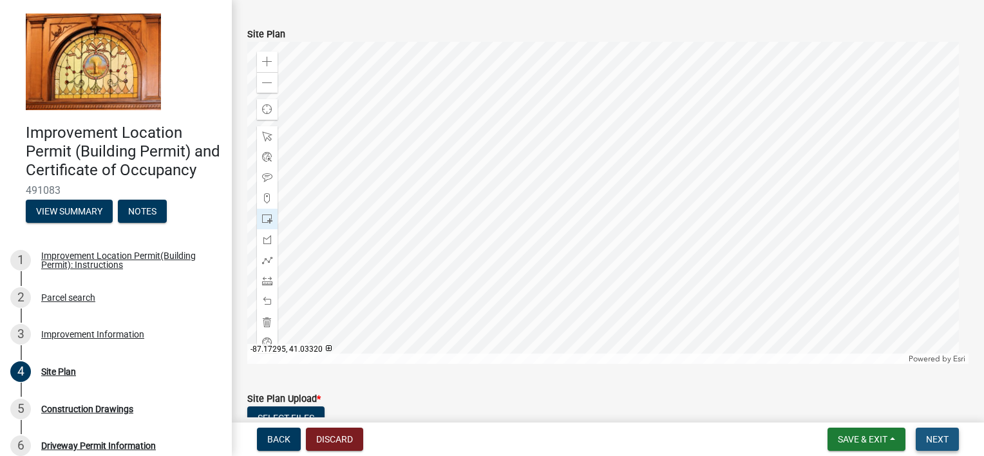
click at [931, 439] on span "Next" at bounding box center [937, 439] width 23 height 10
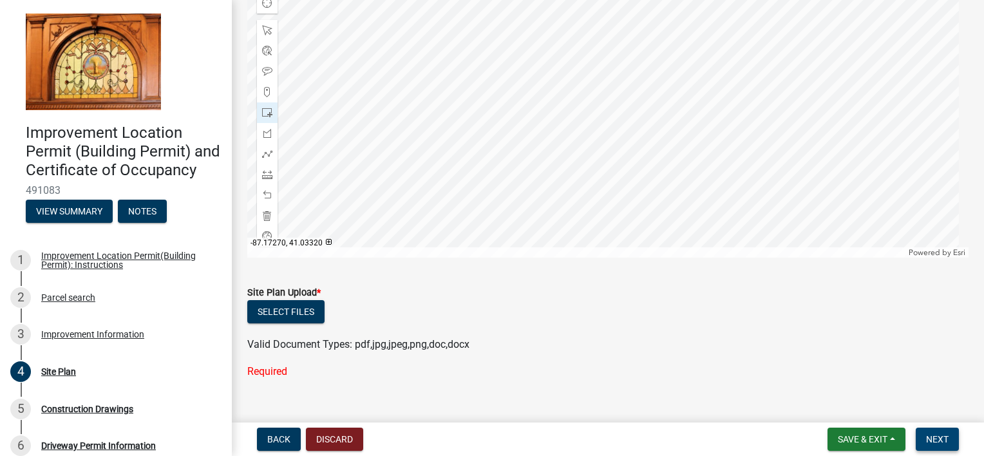
scroll to position [231, 0]
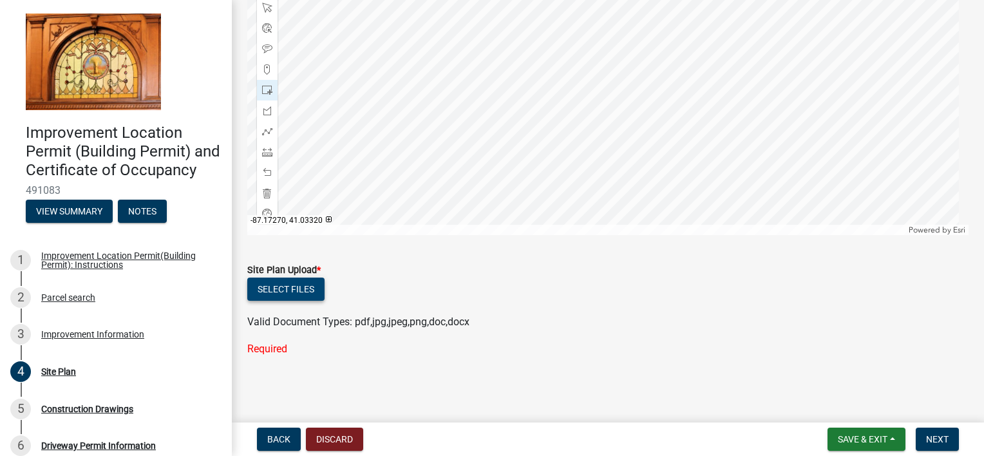
click at [309, 289] on button "Select files" at bounding box center [285, 289] width 77 height 23
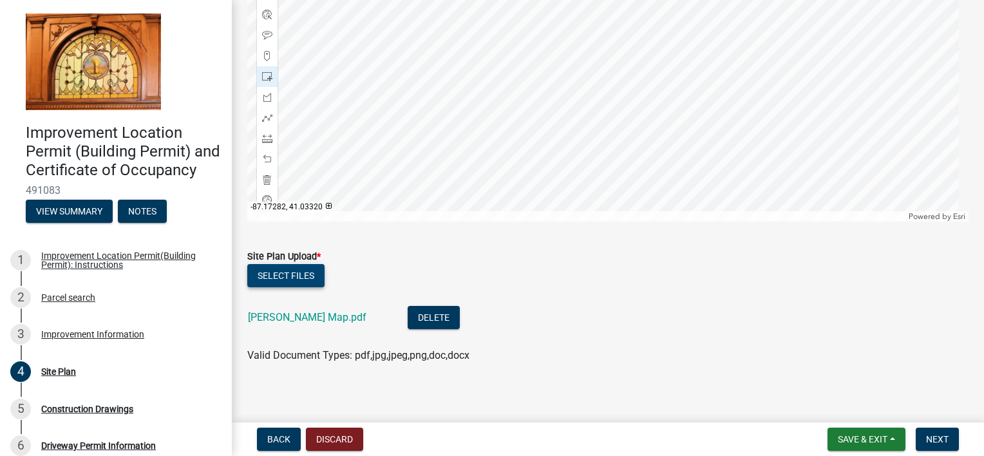
scroll to position [252, 0]
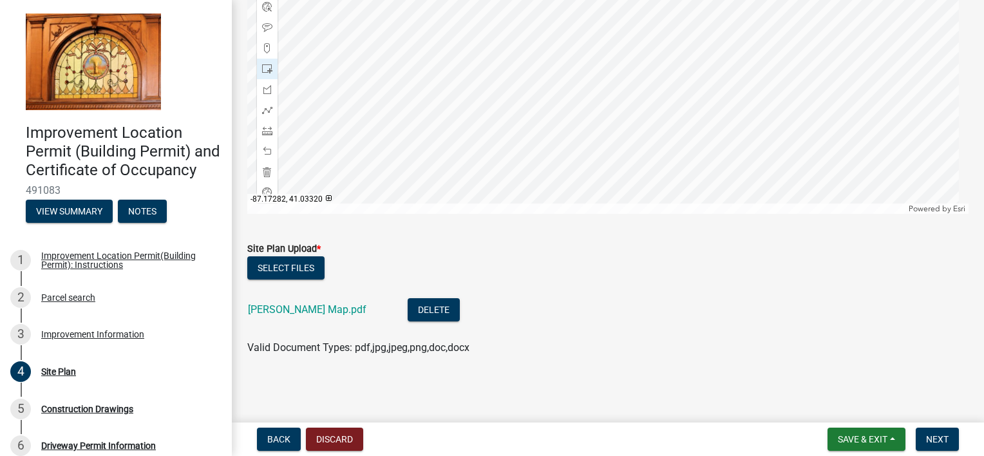
drag, startPoint x: 447, startPoint y: 293, endPoint x: 450, endPoint y: 378, distance: 85.1
click at [415, 214] on div at bounding box center [607, 53] width 721 height 322
click at [268, 152] on span at bounding box center [267, 151] width 10 height 10
click at [420, 167] on div at bounding box center [607, 53] width 721 height 322
click at [269, 147] on span at bounding box center [267, 151] width 10 height 10
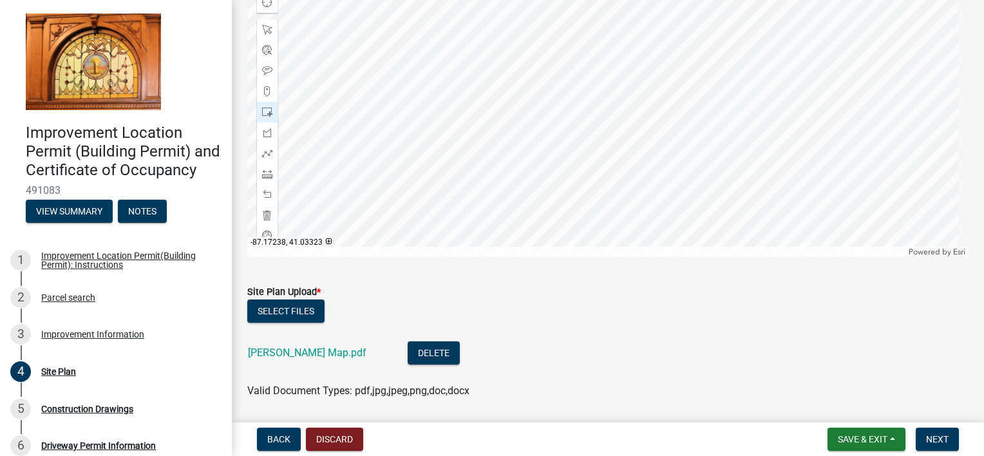
scroll to position [216, 0]
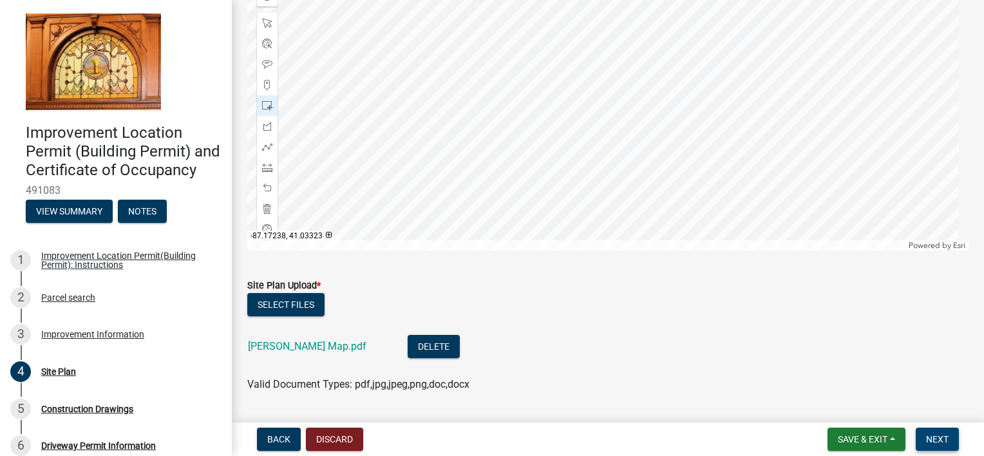
click at [928, 441] on span "Next" at bounding box center [937, 439] width 23 height 10
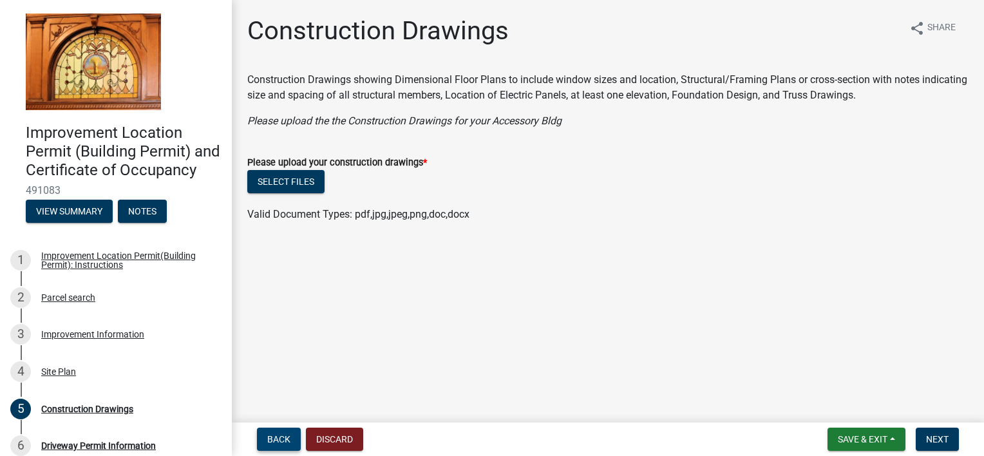
click at [283, 432] on button "Back" at bounding box center [279, 439] width 44 height 23
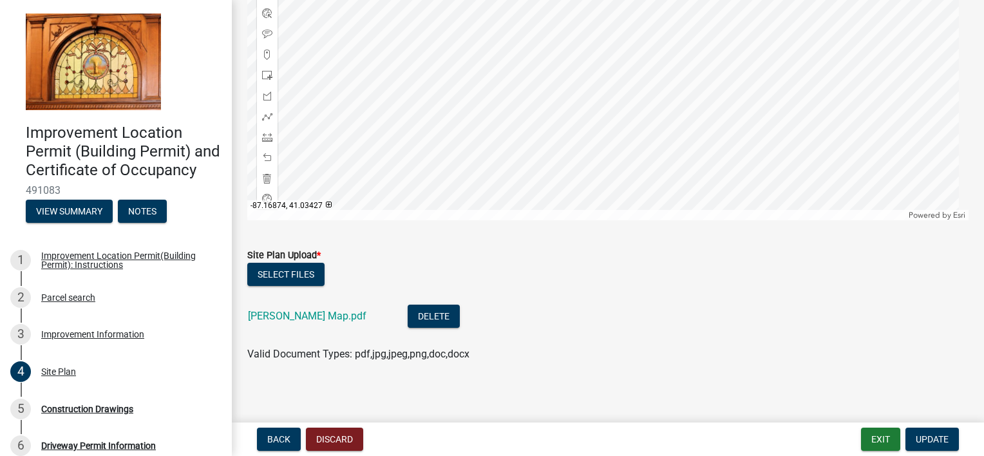
scroll to position [250, 0]
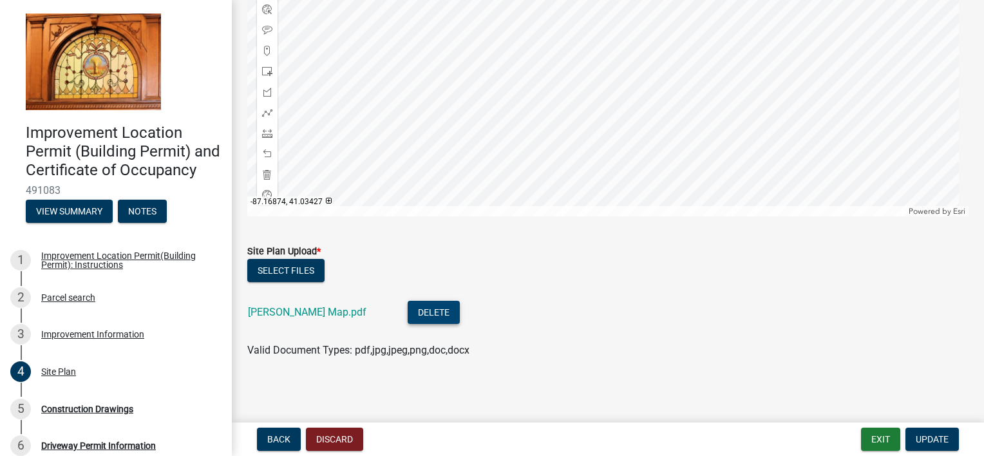
click at [408, 309] on button "Delete" at bounding box center [434, 312] width 52 height 23
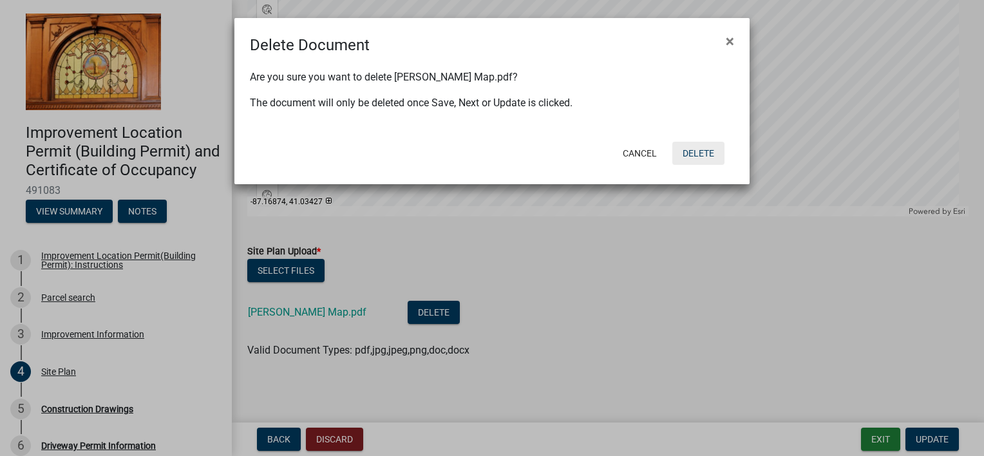
click at [694, 146] on button "Delete" at bounding box center [698, 153] width 52 height 23
